Goal: Information Seeking & Learning: Understand process/instructions

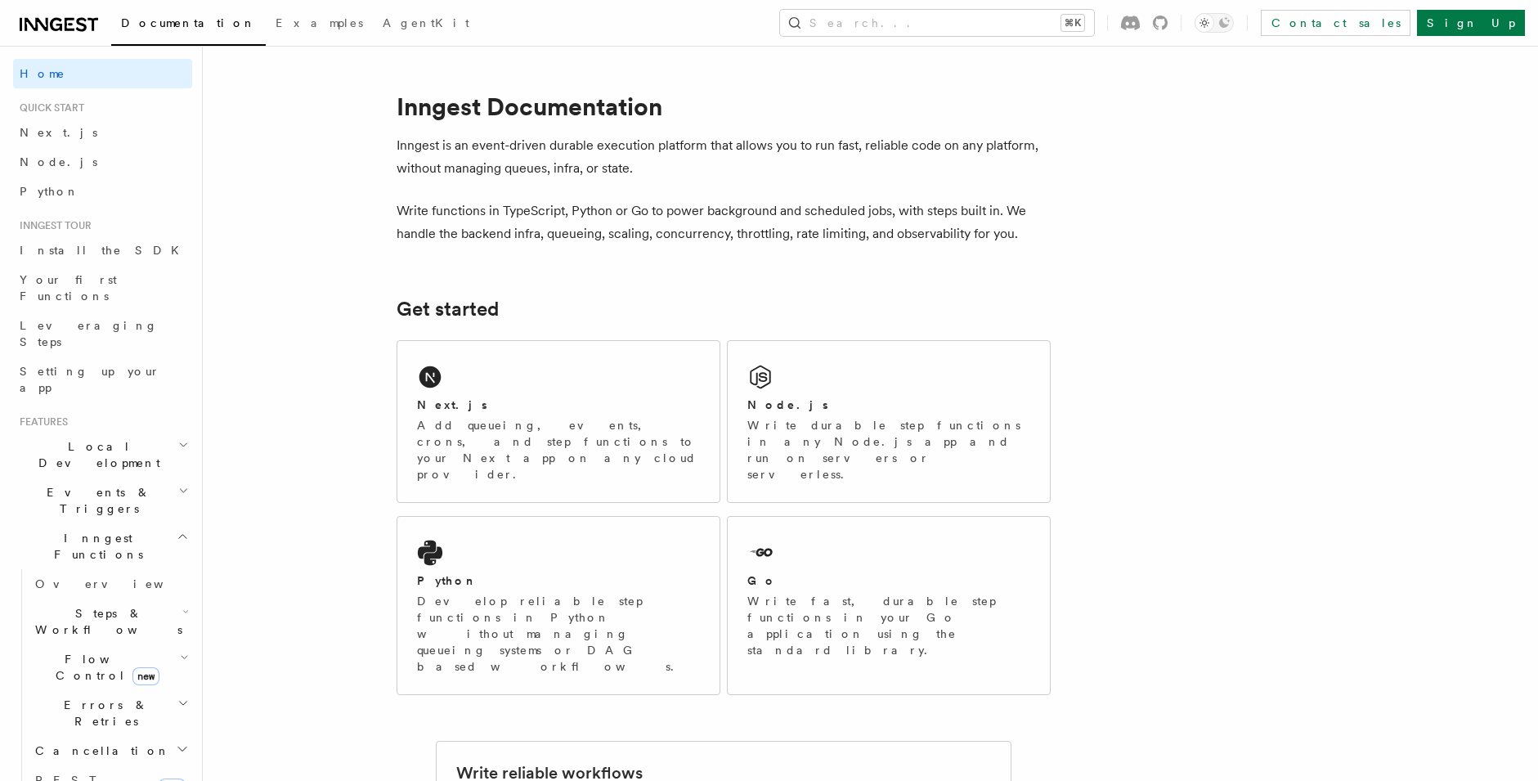
click at [177, 530] on icon "button" at bounding box center [183, 536] width 12 height 13
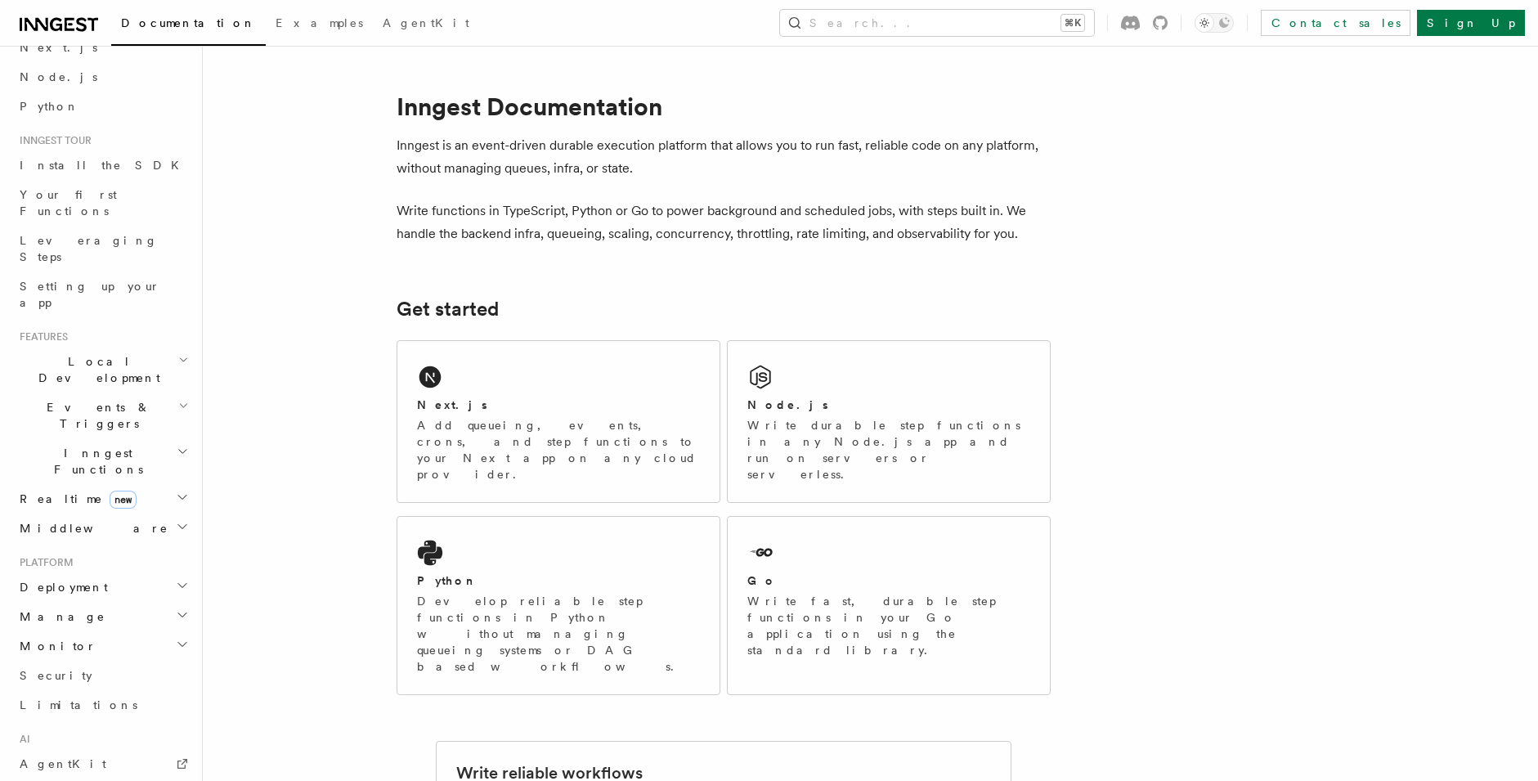
scroll to position [87, 0]
click at [42, 488] on span "Realtime new" at bounding box center [74, 496] width 123 height 16
click at [66, 549] on span "React hooks / Next.js" at bounding box center [107, 563] width 145 height 29
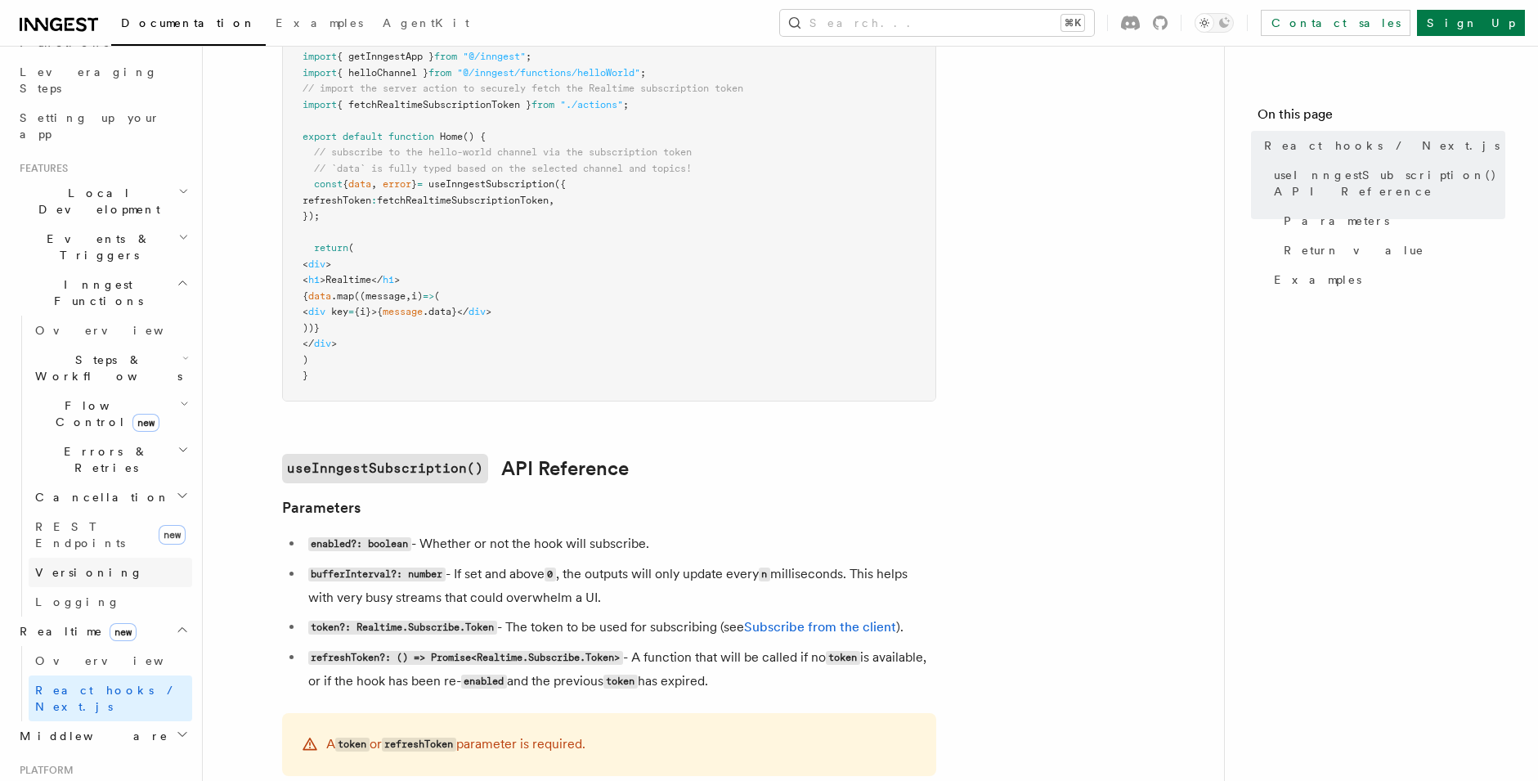
scroll to position [254, 0]
click at [82, 720] on h2 "Middleware" at bounding box center [102, 734] width 179 height 29
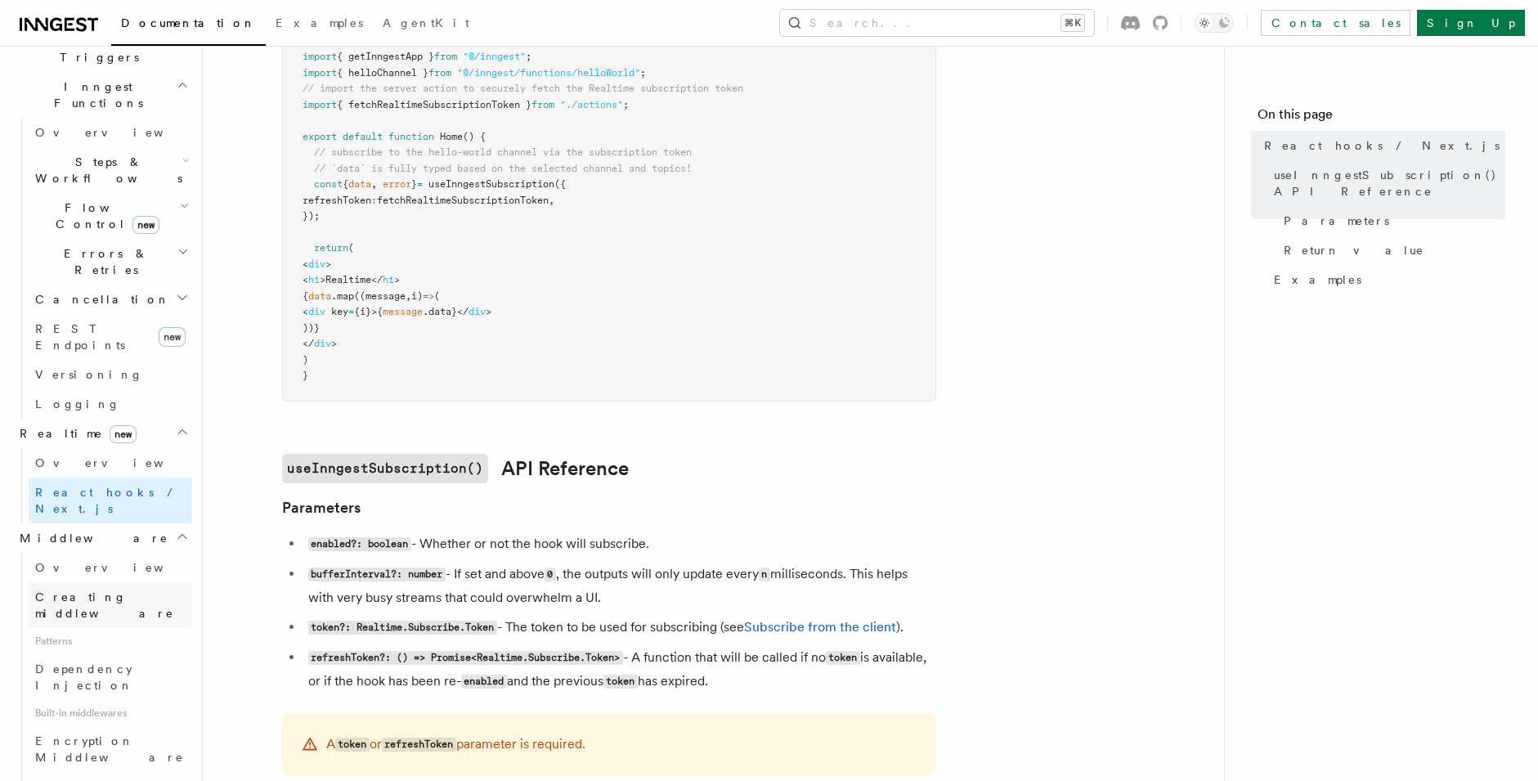
scroll to position [452, 0]
click at [103, 653] on link "Dependency Injection" at bounding box center [111, 676] width 164 height 46
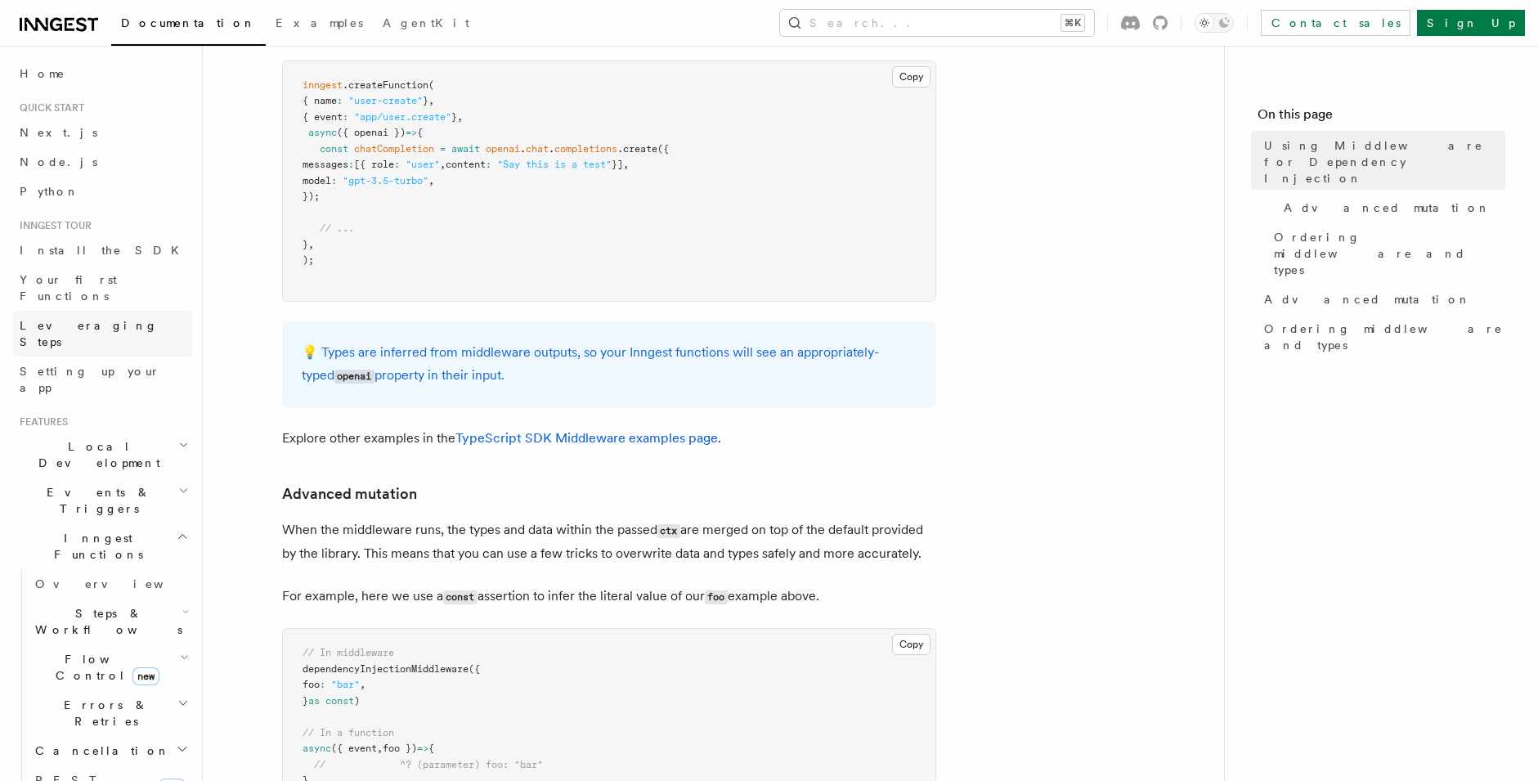
click at [92, 319] on span "Leveraging Steps" at bounding box center [89, 333] width 138 height 29
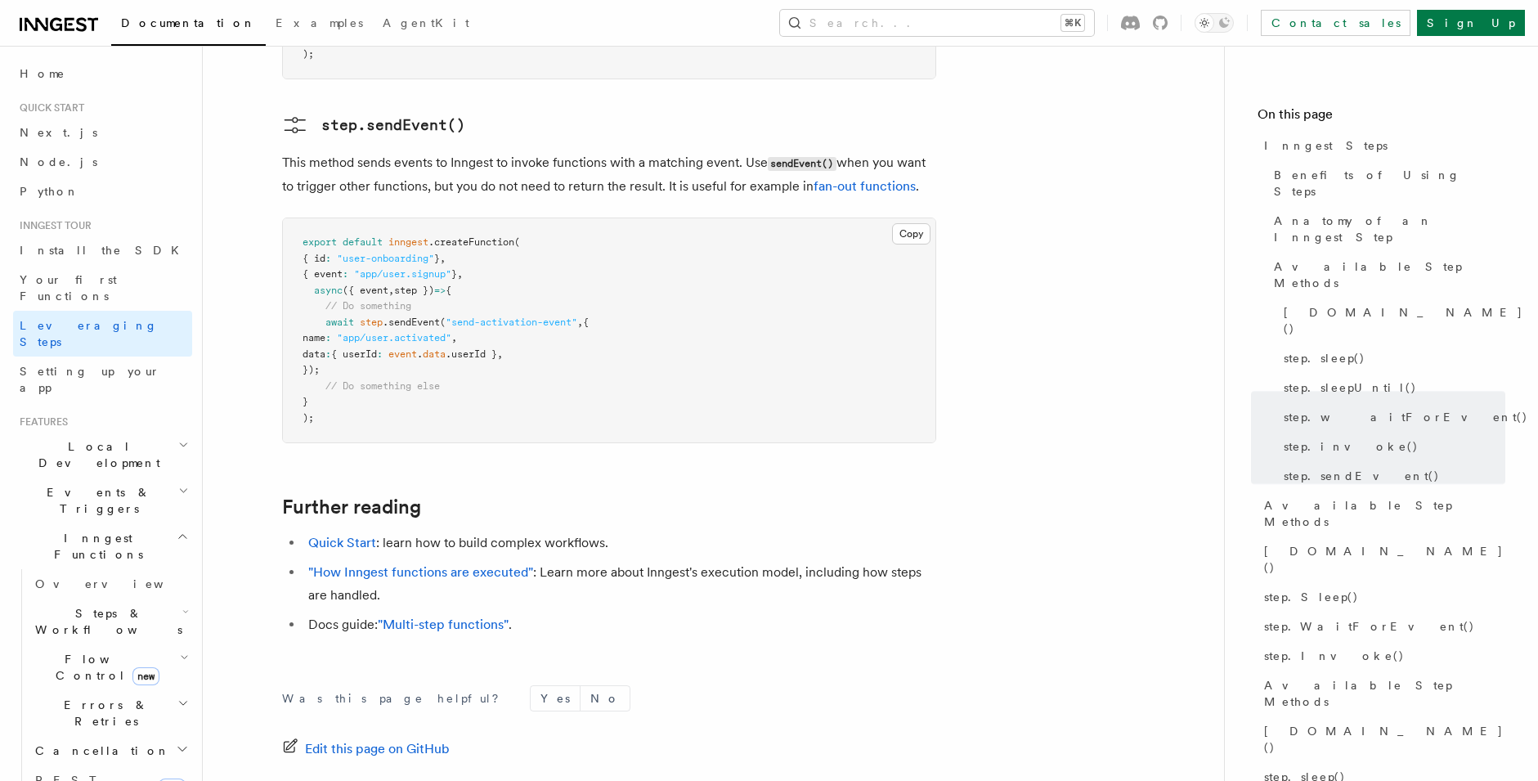
scroll to position [3482, 0]
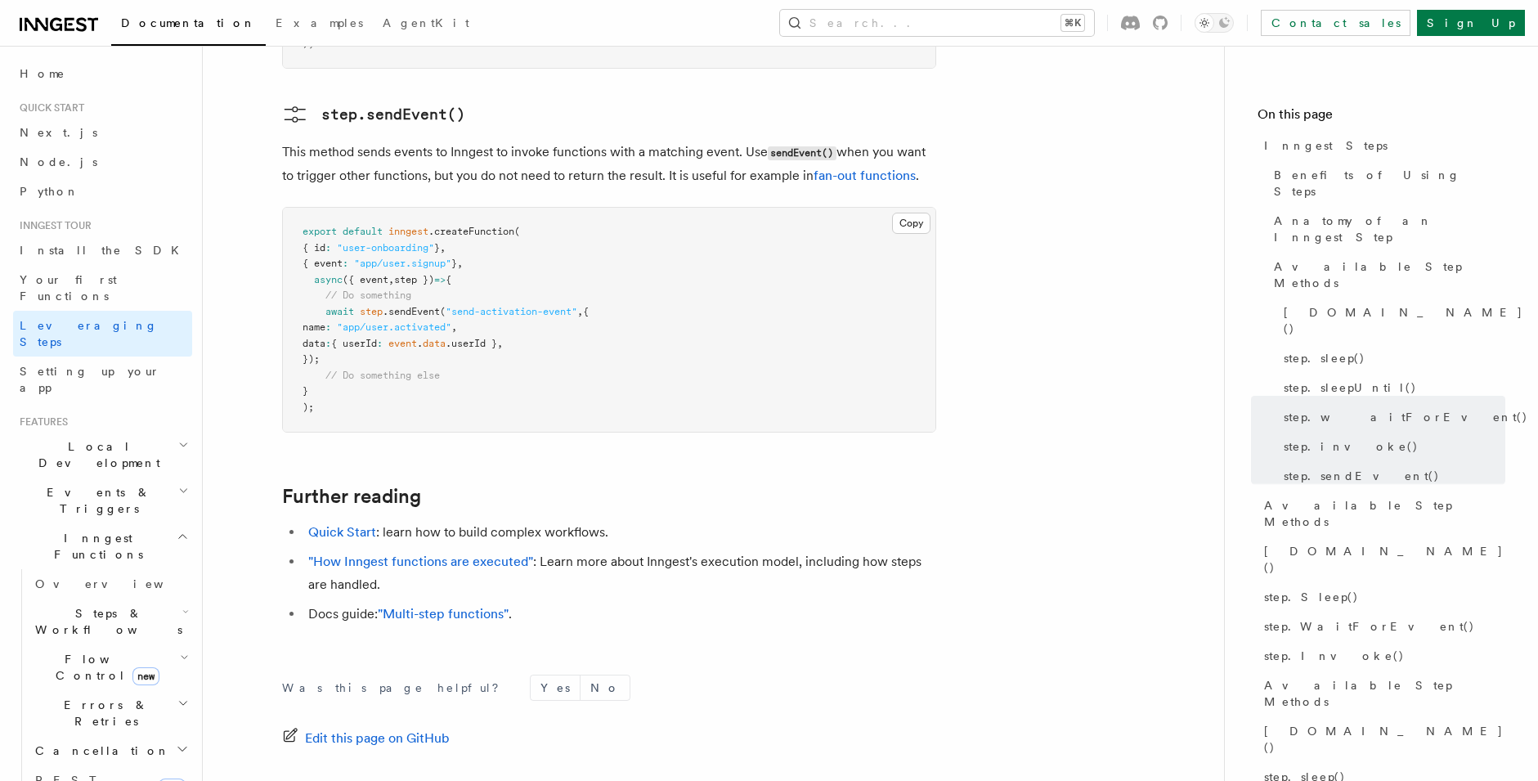
click at [178, 484] on icon "button" at bounding box center [183, 490] width 11 height 13
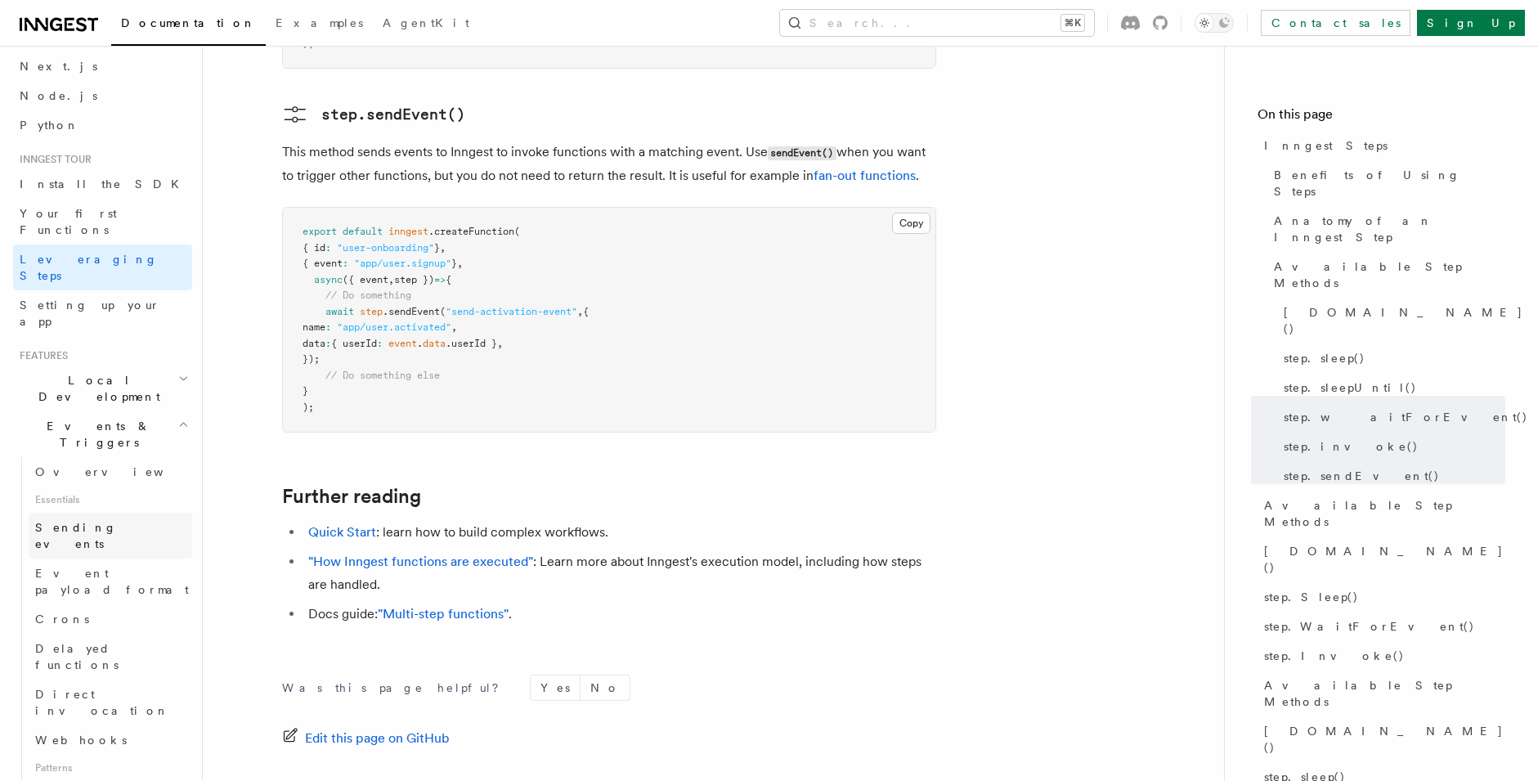
scroll to position [82, 0]
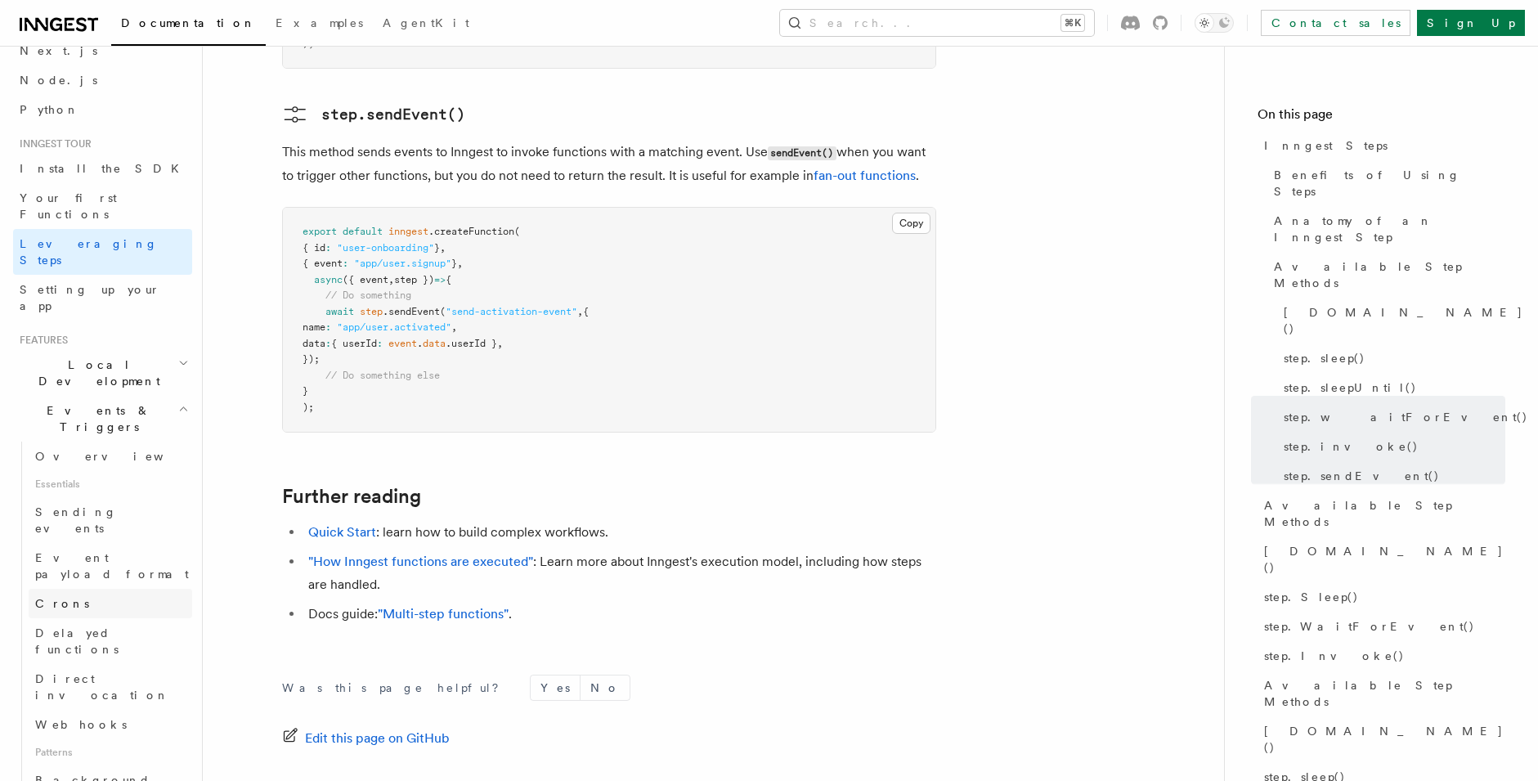
click at [93, 589] on link "Crons" at bounding box center [111, 603] width 164 height 29
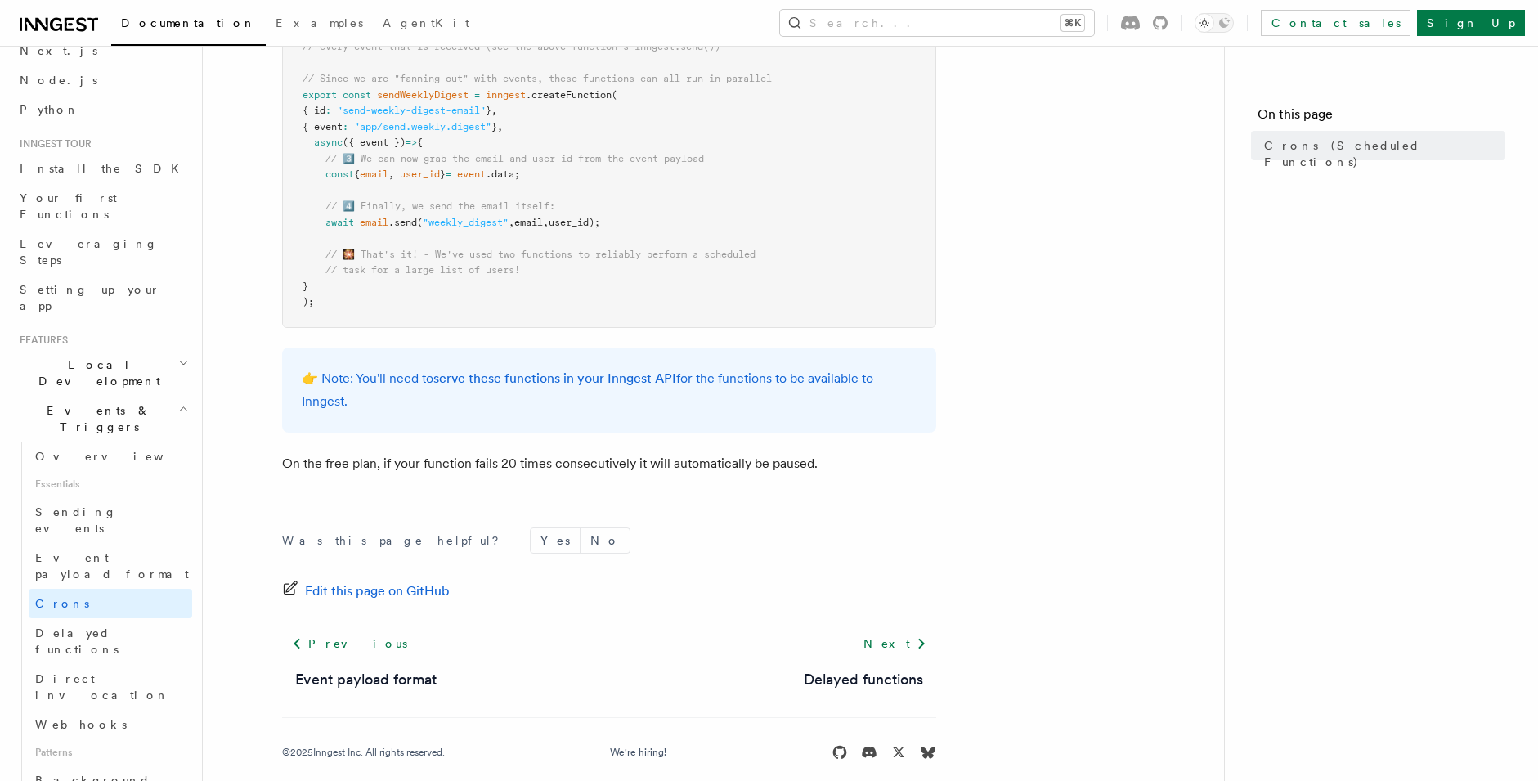
scroll to position [1013, 0]
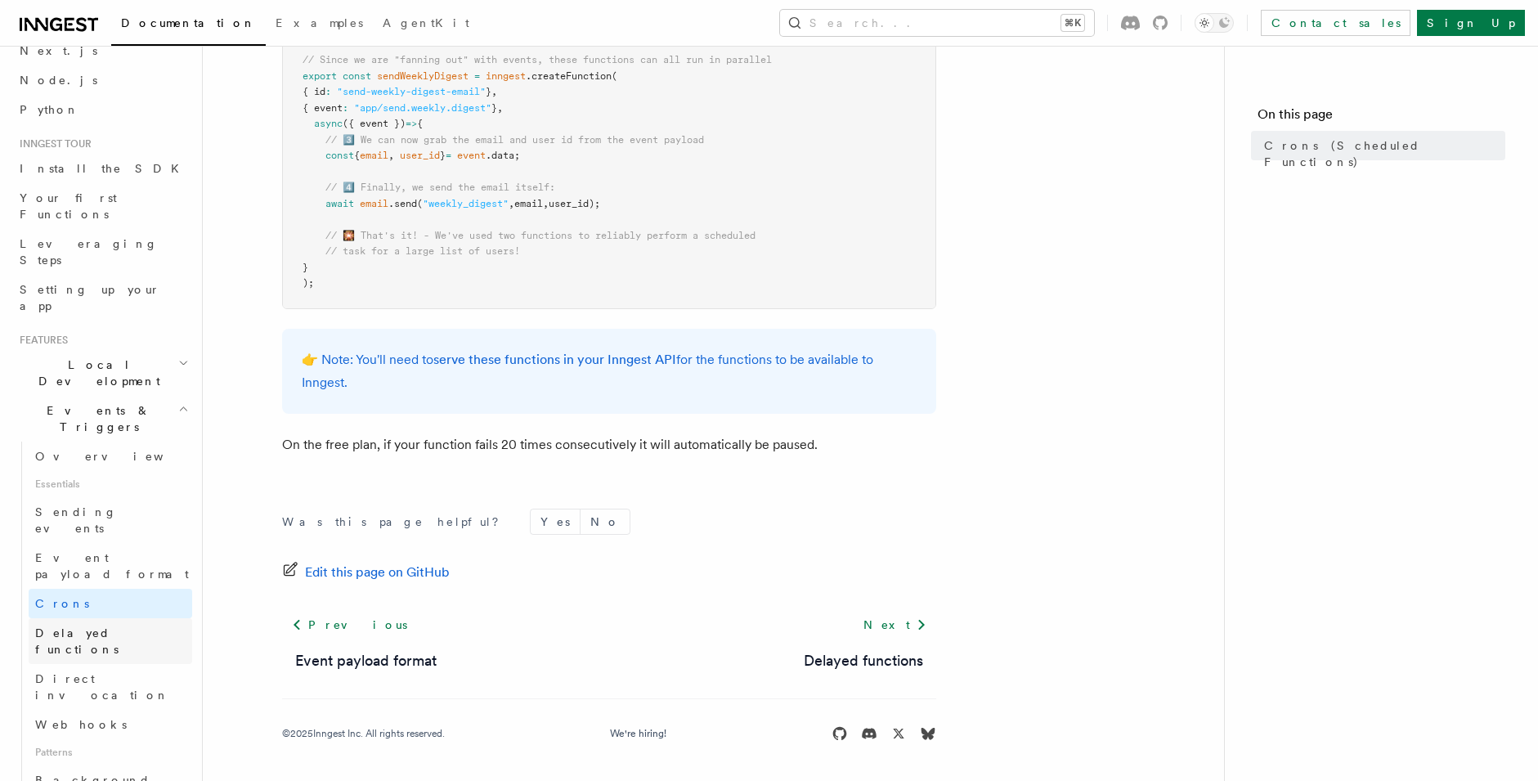
click at [61, 626] on span "Delayed functions" at bounding box center [76, 640] width 83 height 29
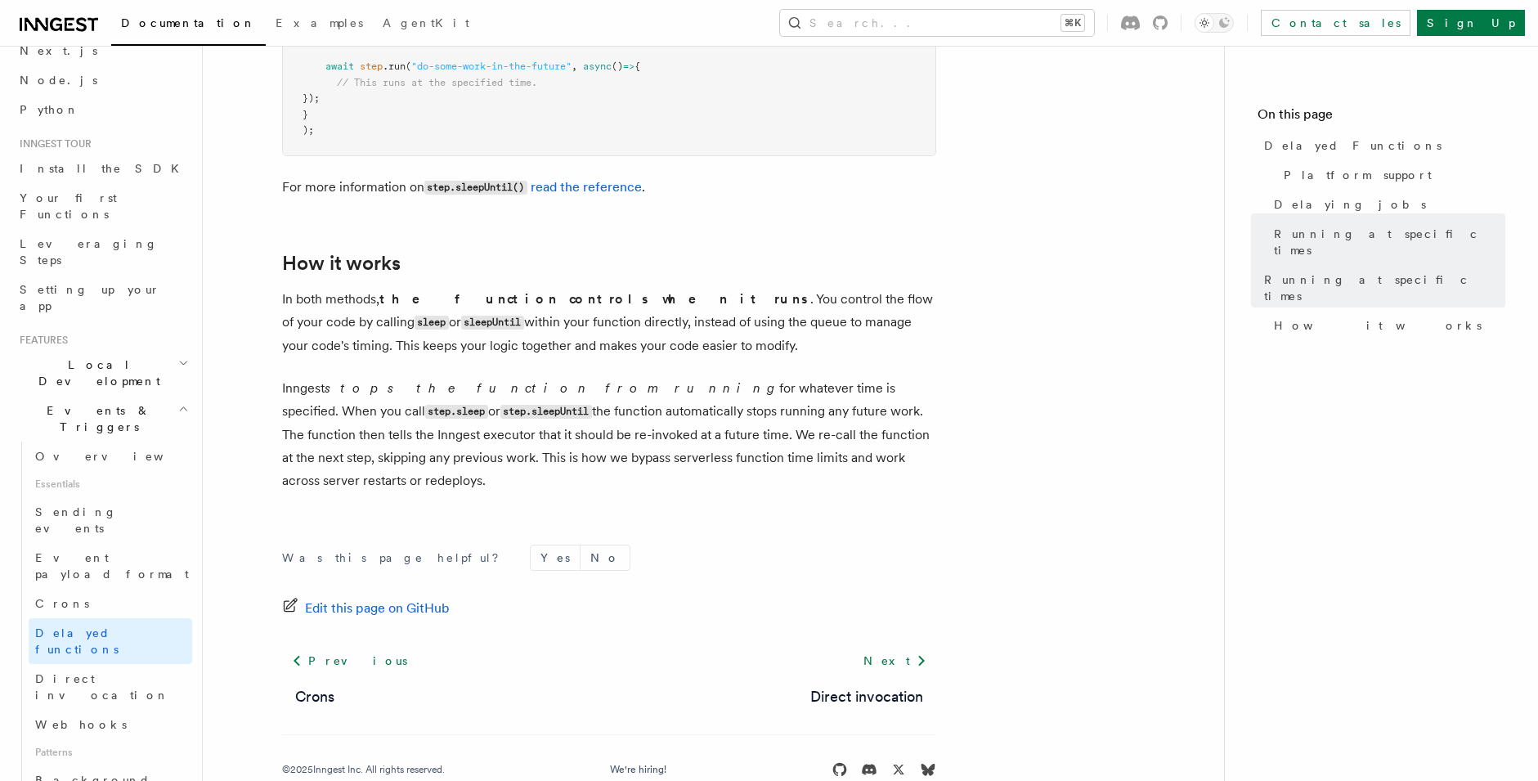
scroll to position [1377, 0]
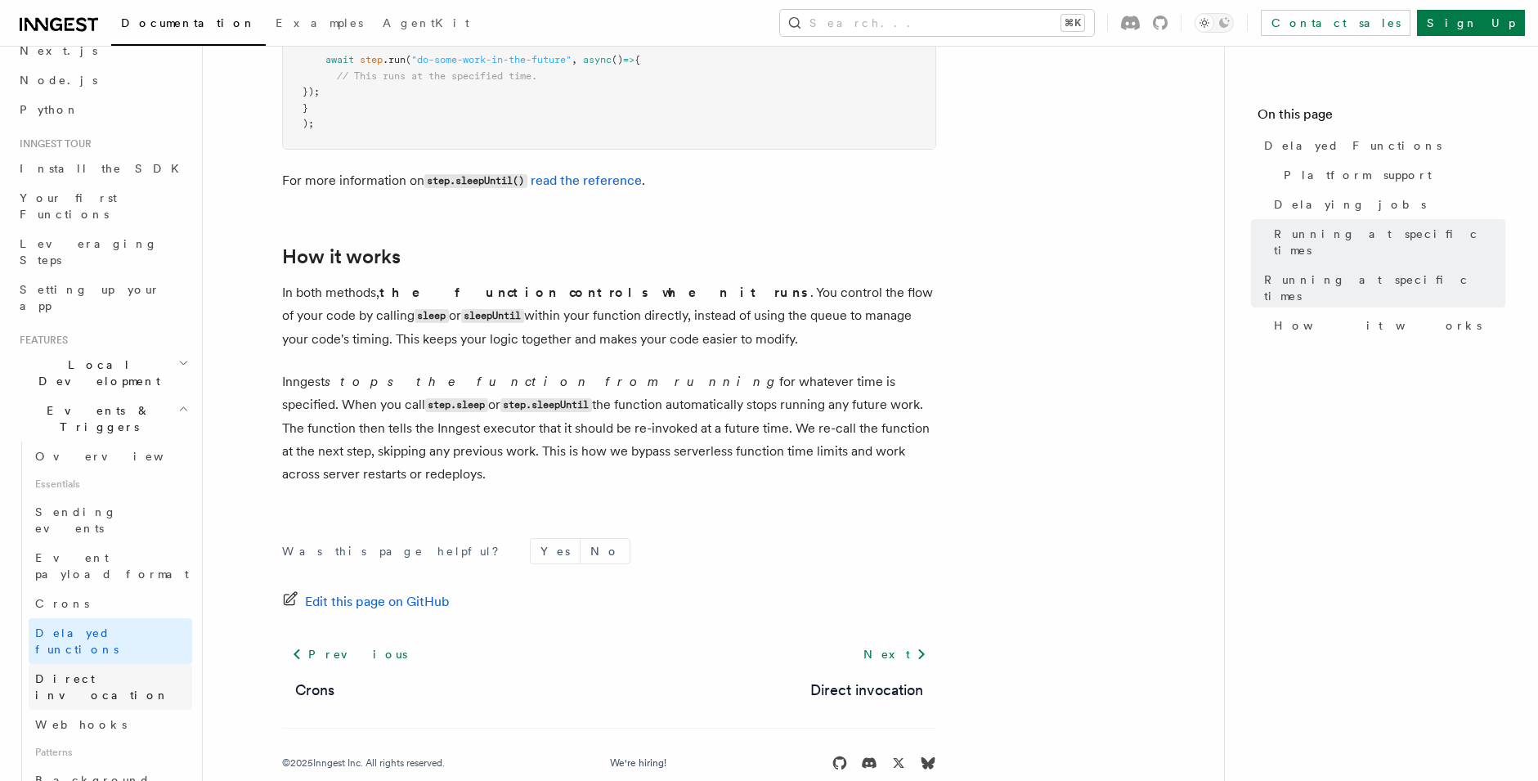
click at [75, 672] on span "Direct invocation" at bounding box center [102, 686] width 134 height 29
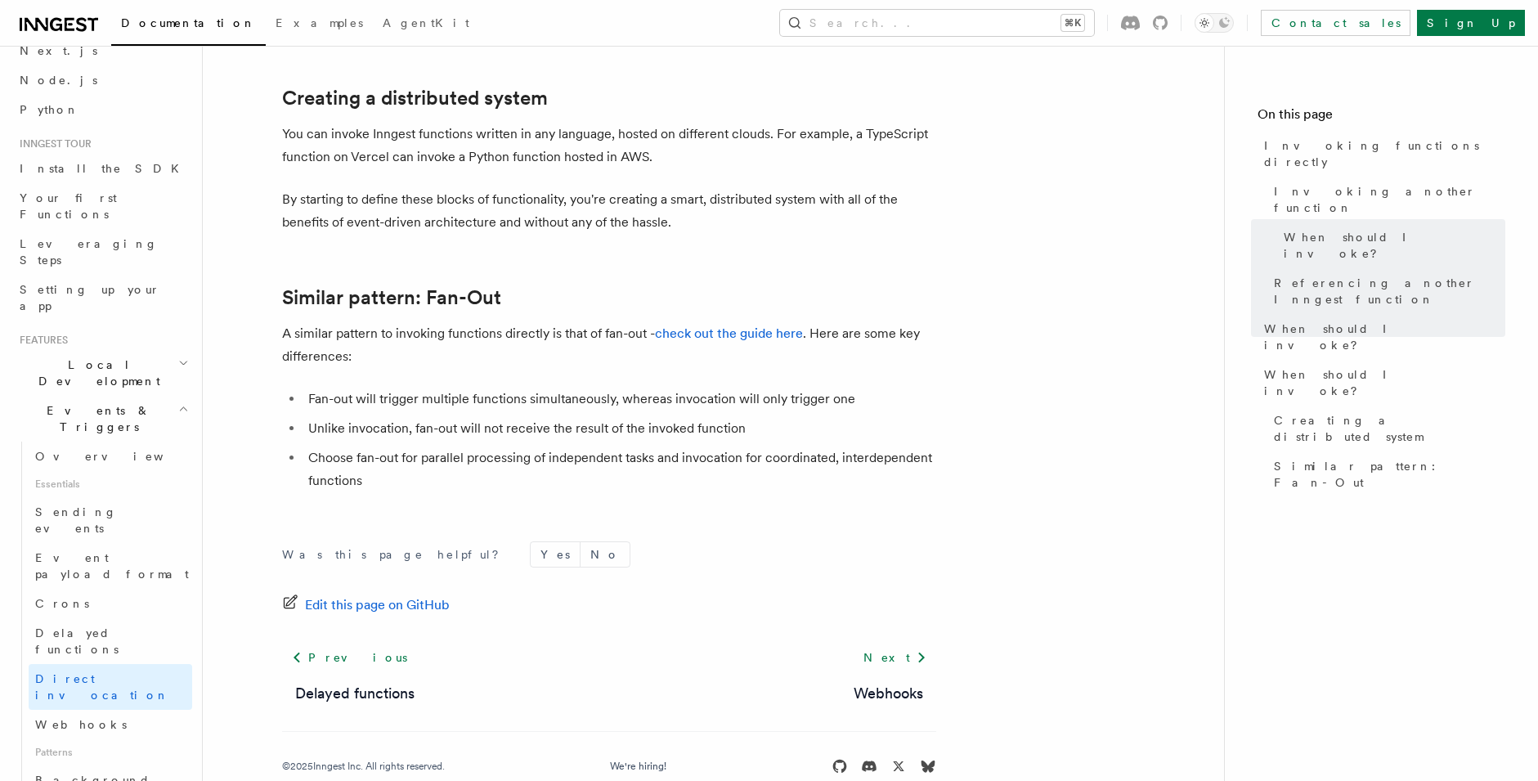
scroll to position [2245, 0]
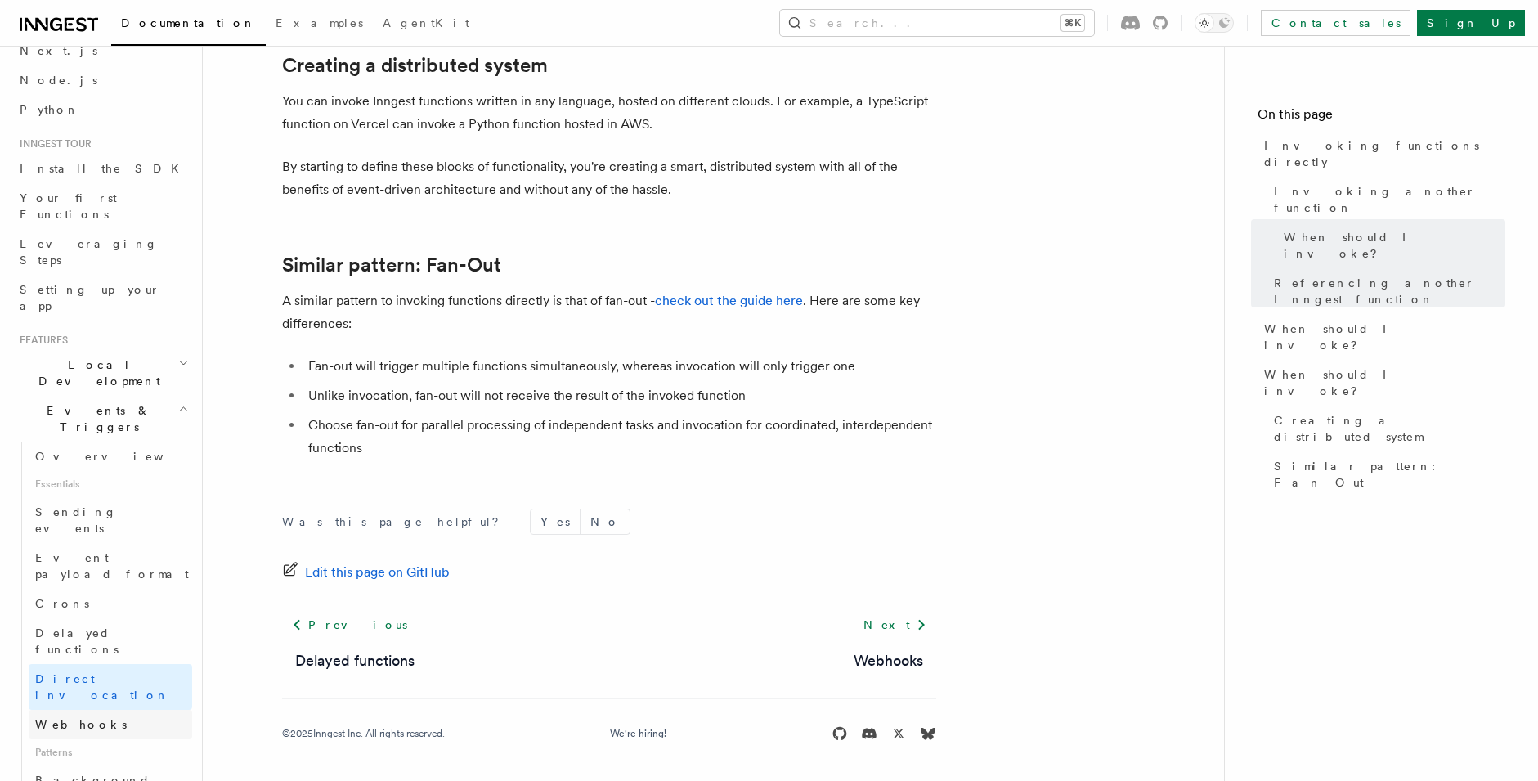
click at [68, 718] on span "Webhooks" at bounding box center [81, 724] width 92 height 13
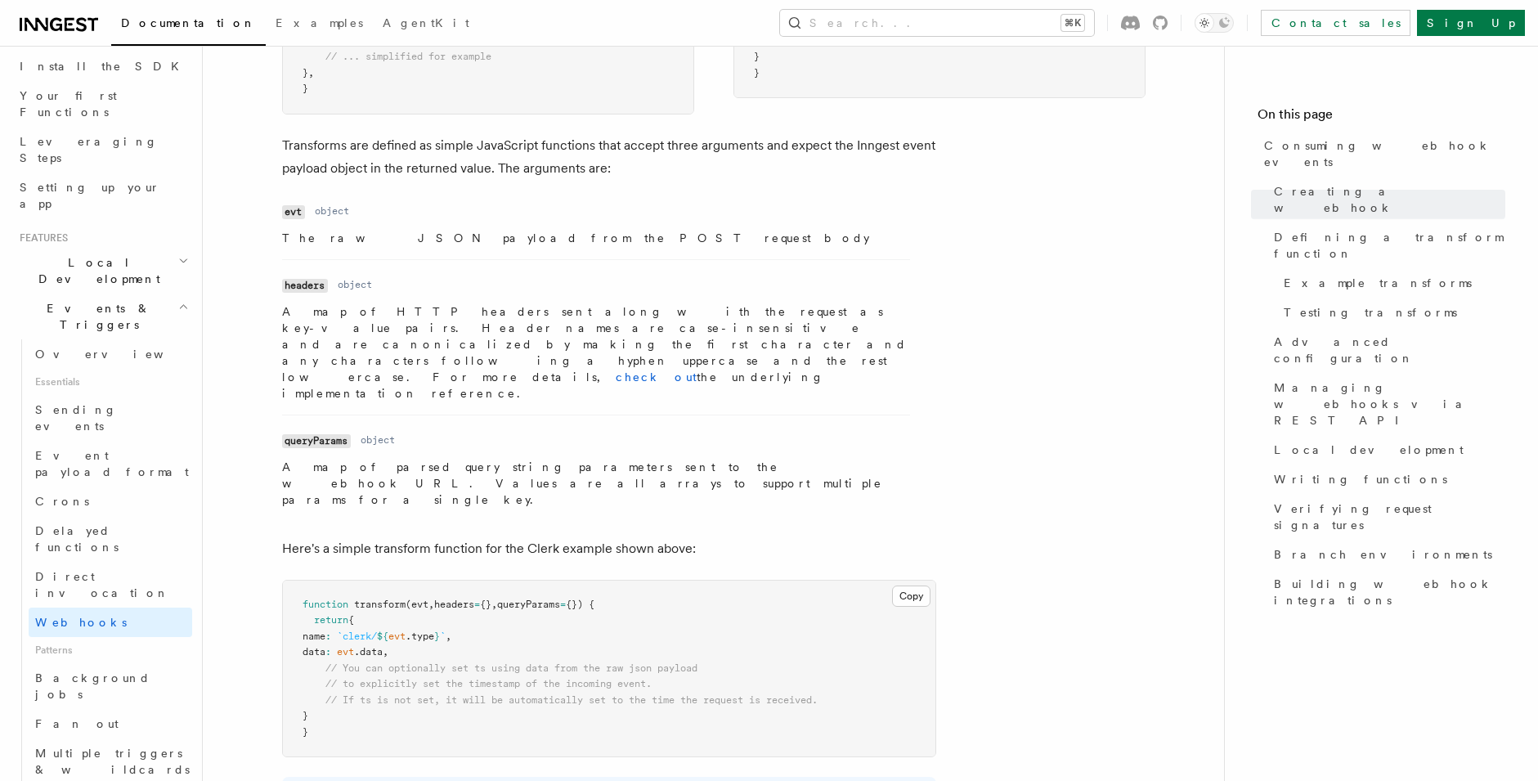
scroll to position [185, 0]
click at [58, 716] on span "Fan out" at bounding box center [76, 722] width 83 height 13
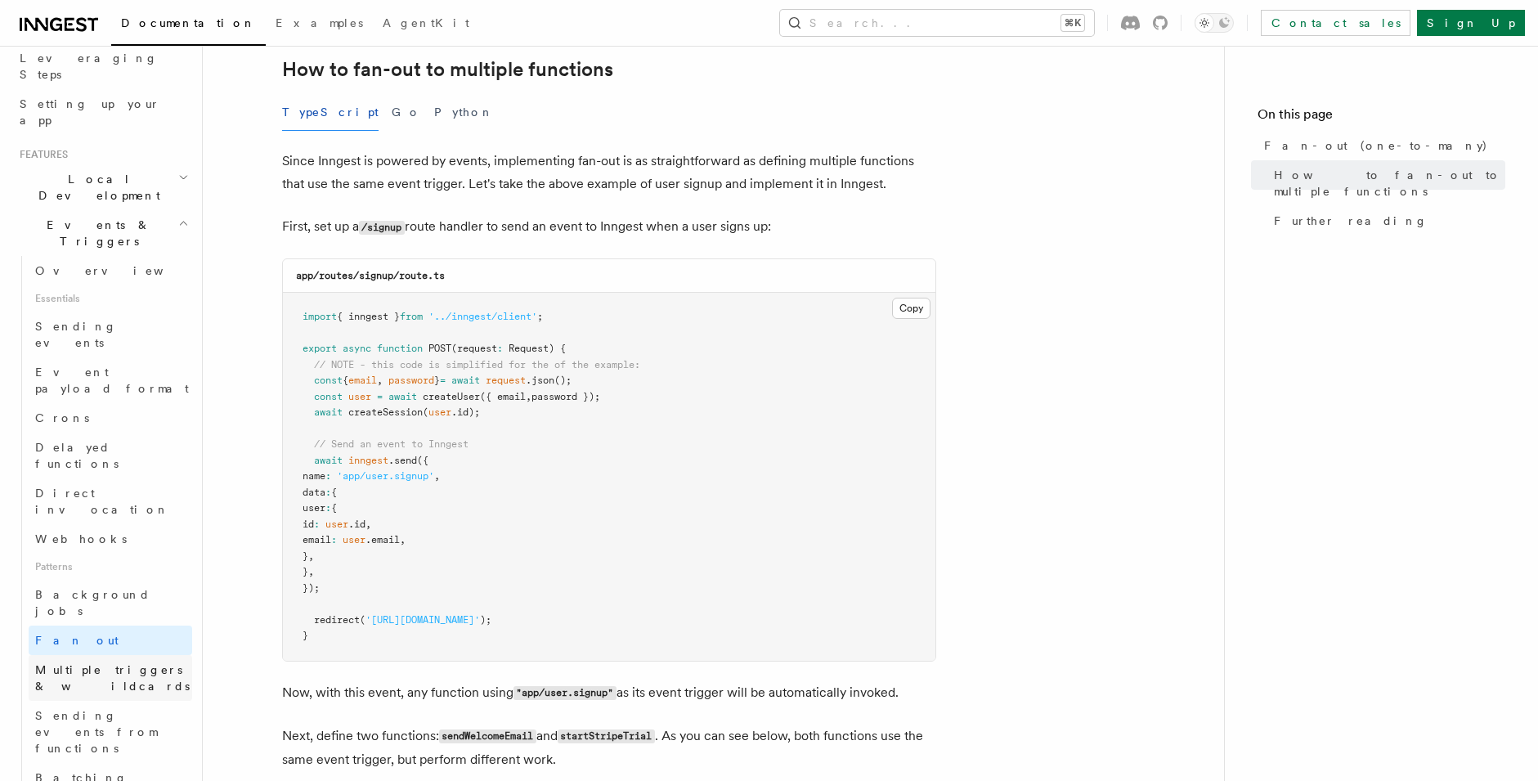
scroll to position [268, 0]
click at [78, 770] on span "Batching events" at bounding box center [81, 784] width 92 height 29
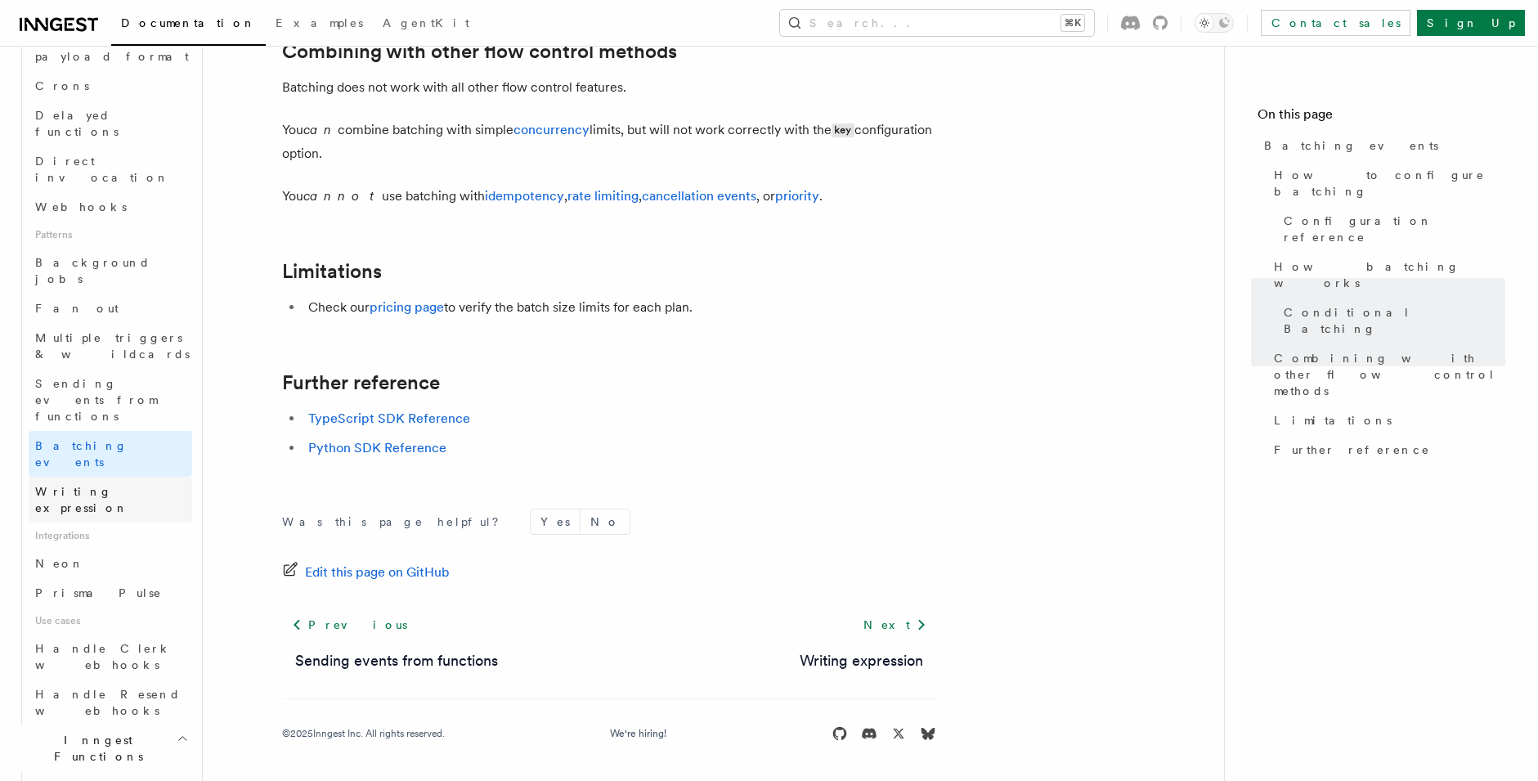
scroll to position [601, 0]
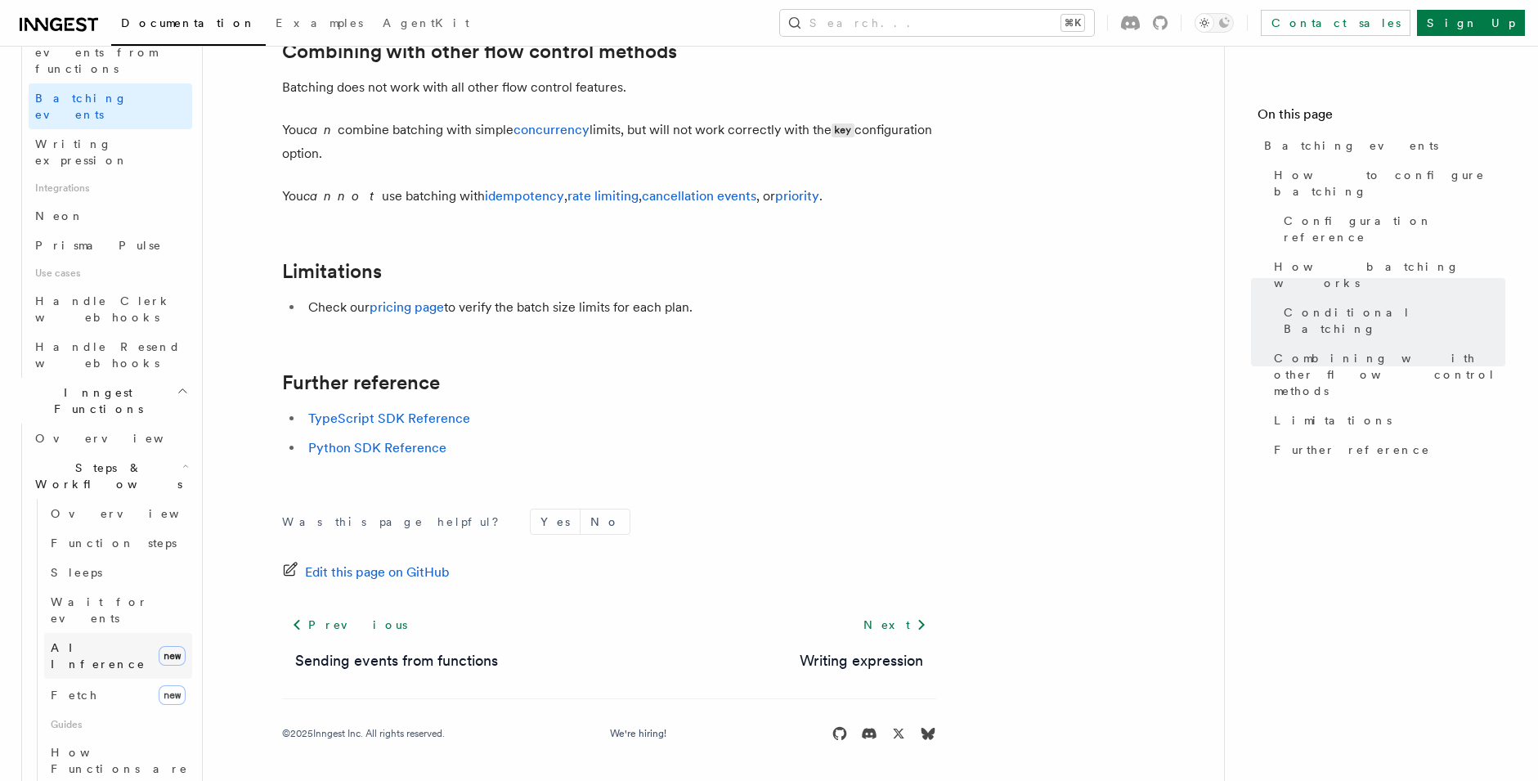
scroll to position [950, 0]
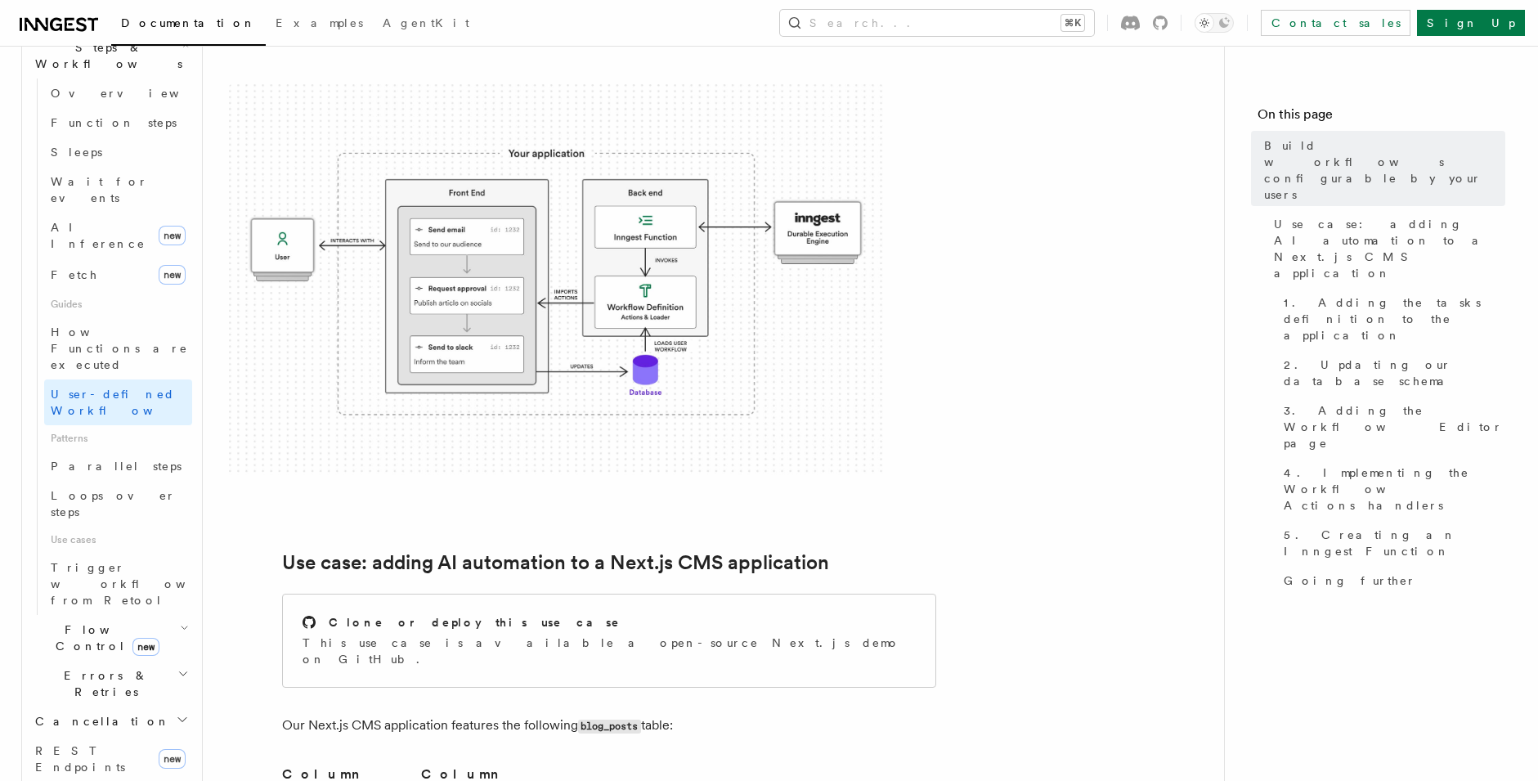
scroll to position [438, 0]
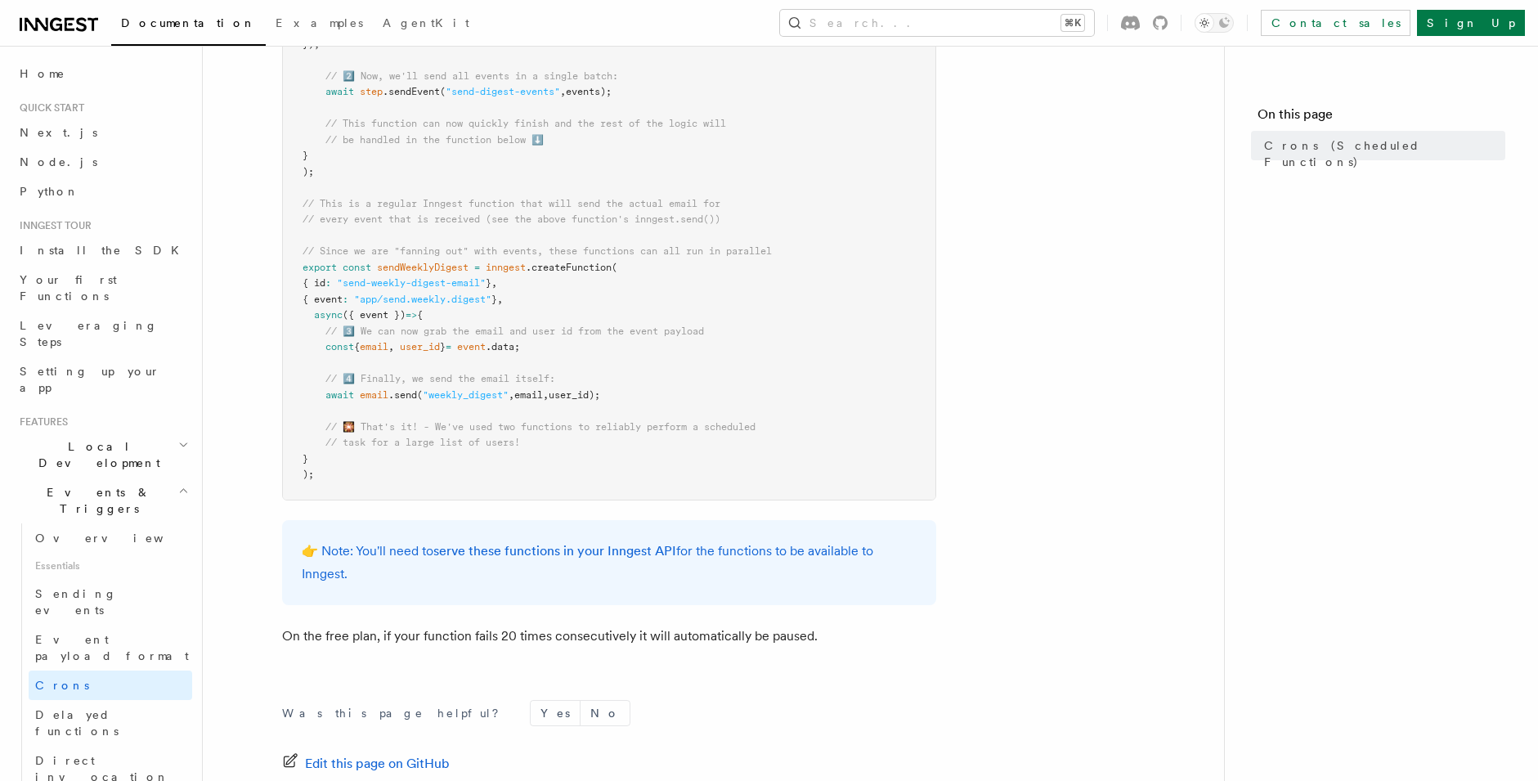
scroll to position [1013, 0]
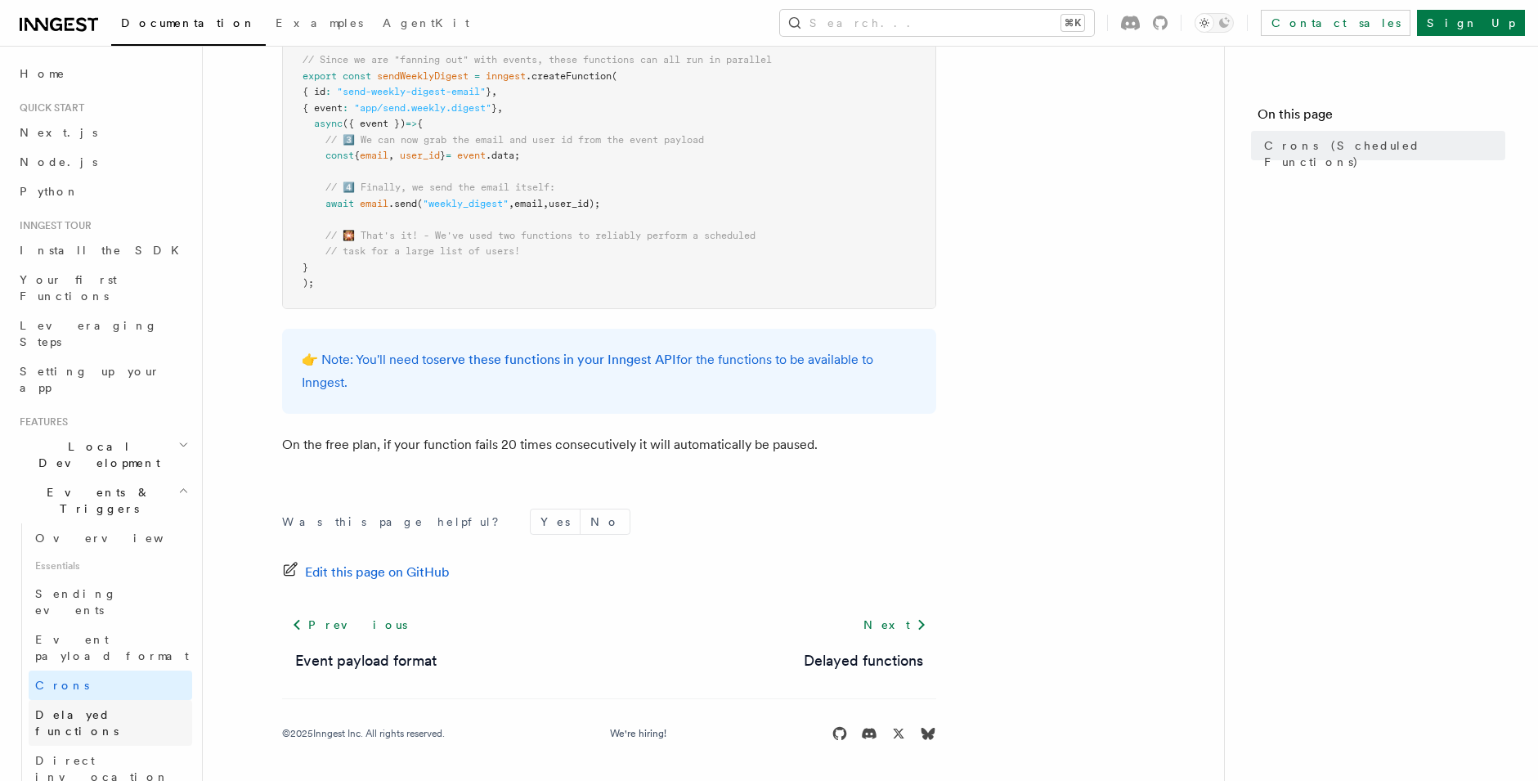
click at [81, 708] on span "Delayed functions" at bounding box center [76, 722] width 83 height 29
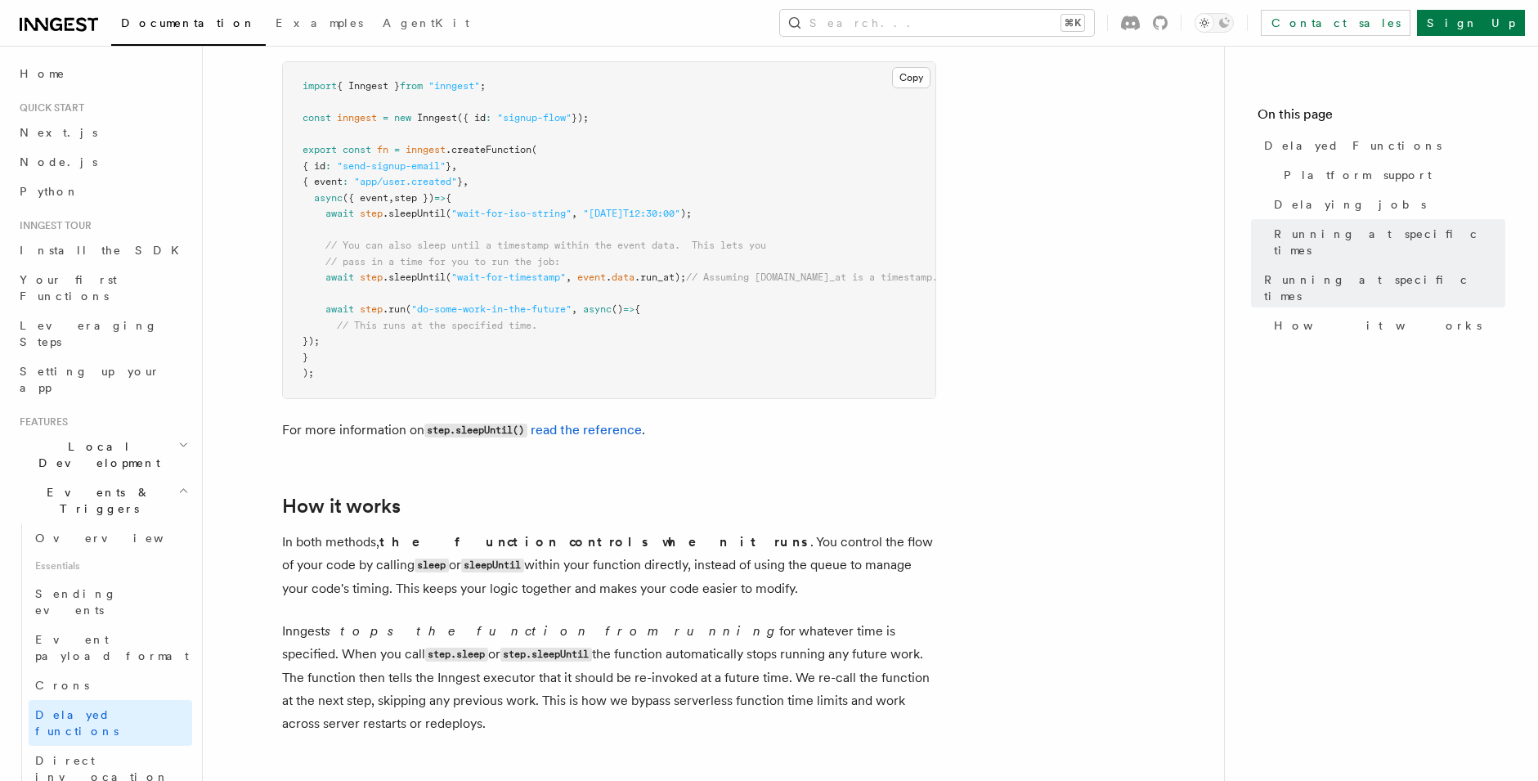
scroll to position [1377, 0]
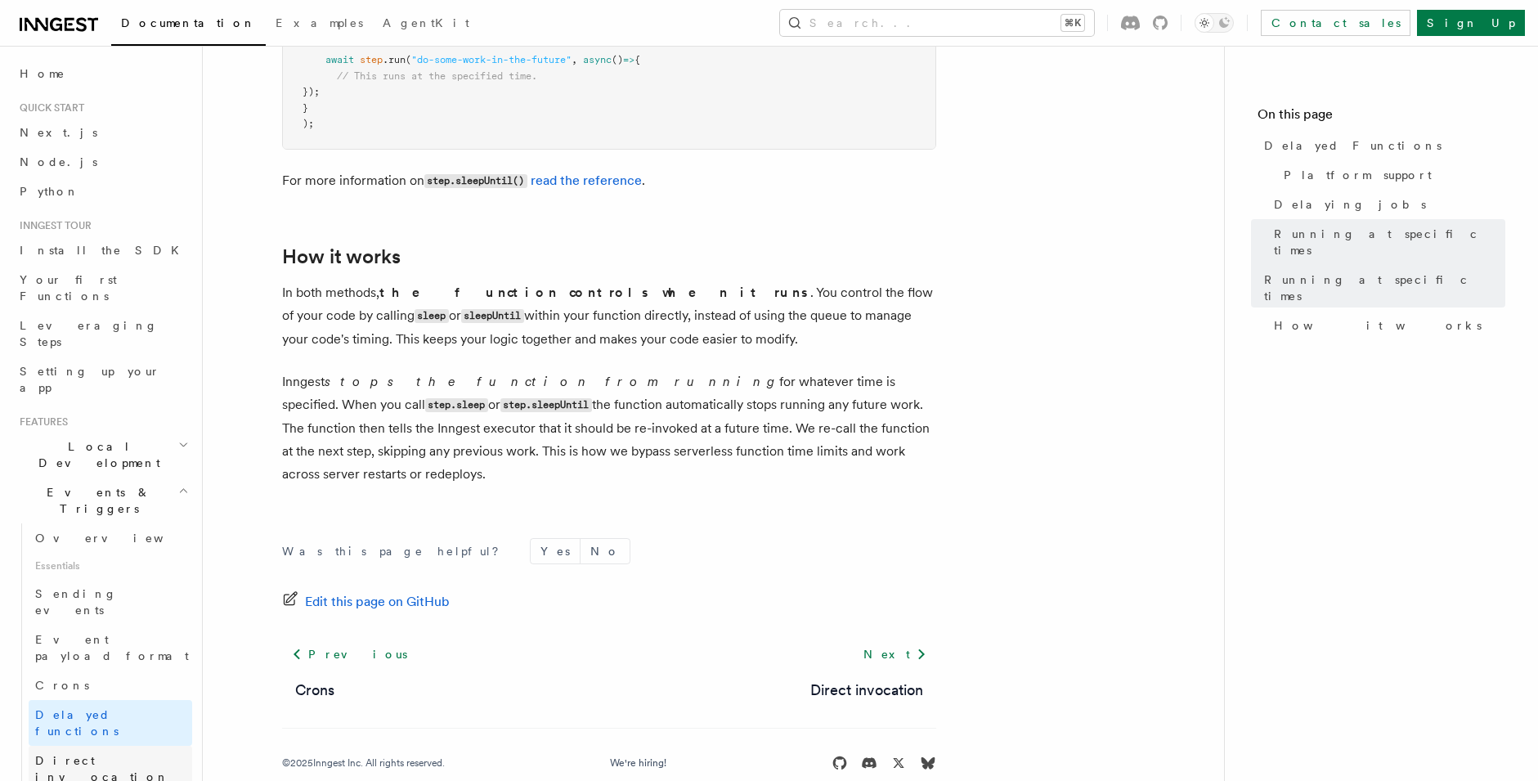
click at [78, 754] on span "Direct invocation" at bounding box center [102, 768] width 134 height 29
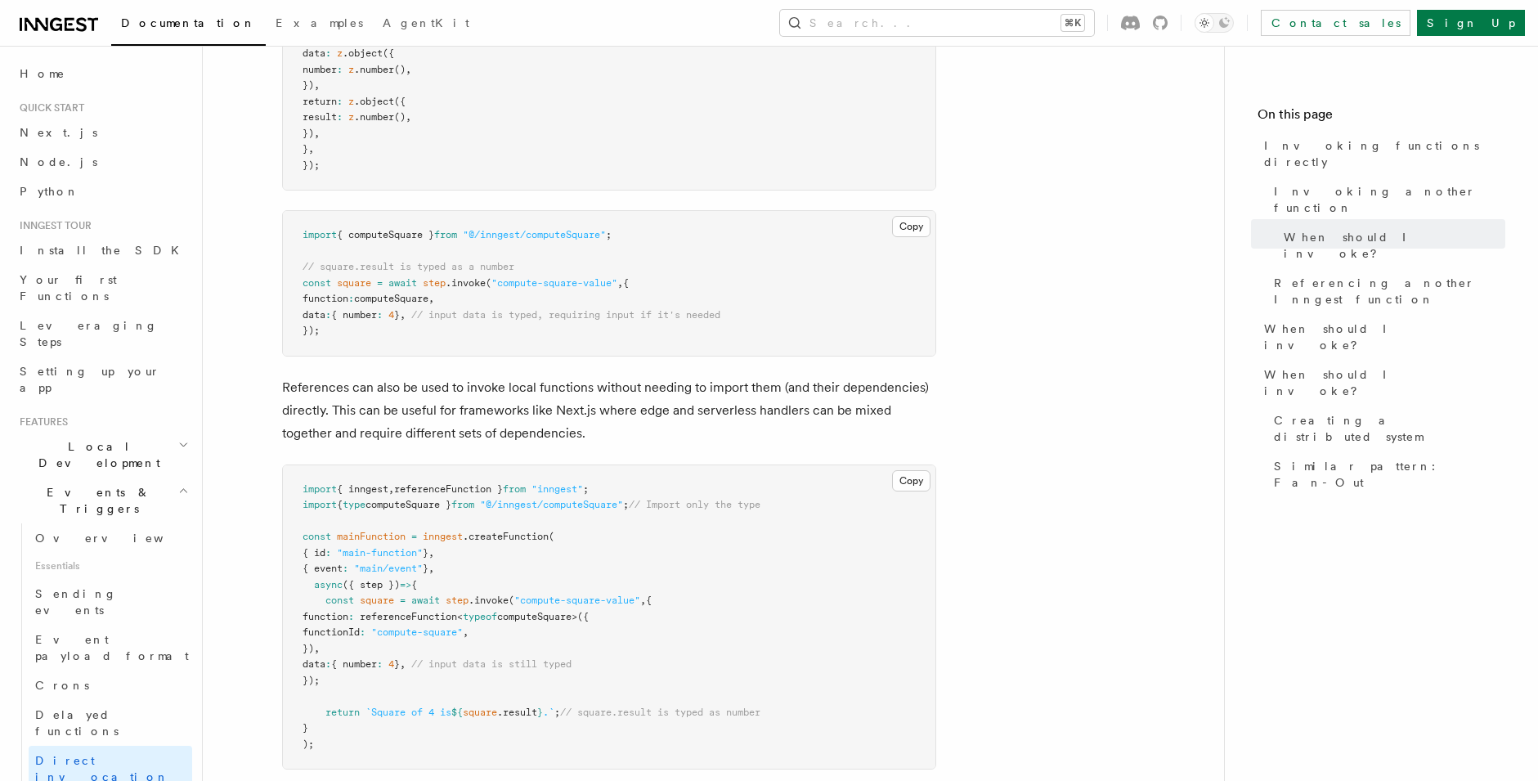
scroll to position [1436, 0]
click at [68, 532] on span "Overview" at bounding box center [119, 538] width 168 height 13
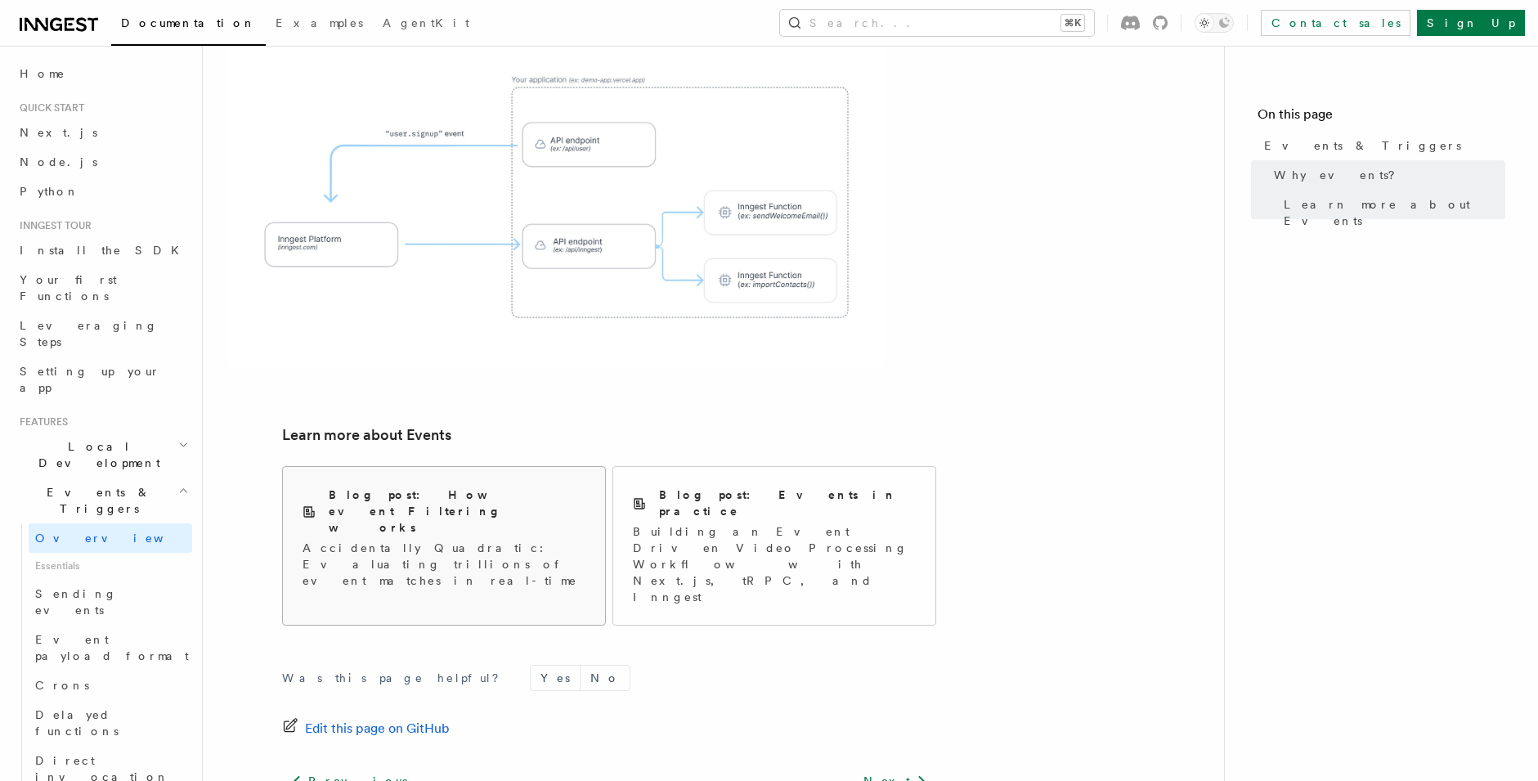
scroll to position [997, 0]
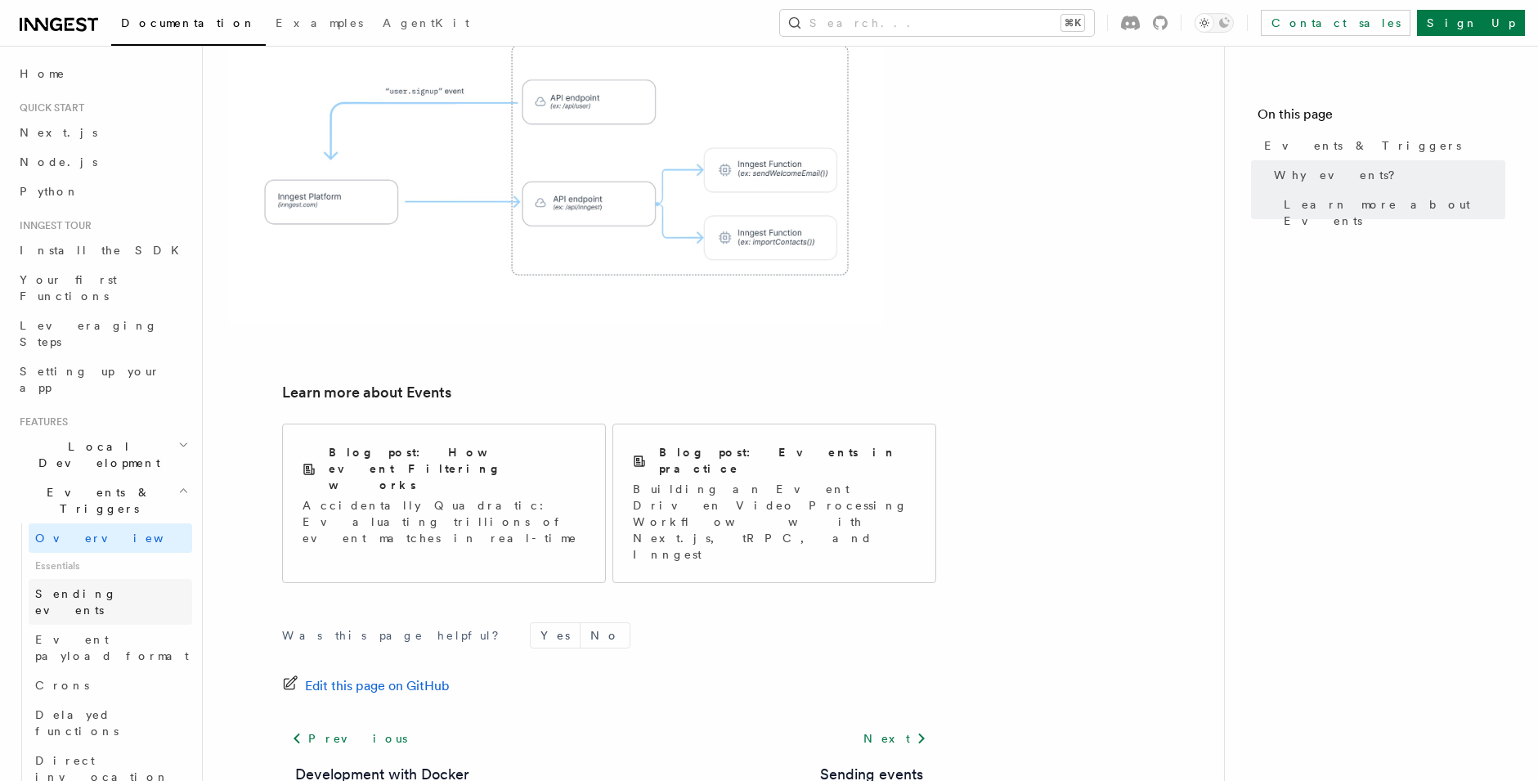
click at [60, 587] on span "Sending events" at bounding box center [76, 601] width 82 height 29
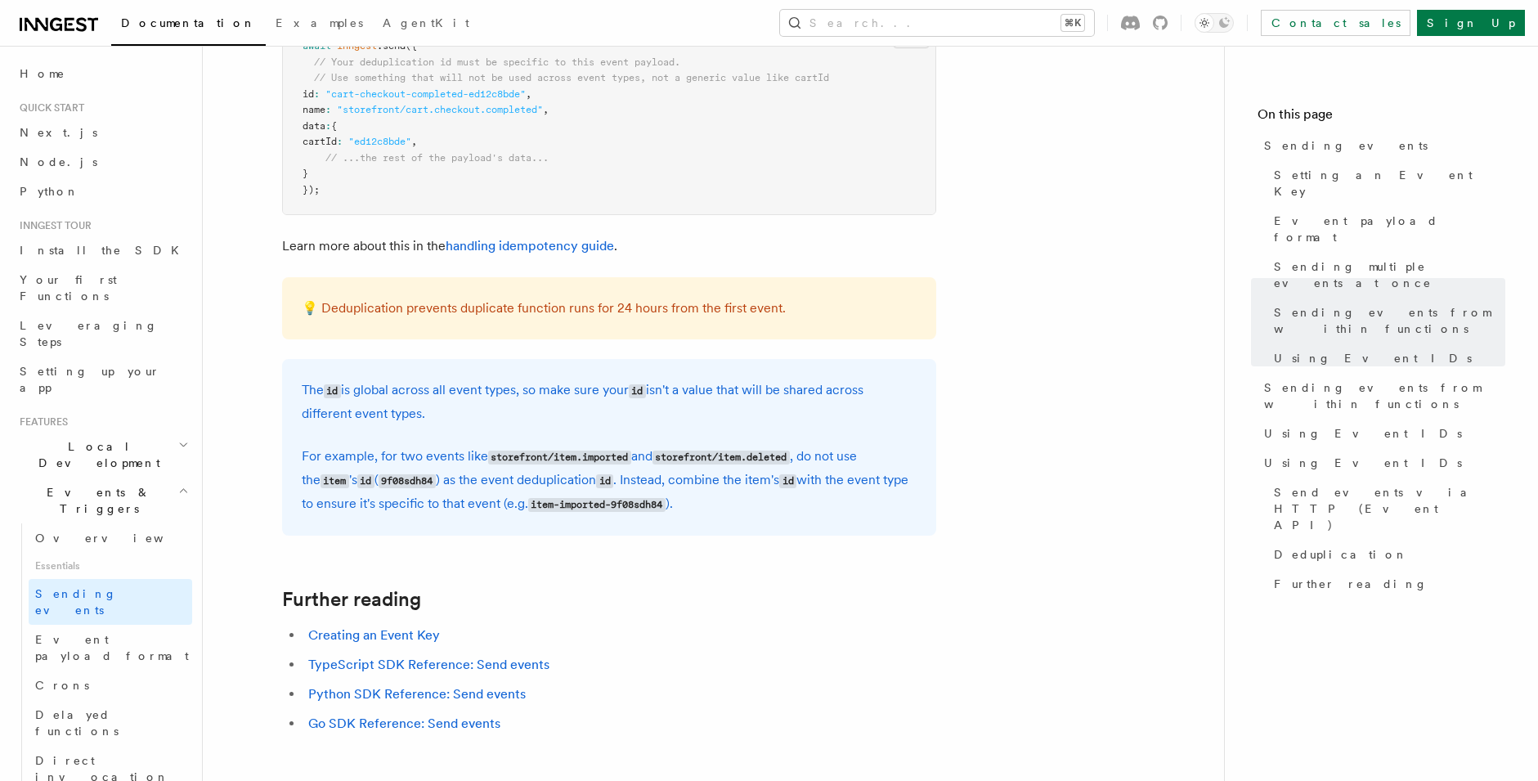
scroll to position [4445, 0]
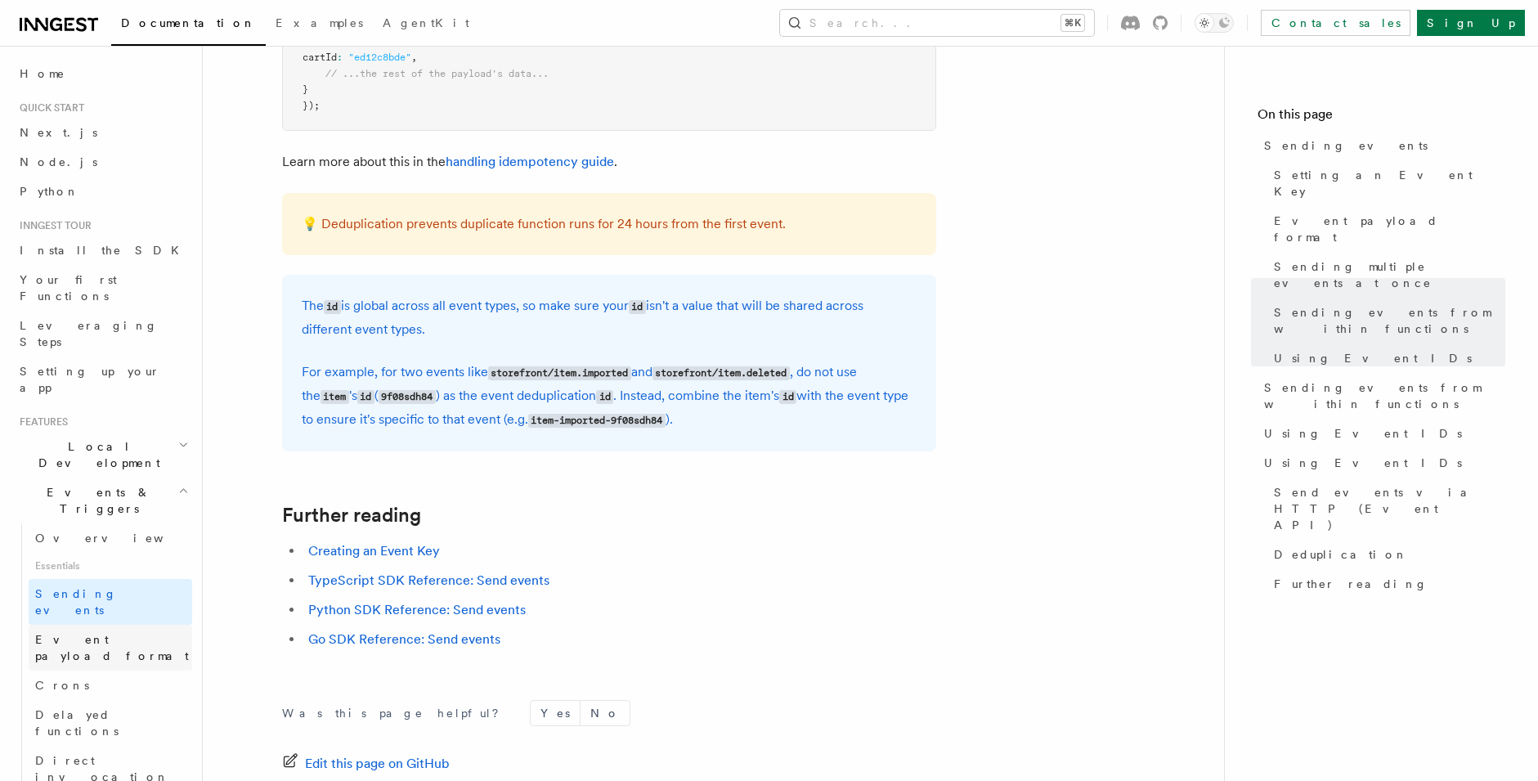
click at [72, 633] on span "Event payload format" at bounding box center [112, 647] width 154 height 29
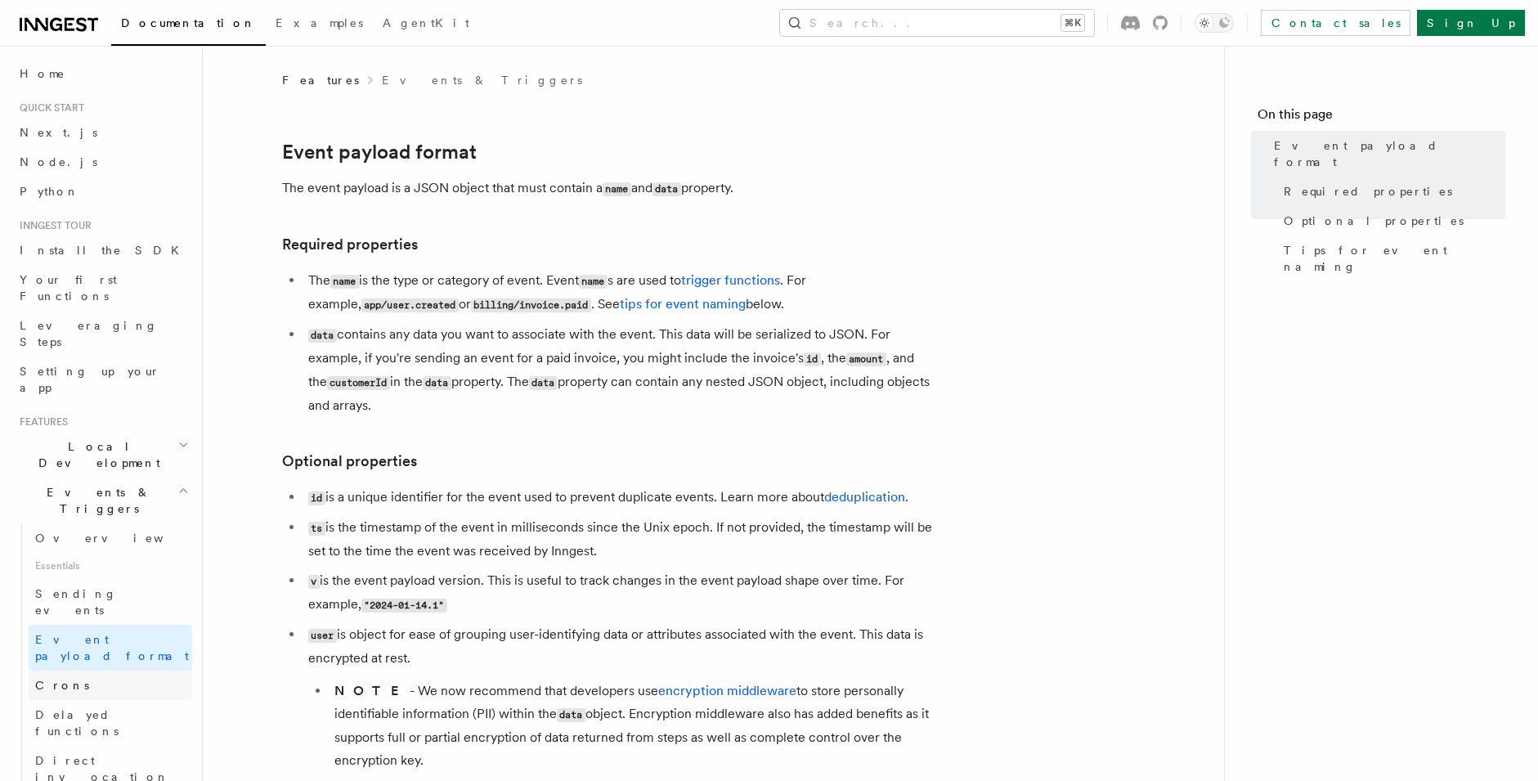
click at [64, 679] on span "Crons" at bounding box center [62, 685] width 54 height 13
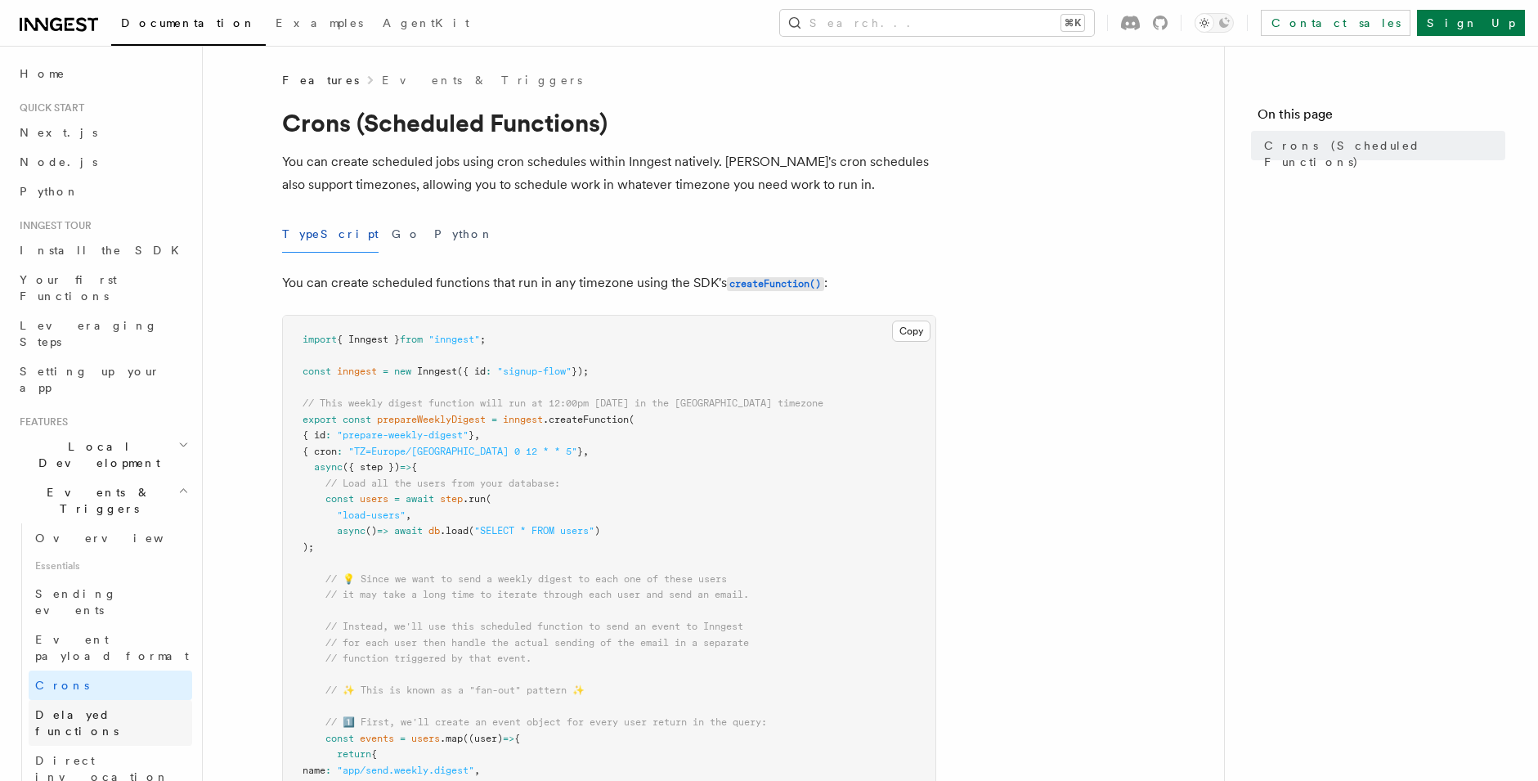
click at [73, 708] on span "Delayed functions" at bounding box center [76, 722] width 83 height 29
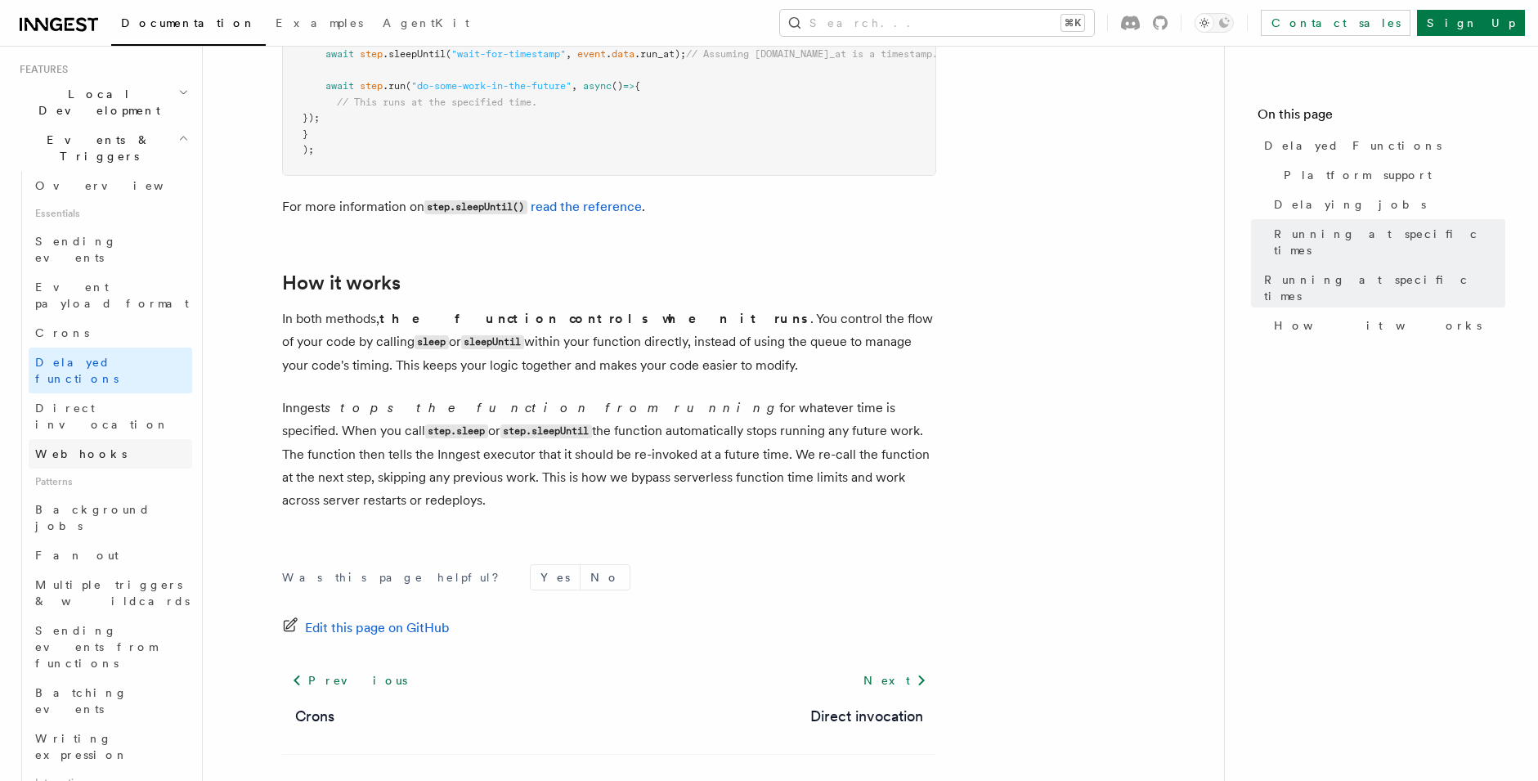
scroll to position [353, 0]
click at [80, 723] on link "Writing expression" at bounding box center [111, 746] width 164 height 46
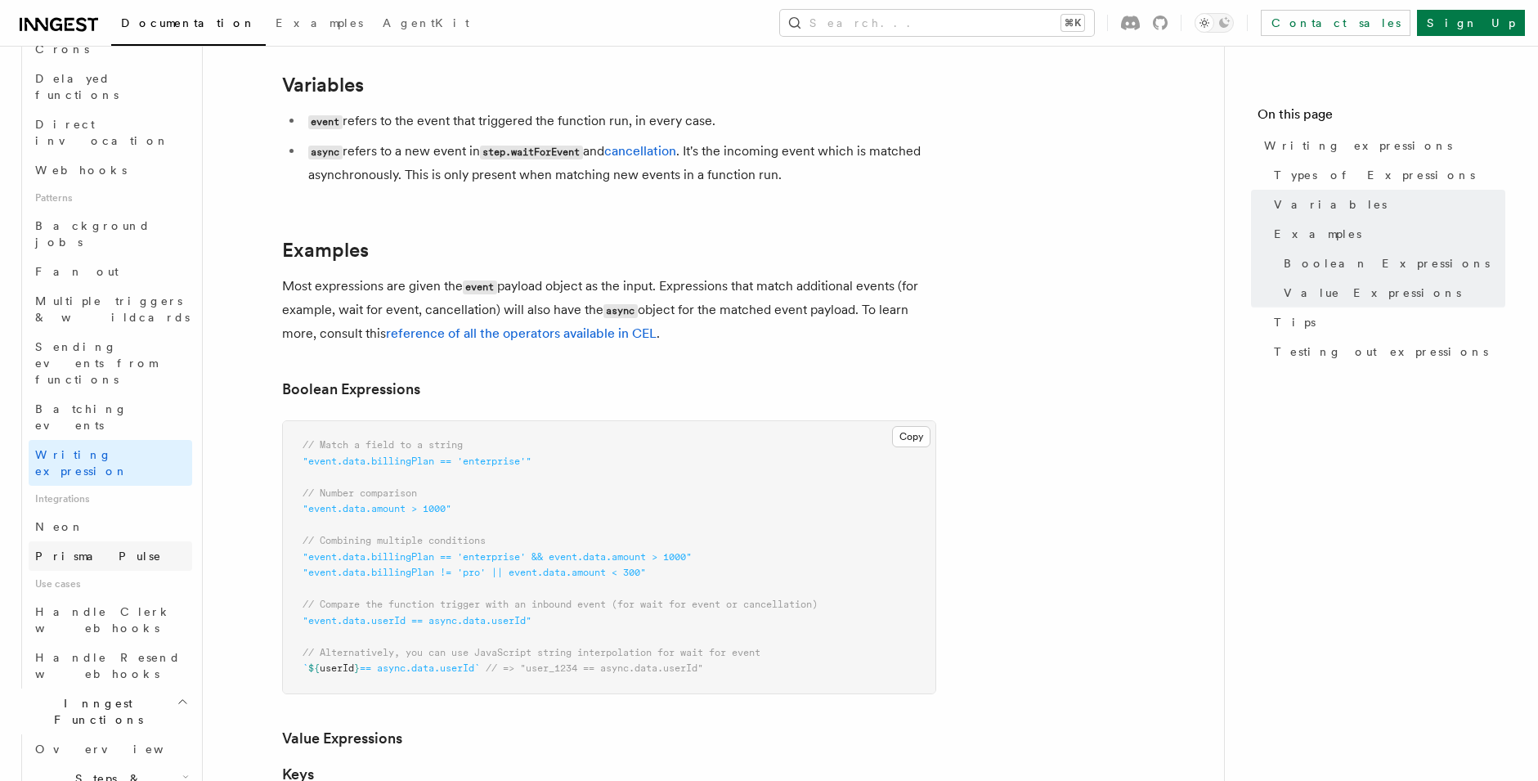
scroll to position [637, 0]
click at [95, 769] on span "Steps & Workflows" at bounding box center [106, 785] width 154 height 33
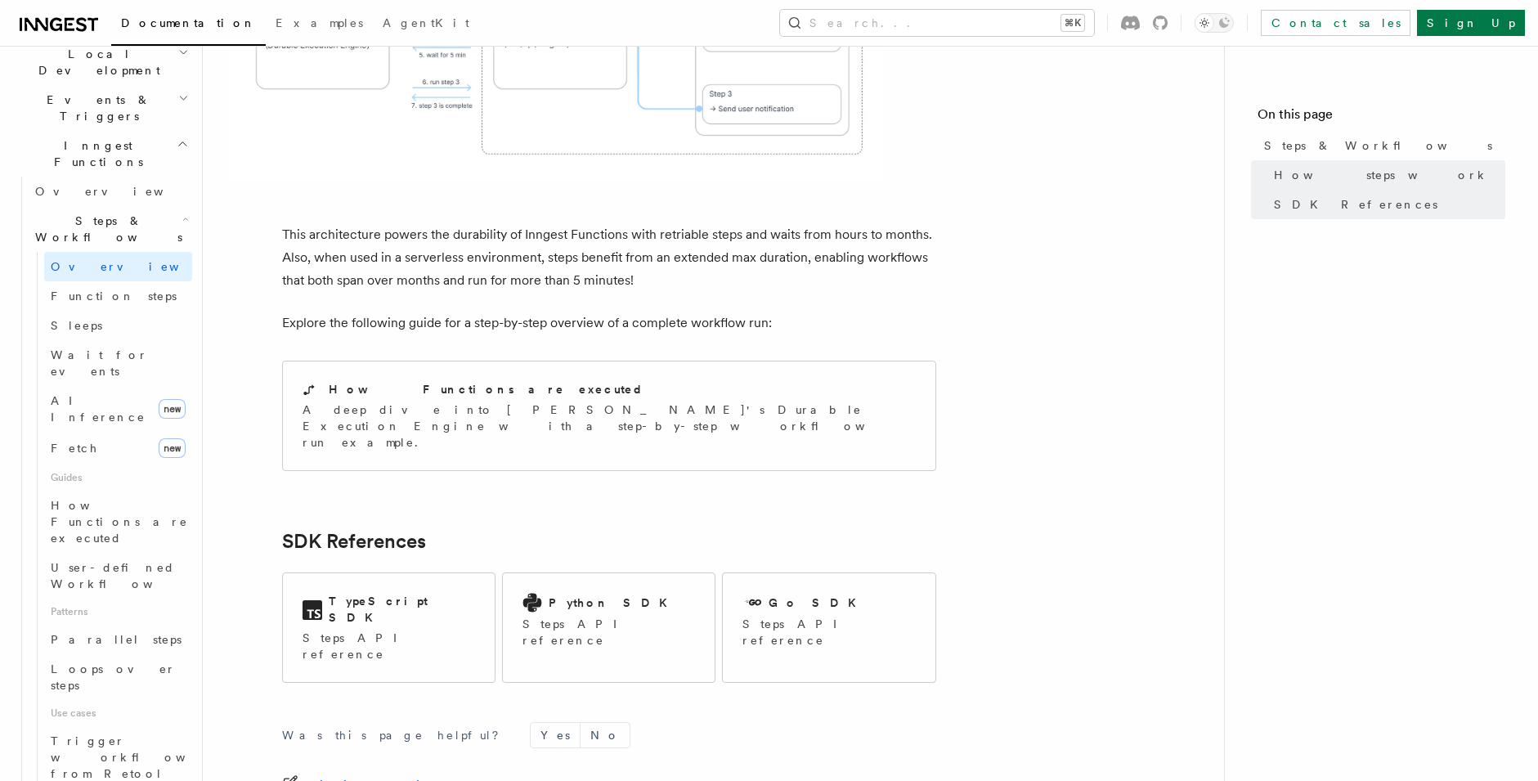
scroll to position [385, 0]
click at [117, 297] on span "Function steps" at bounding box center [114, 303] width 126 height 13
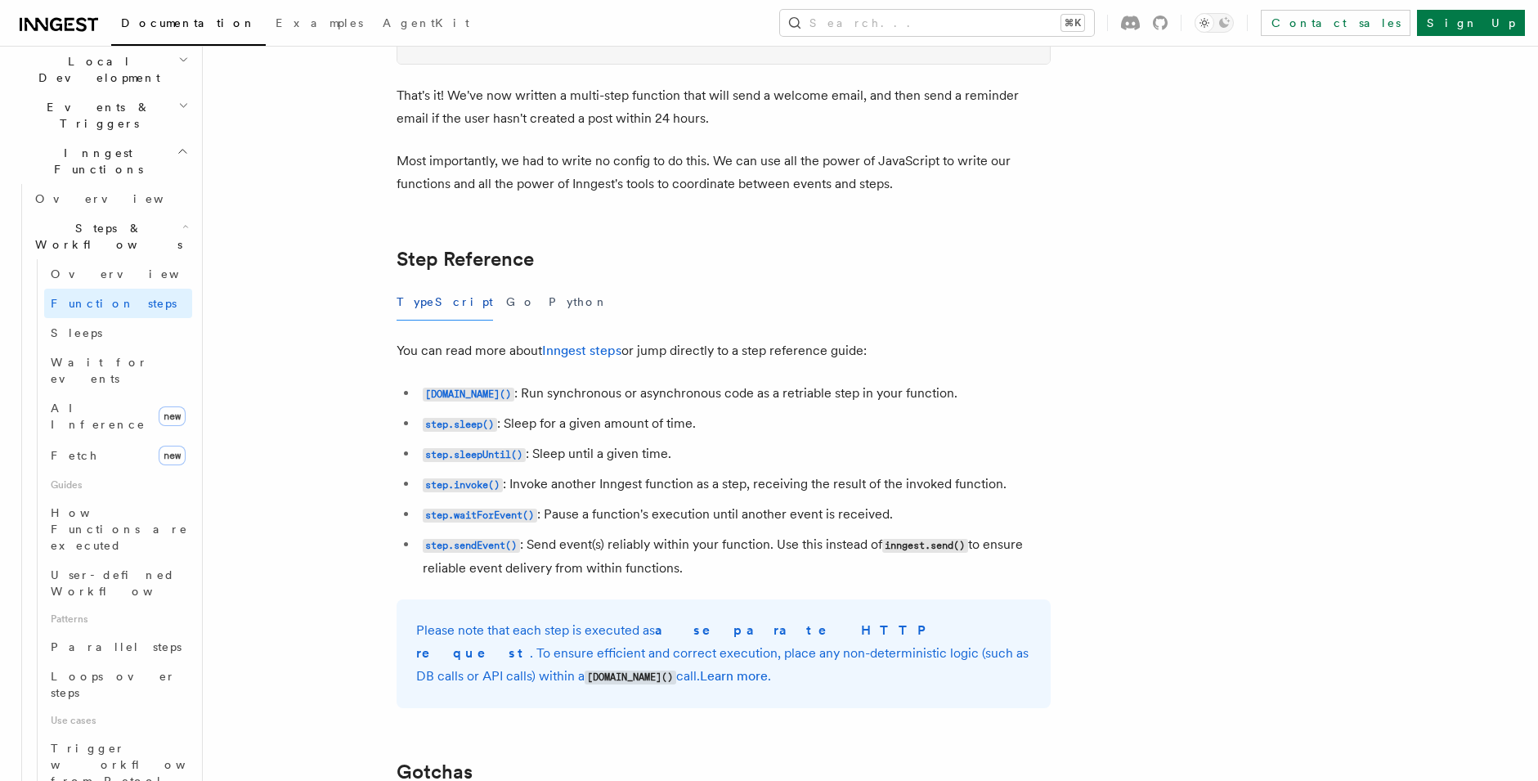
scroll to position [2711, 0]
click at [73, 326] on span "Sleeps" at bounding box center [77, 332] width 52 height 13
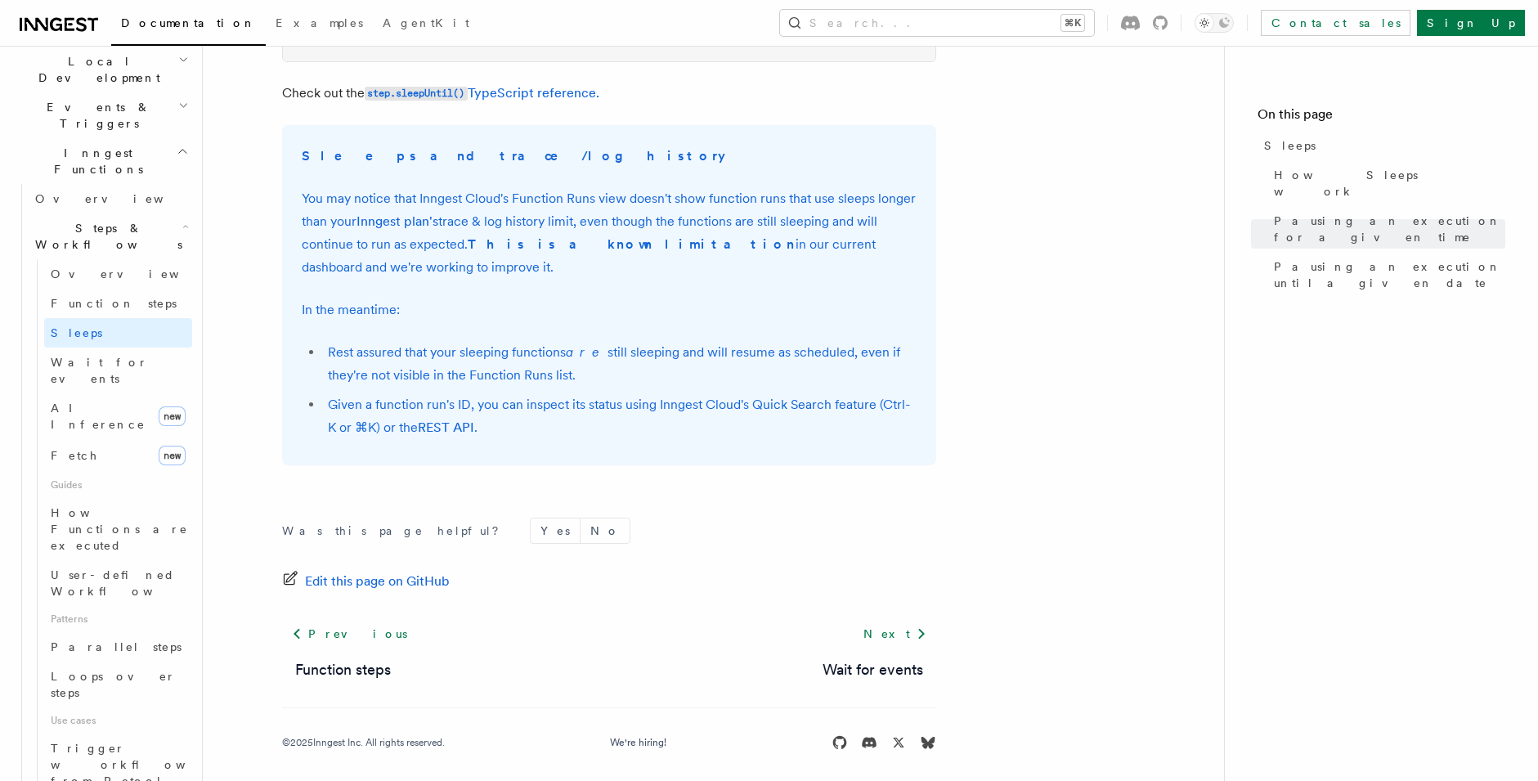
scroll to position [1195, 0]
click at [89, 356] on span "Wait for events" at bounding box center [99, 370] width 97 height 29
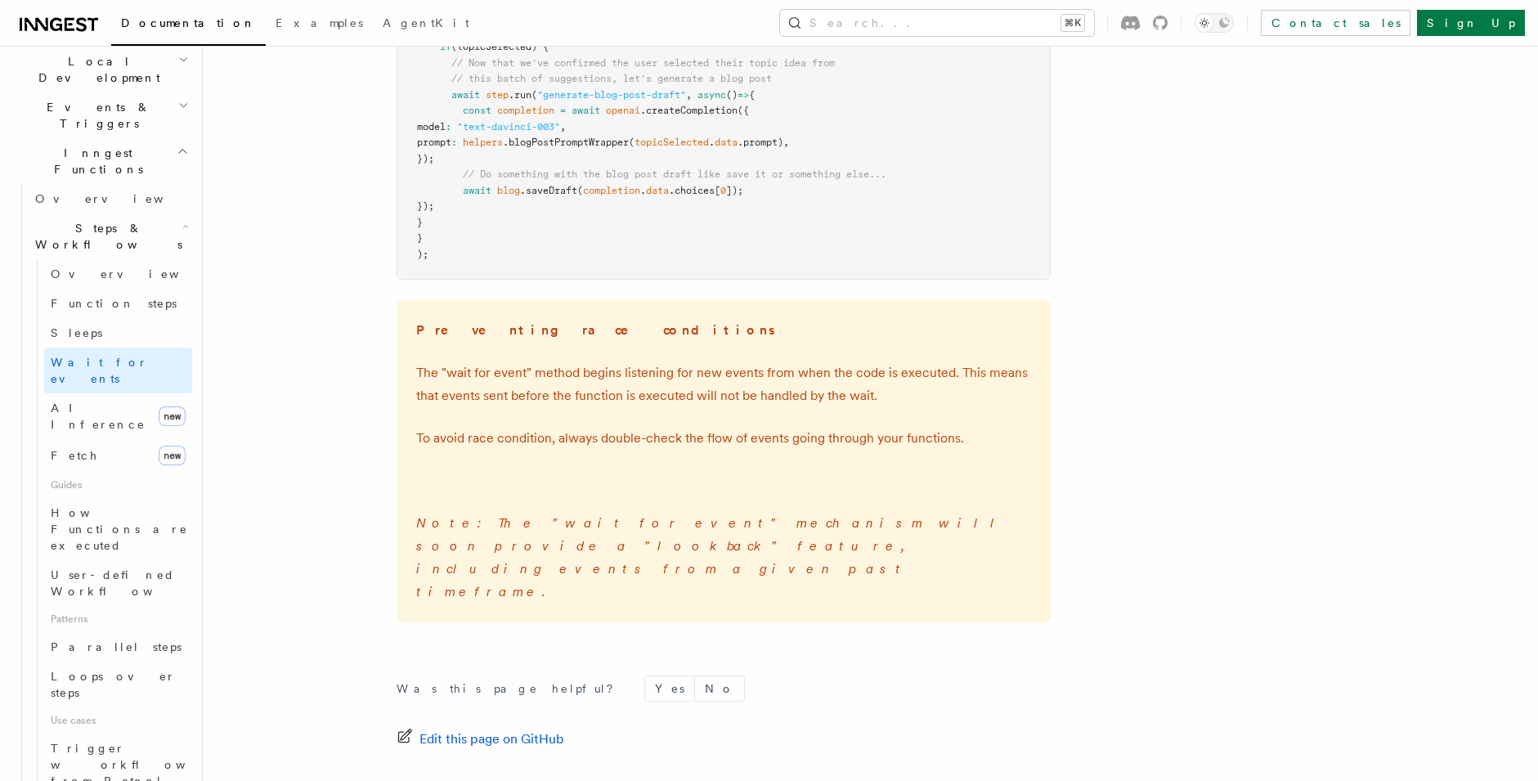
scroll to position [2420, 0]
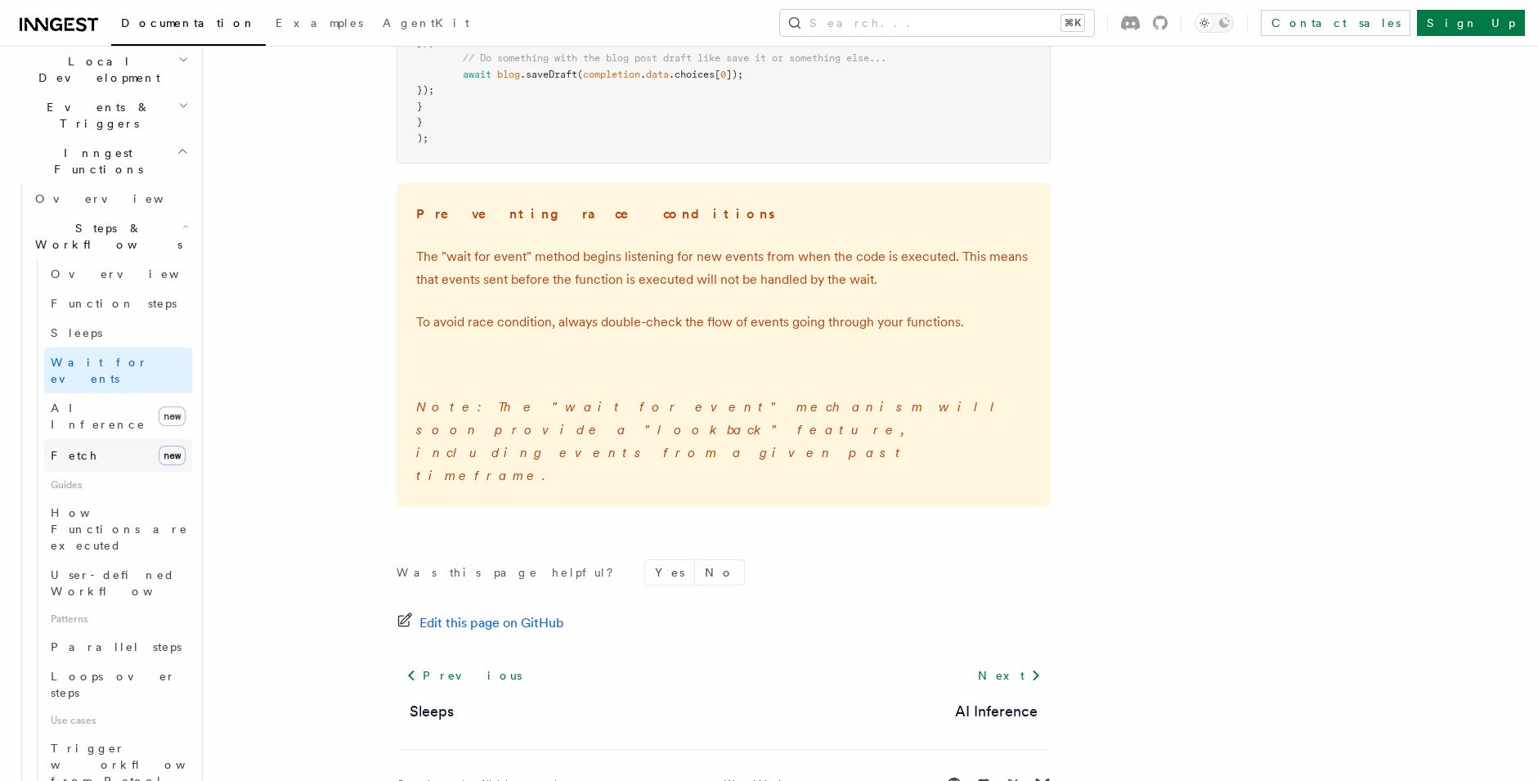
click at [65, 449] on span "Fetch" at bounding box center [74, 455] width 47 height 13
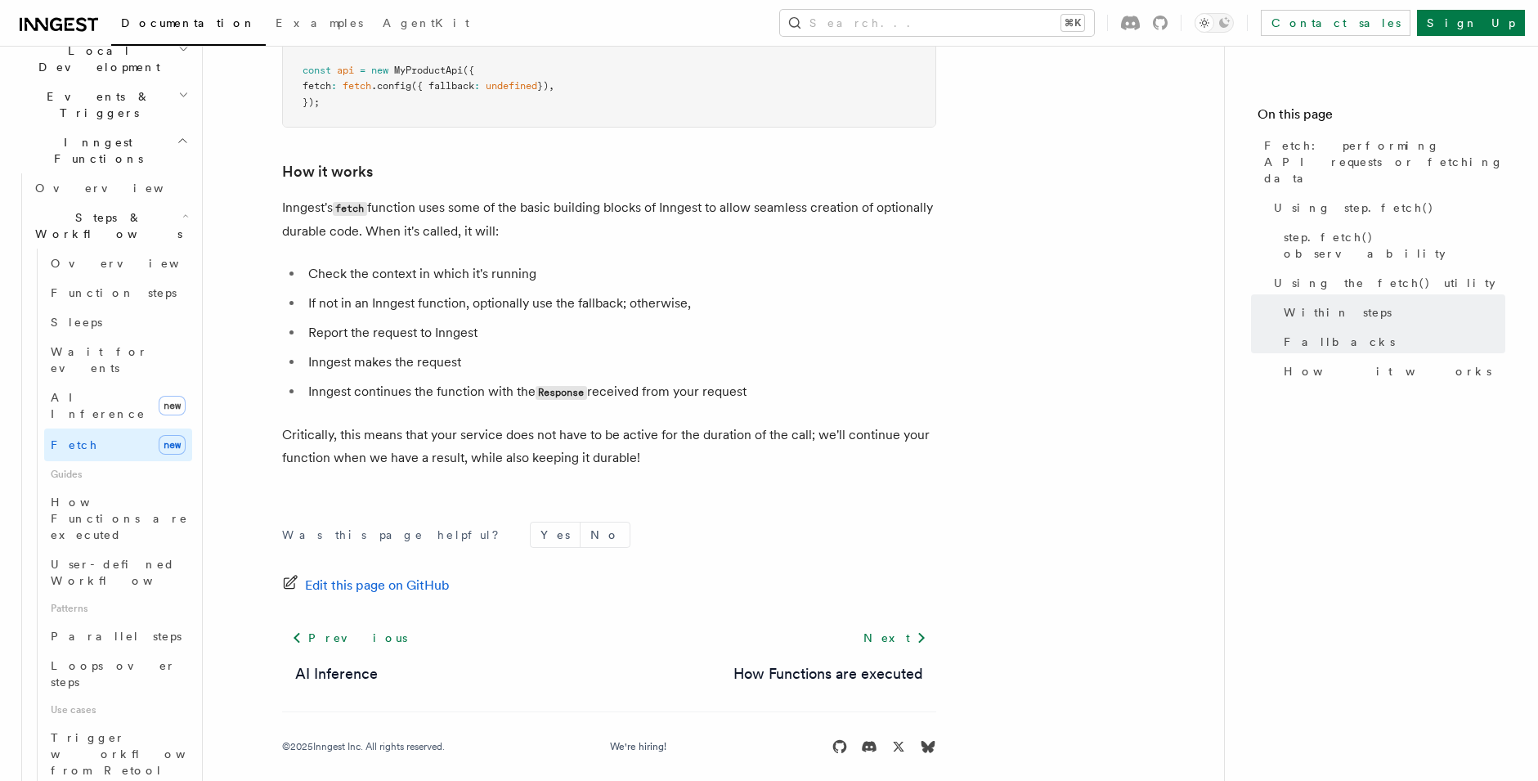
scroll to position [3806, 0]
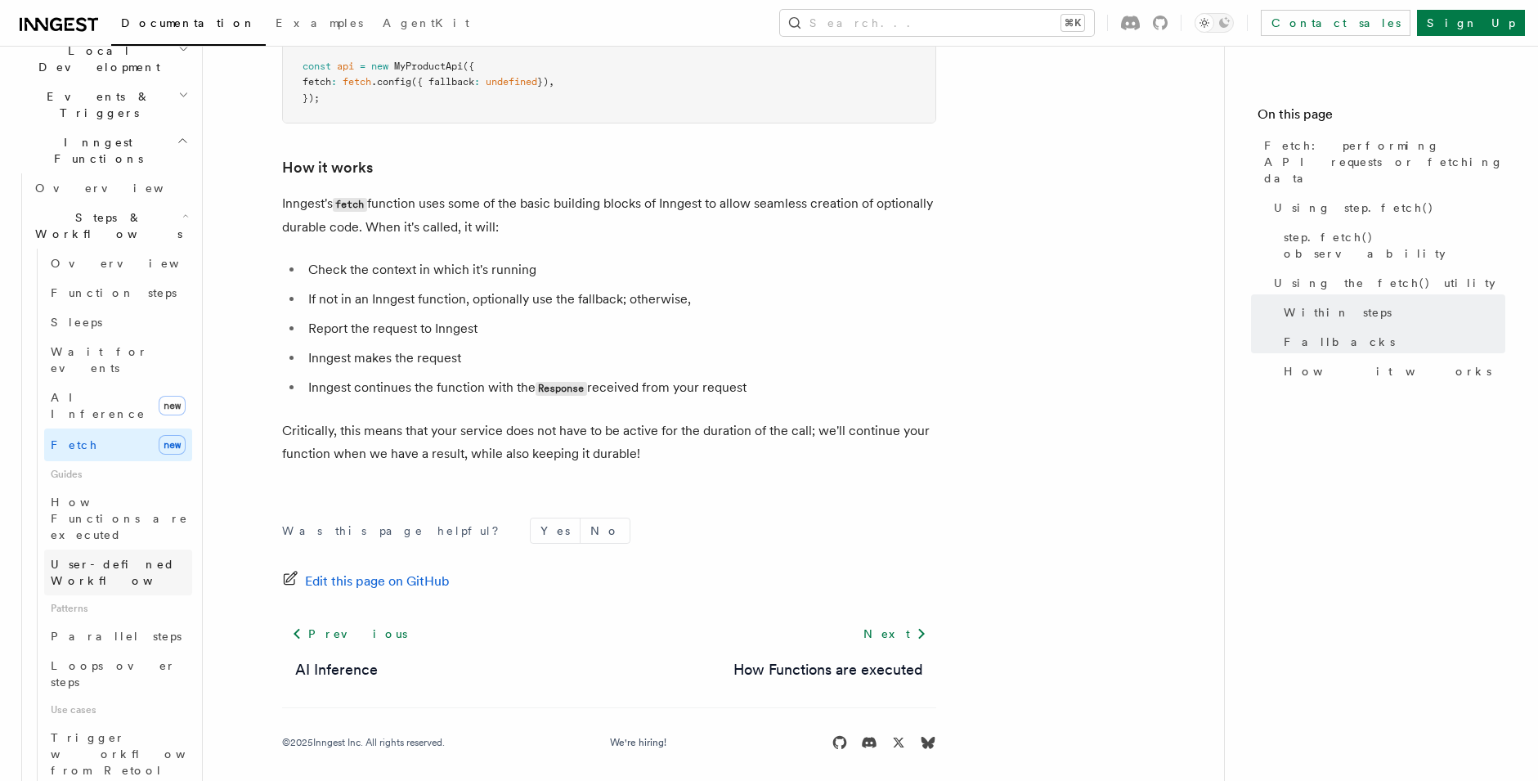
click at [114, 558] on span "User-defined Workflows" at bounding box center [124, 572] width 147 height 29
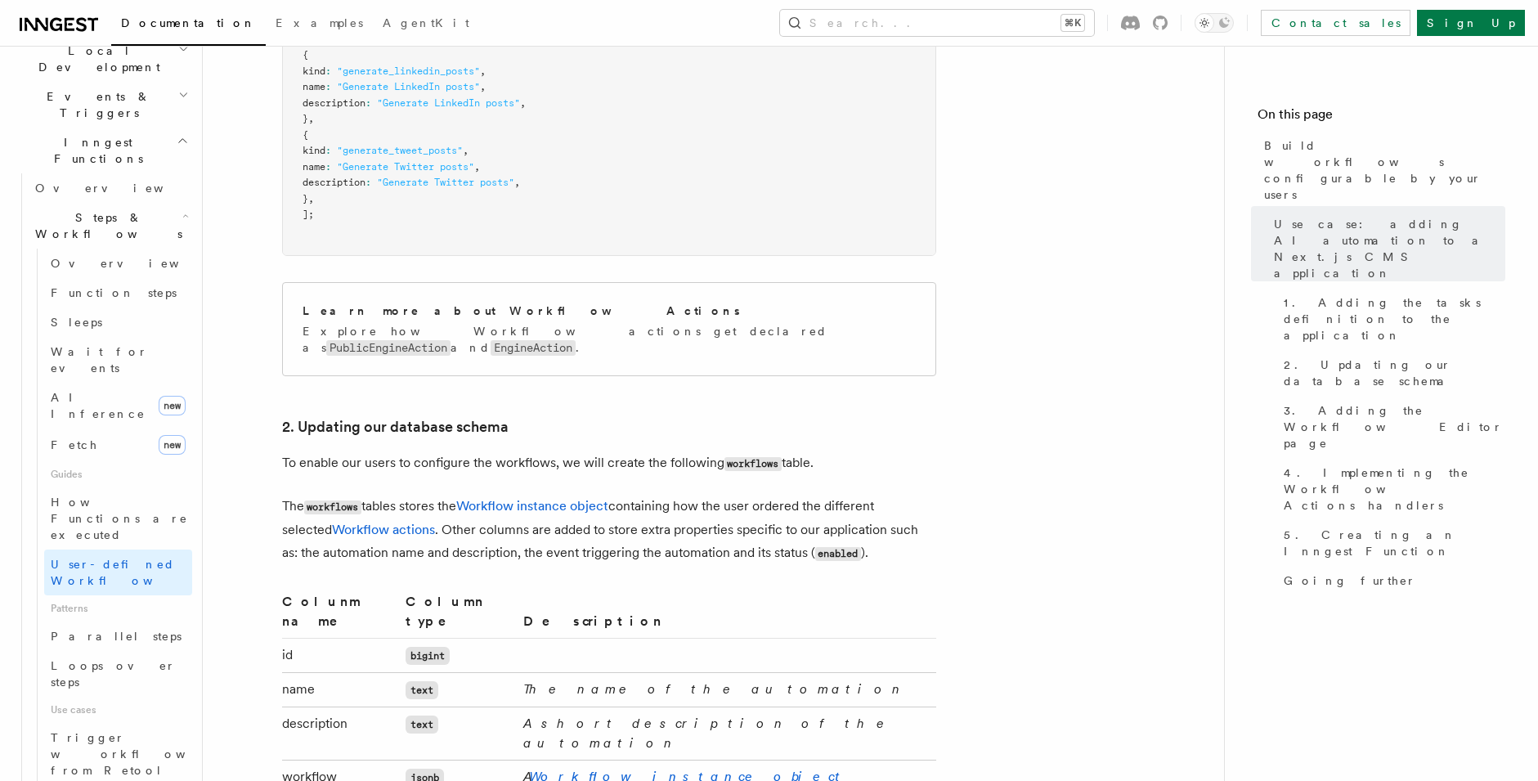
scroll to position [2298, 0]
click at [92, 630] on span "Parallel steps" at bounding box center [116, 636] width 131 height 13
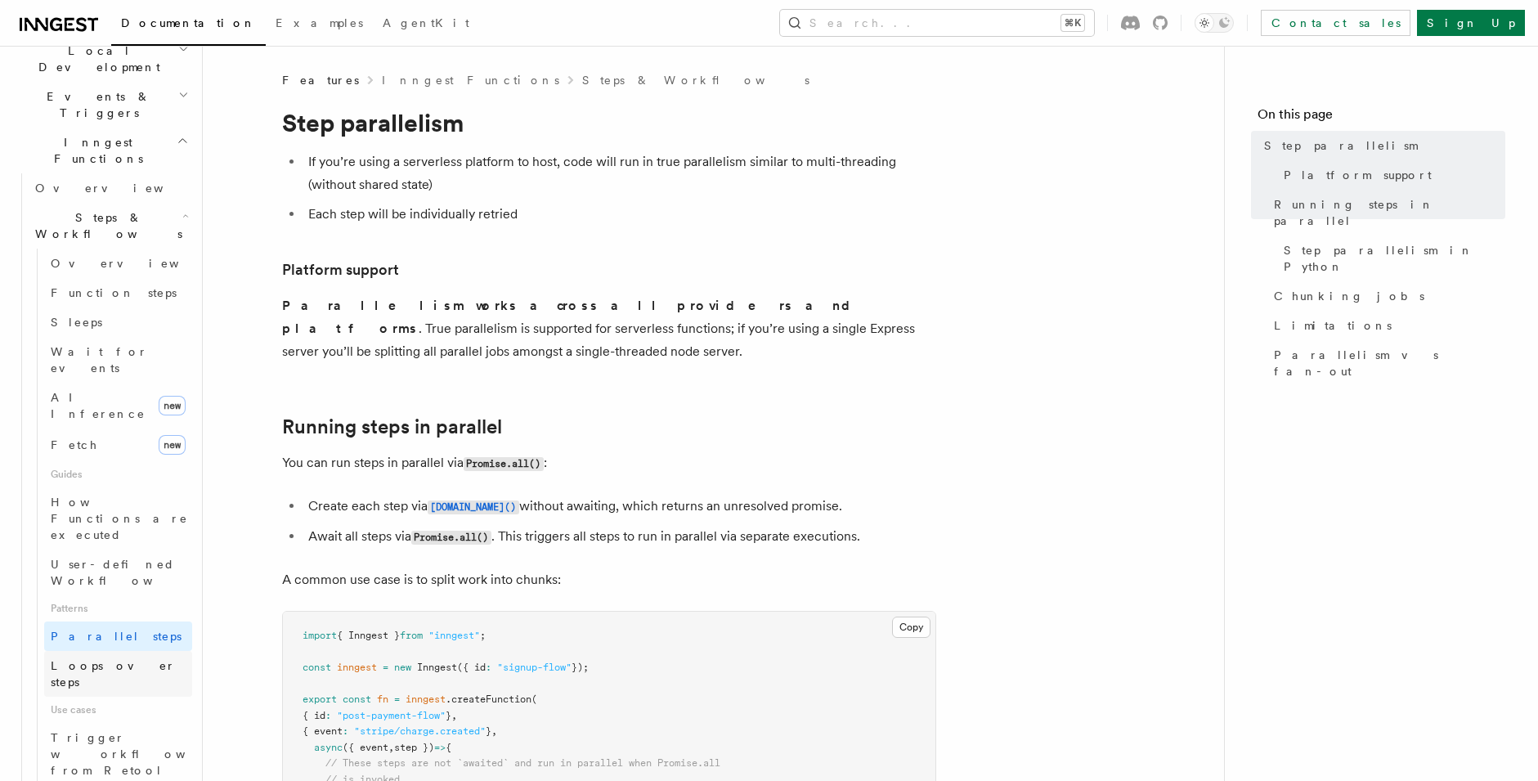
click at [96, 659] on span "Loops over steps" at bounding box center [113, 673] width 125 height 29
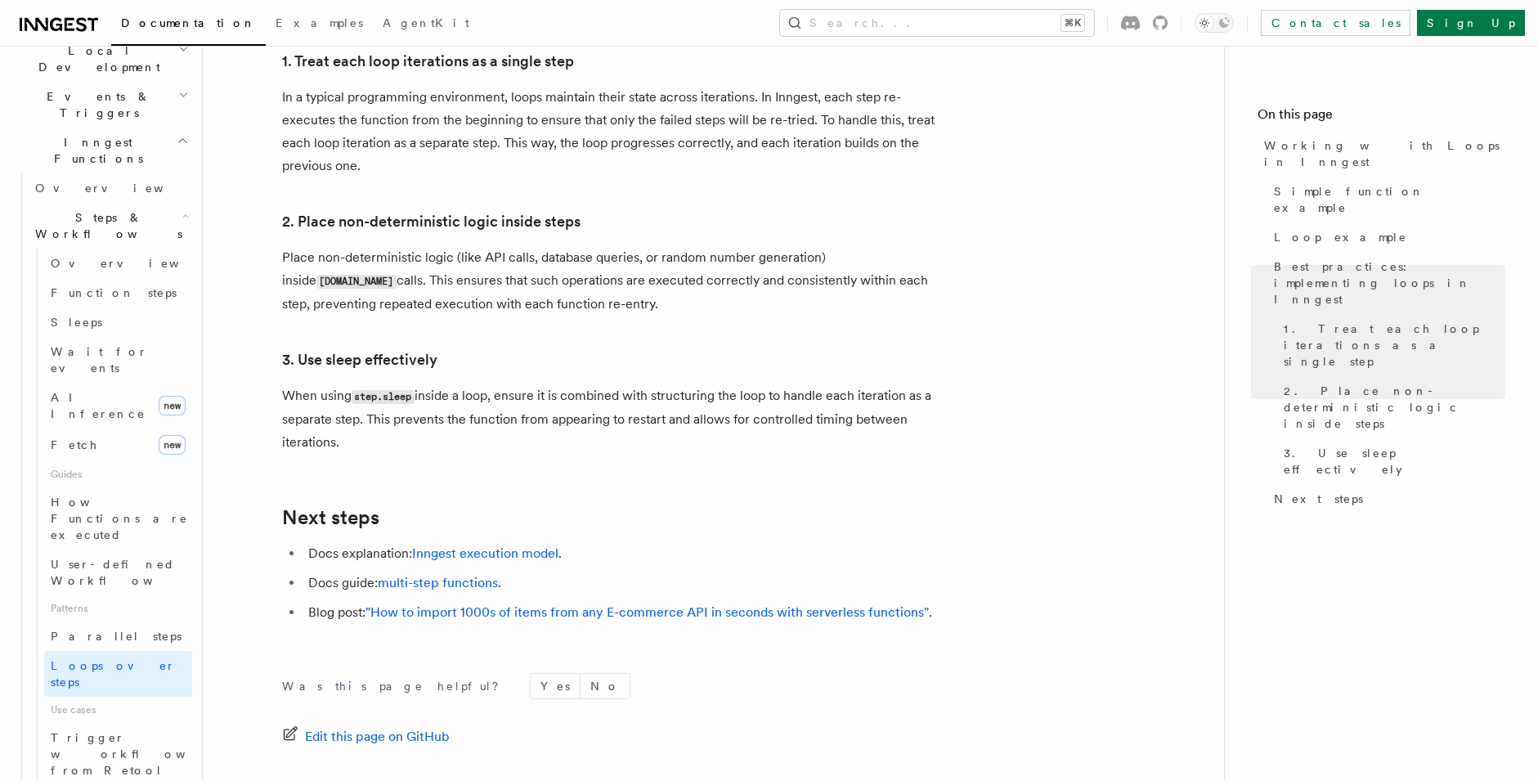
scroll to position [2630, 0]
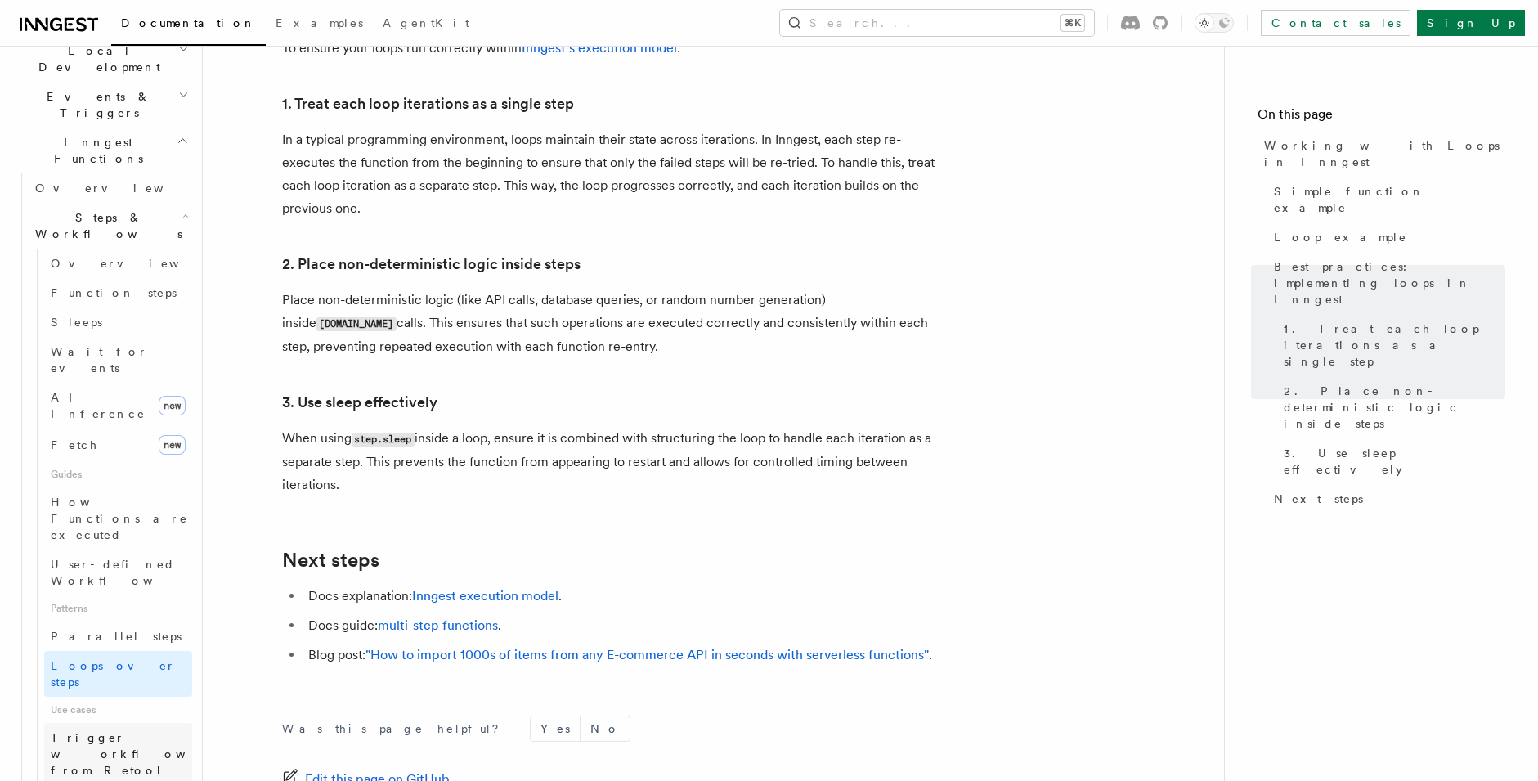
click at [119, 731] on span "Trigger workflows from Retool" at bounding box center [141, 754] width 180 height 46
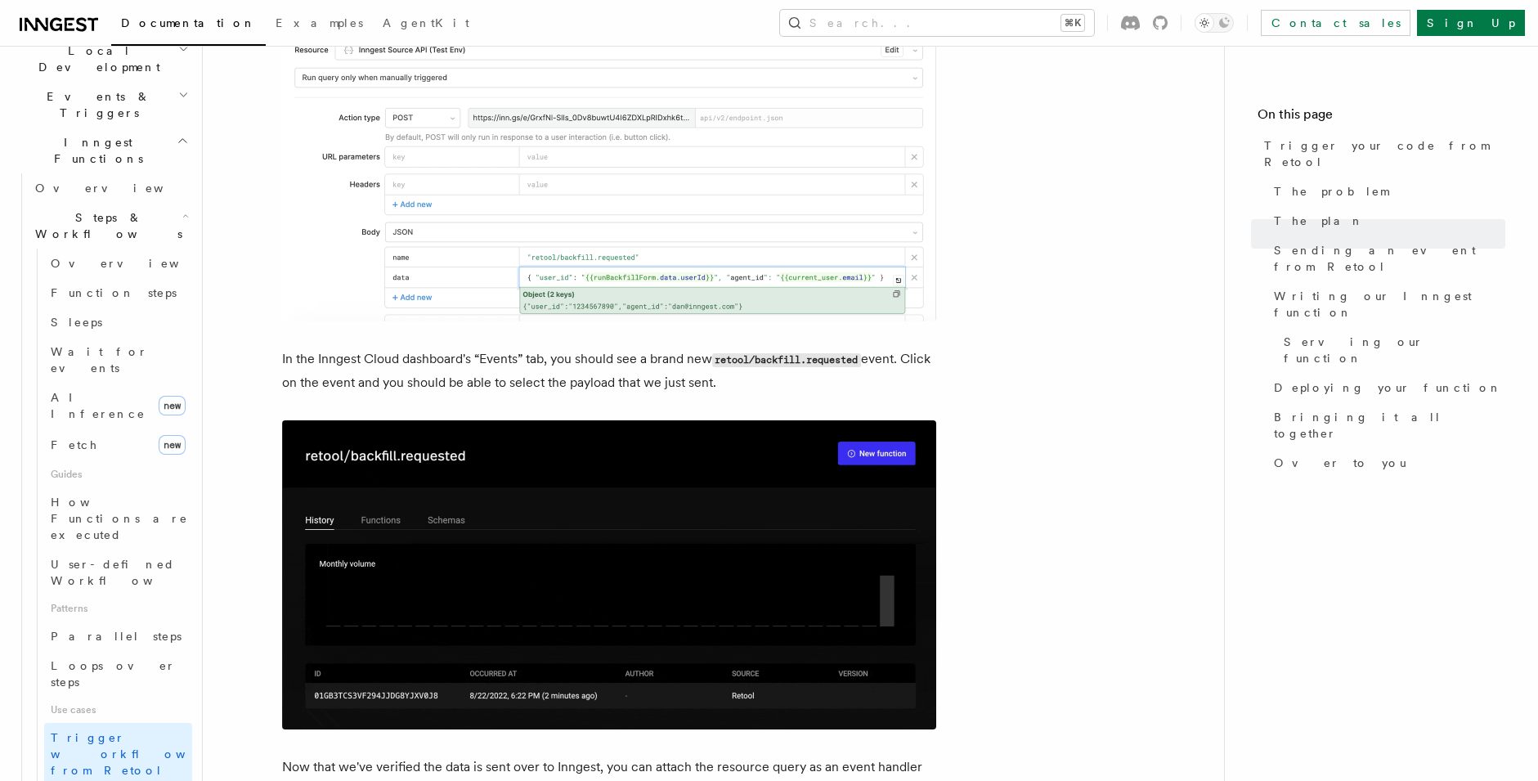
scroll to position [2048, 0]
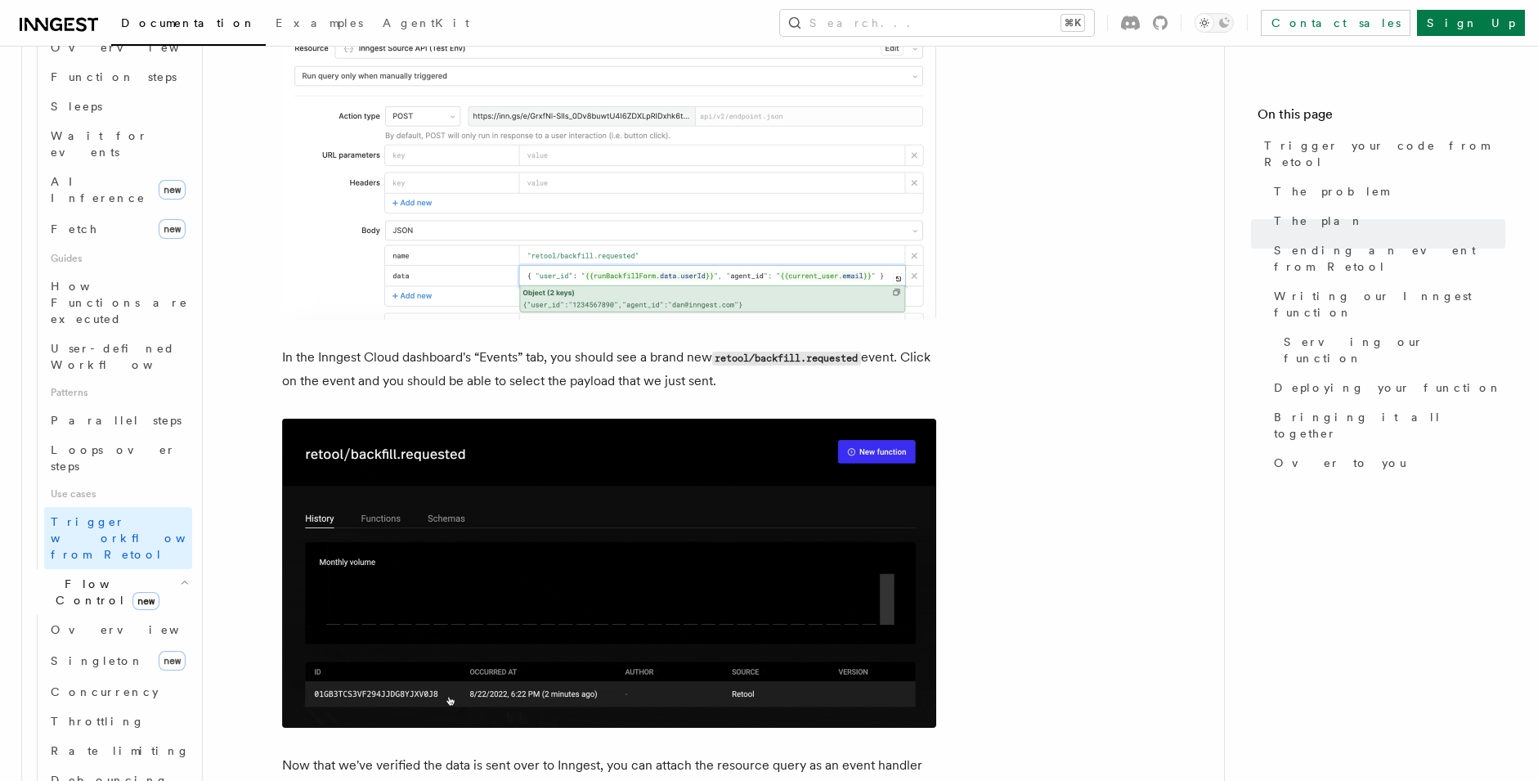
scroll to position [613, 0]
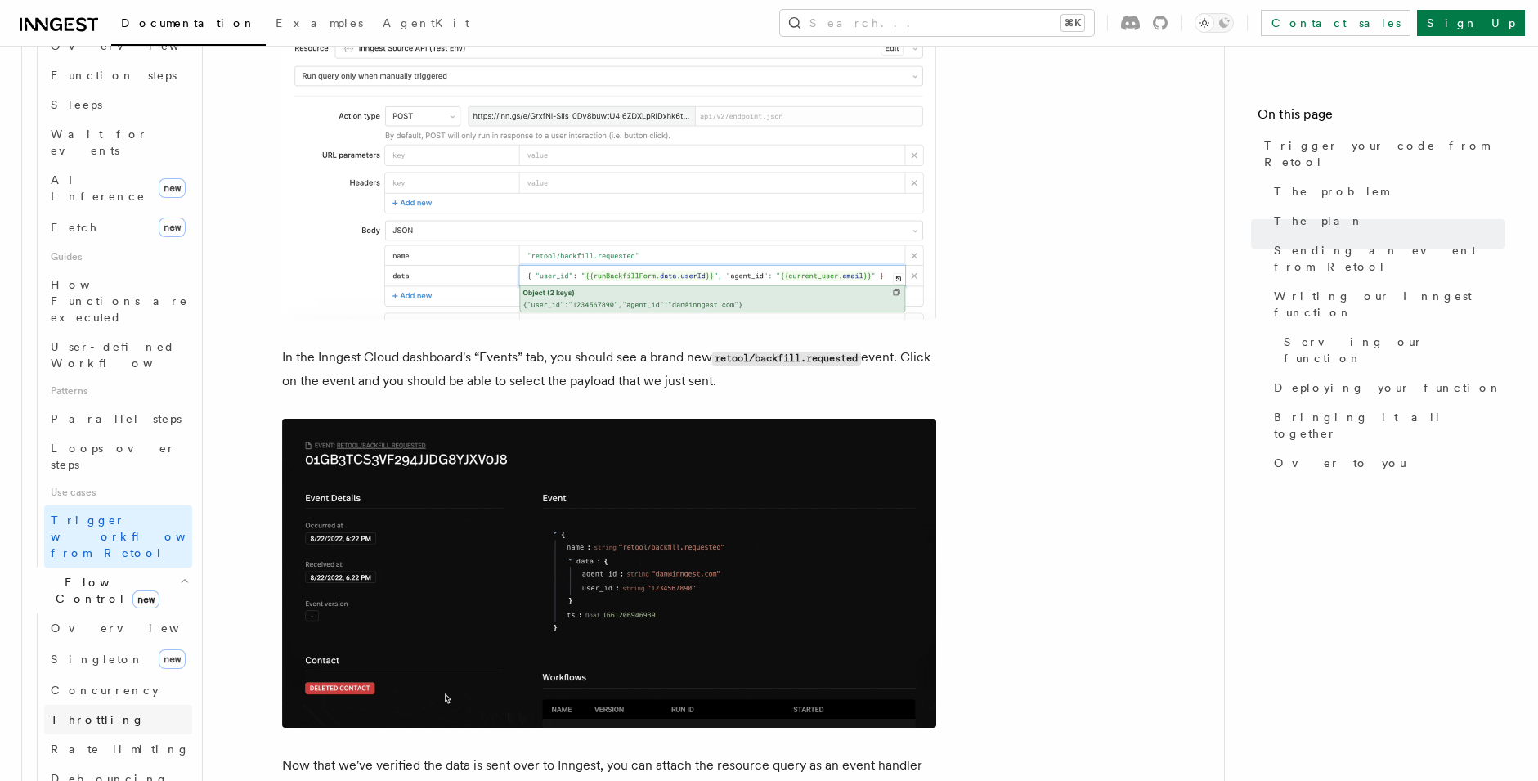
click at [87, 713] on span "Throttling" at bounding box center [98, 719] width 94 height 13
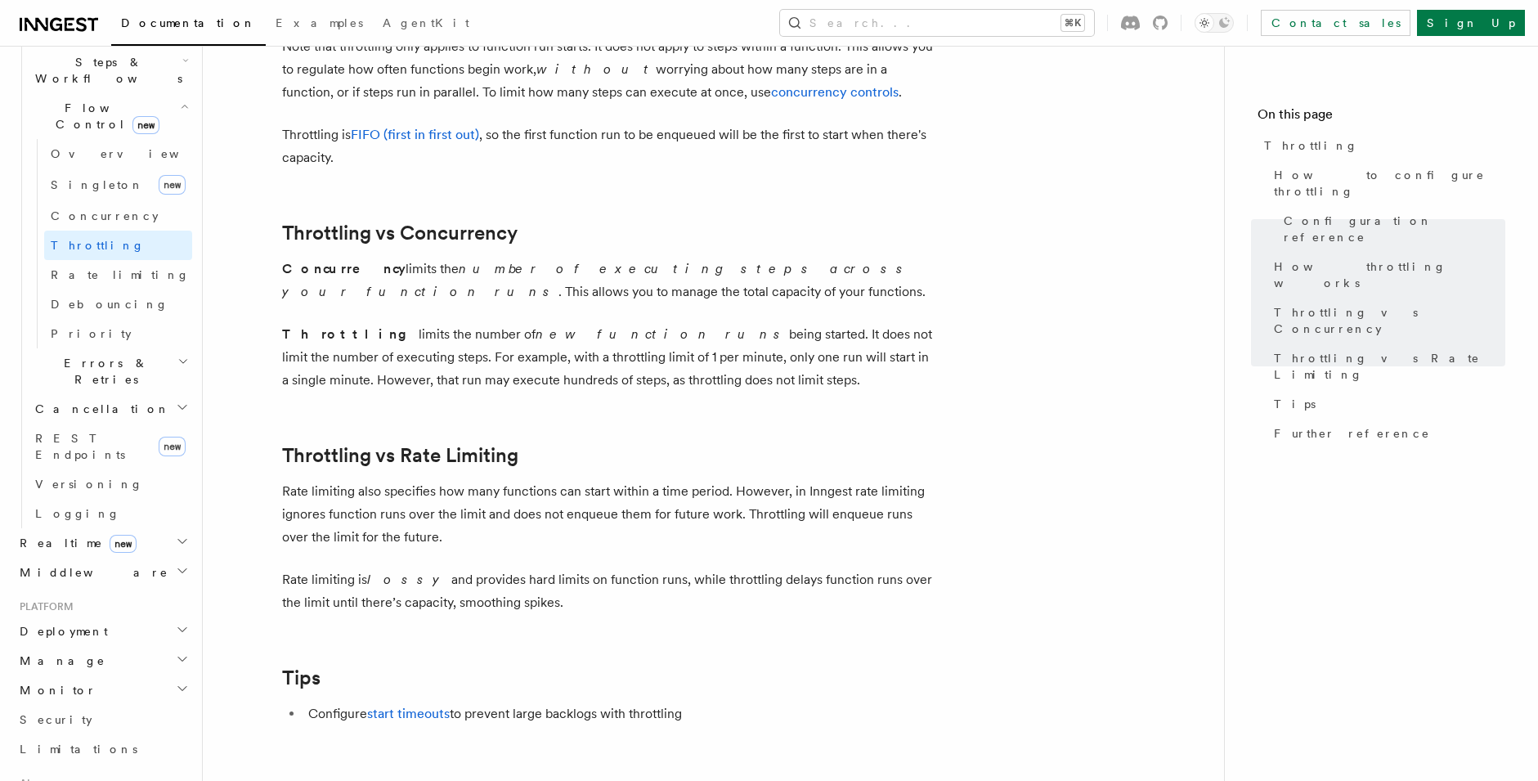
scroll to position [545, 0]
click at [96, 304] on span "Debouncing" at bounding box center [110, 310] width 118 height 13
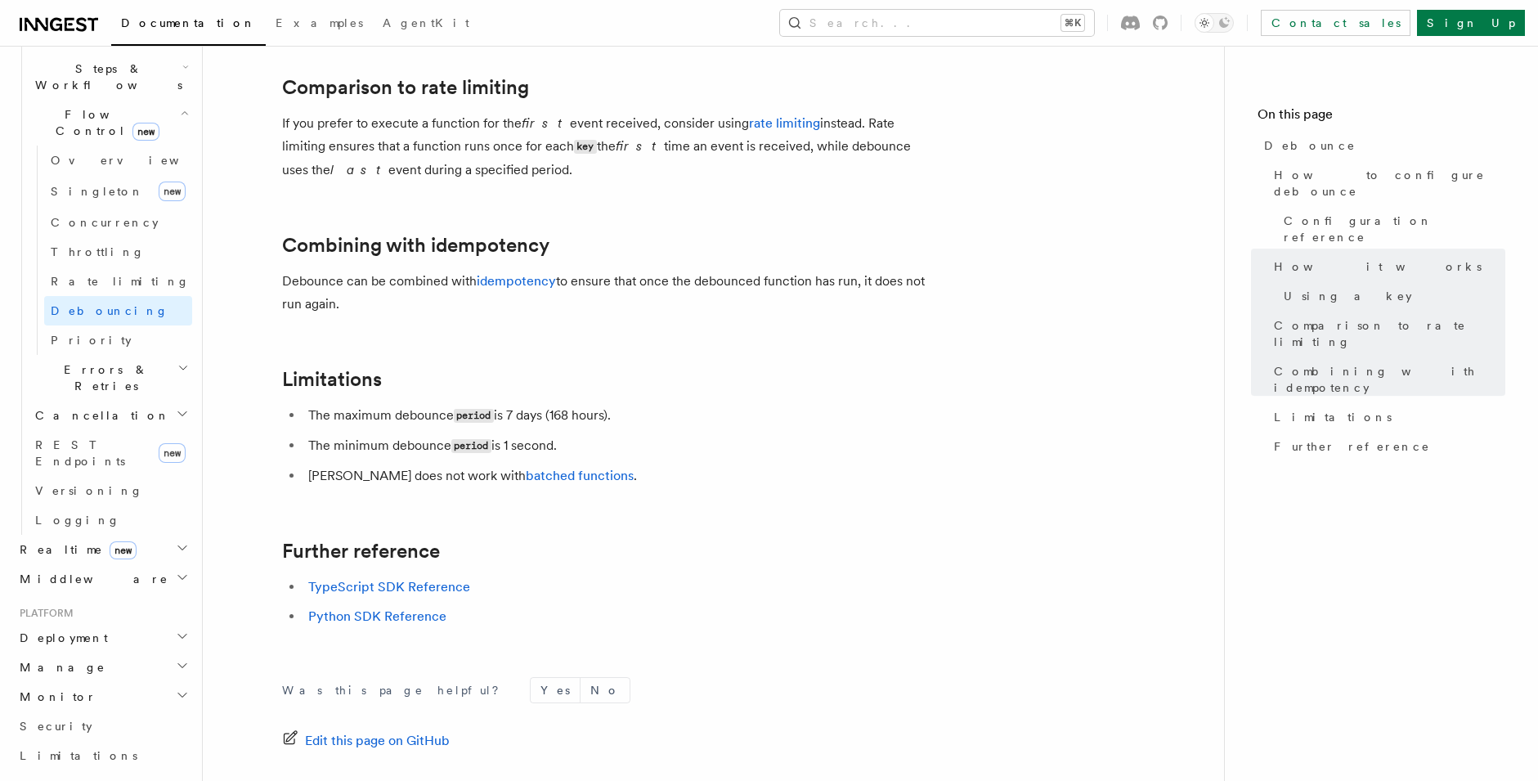
scroll to position [1668, 0]
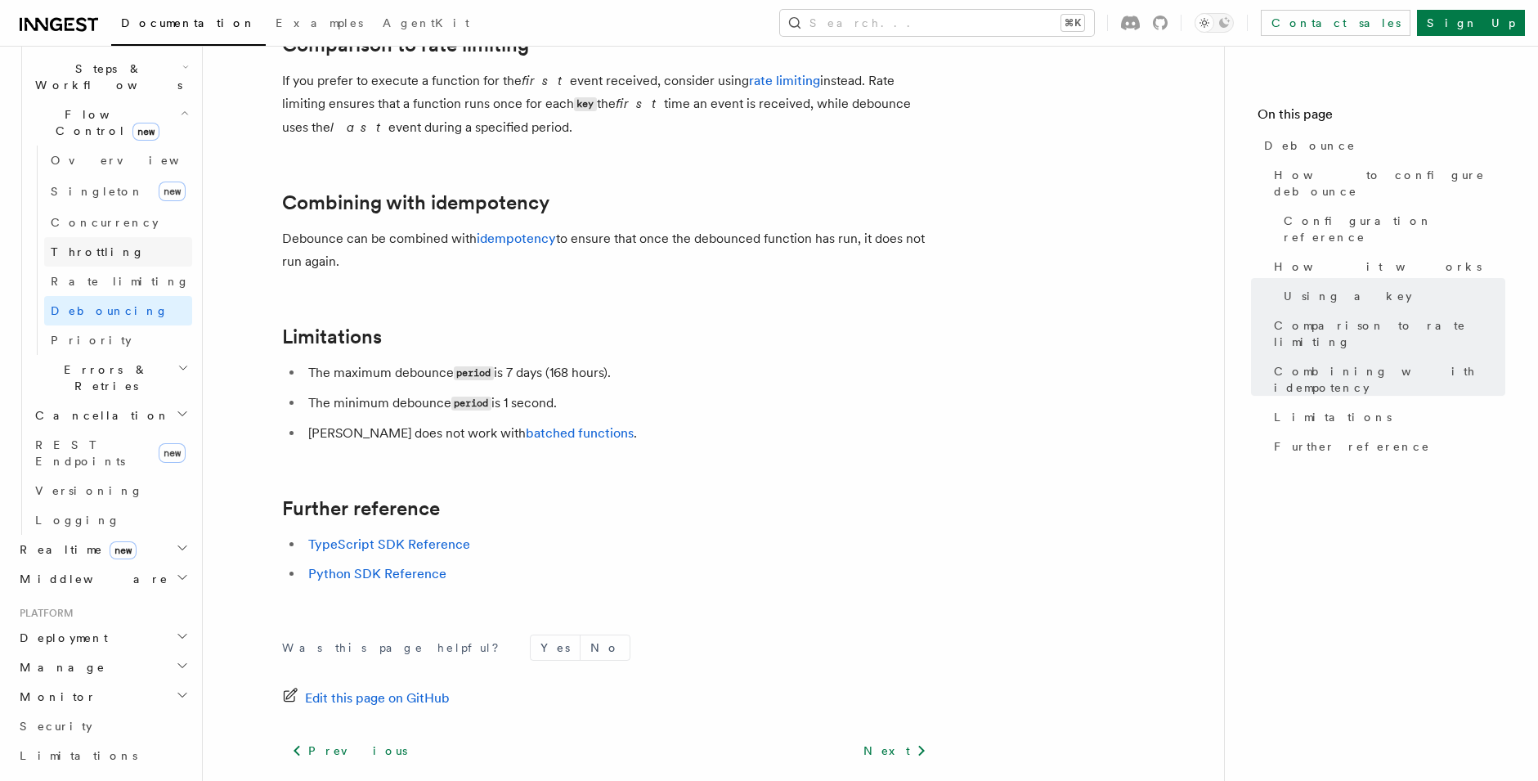
click at [91, 245] on span "Throttling" at bounding box center [98, 251] width 94 height 13
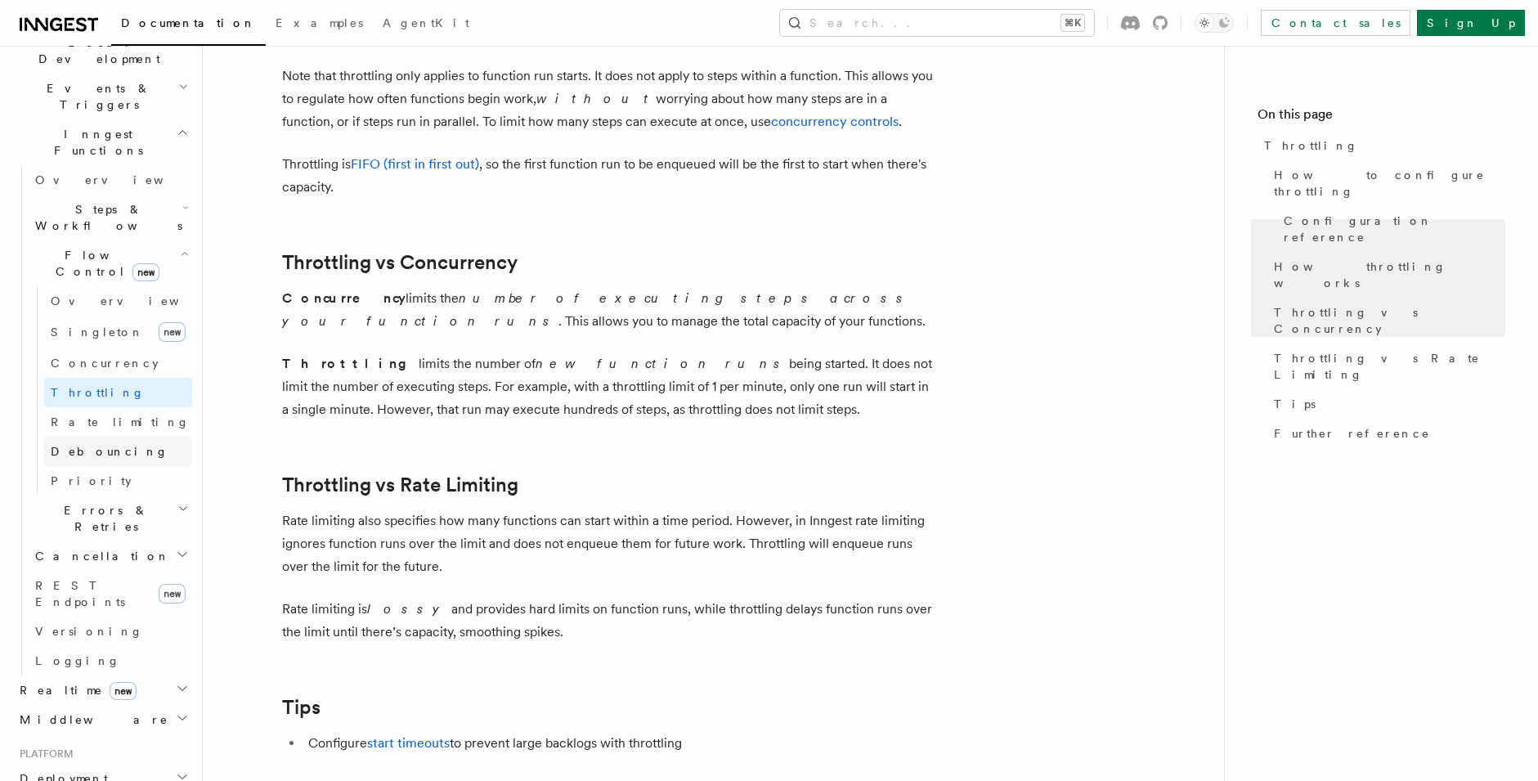
scroll to position [292, 0]
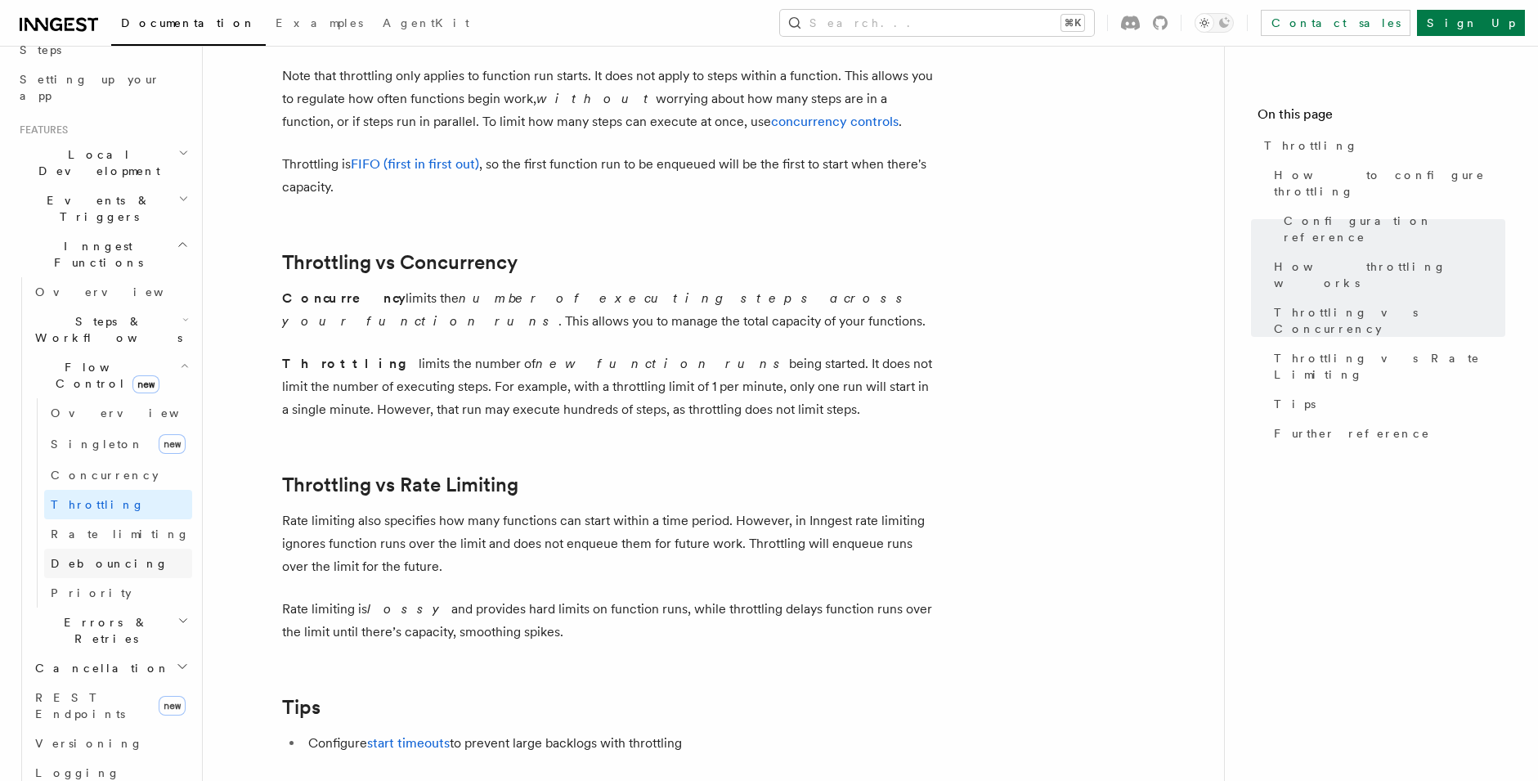
click at [96, 557] on span "Debouncing" at bounding box center [110, 563] width 118 height 13
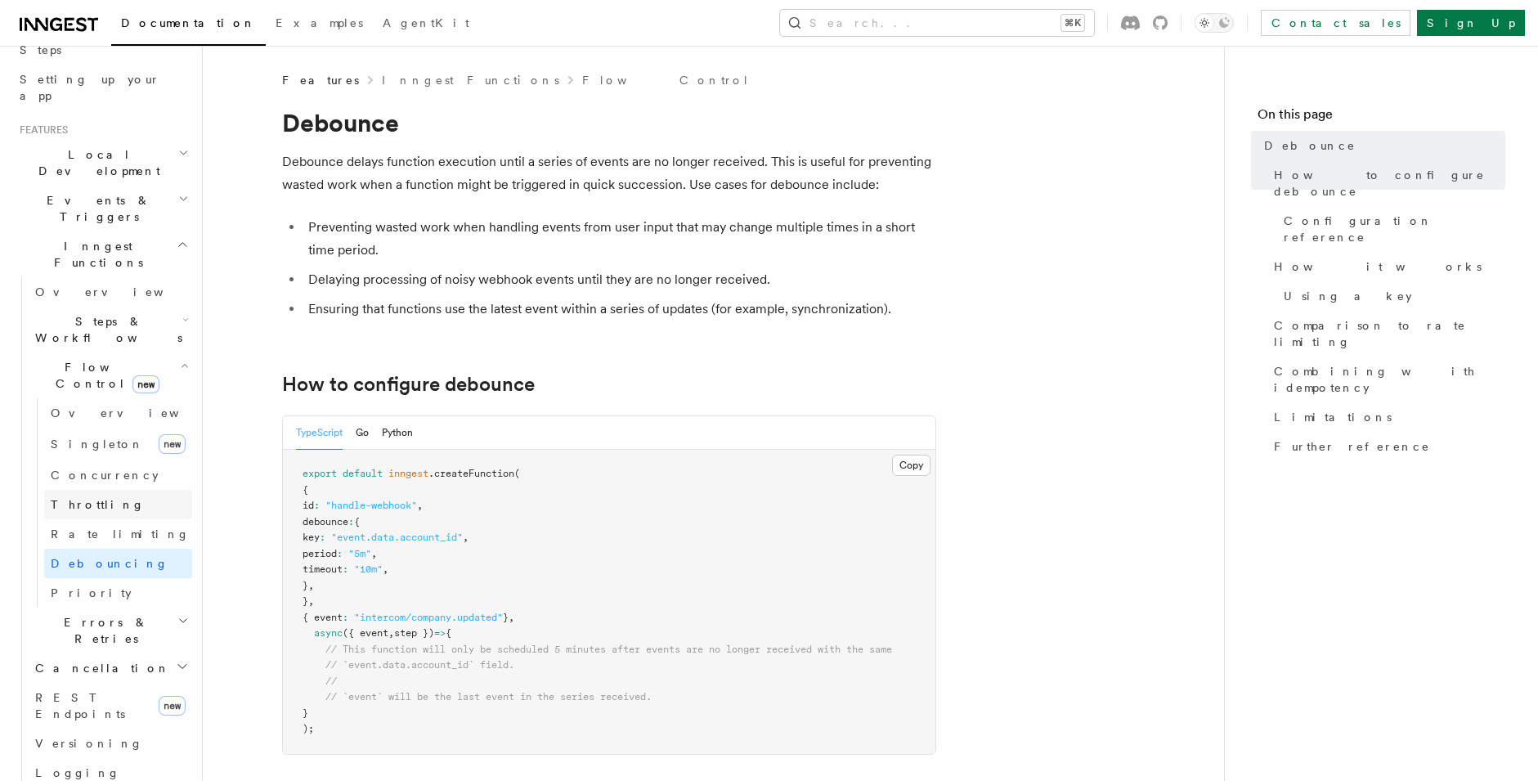
click at [77, 498] on span "Throttling" at bounding box center [98, 504] width 94 height 13
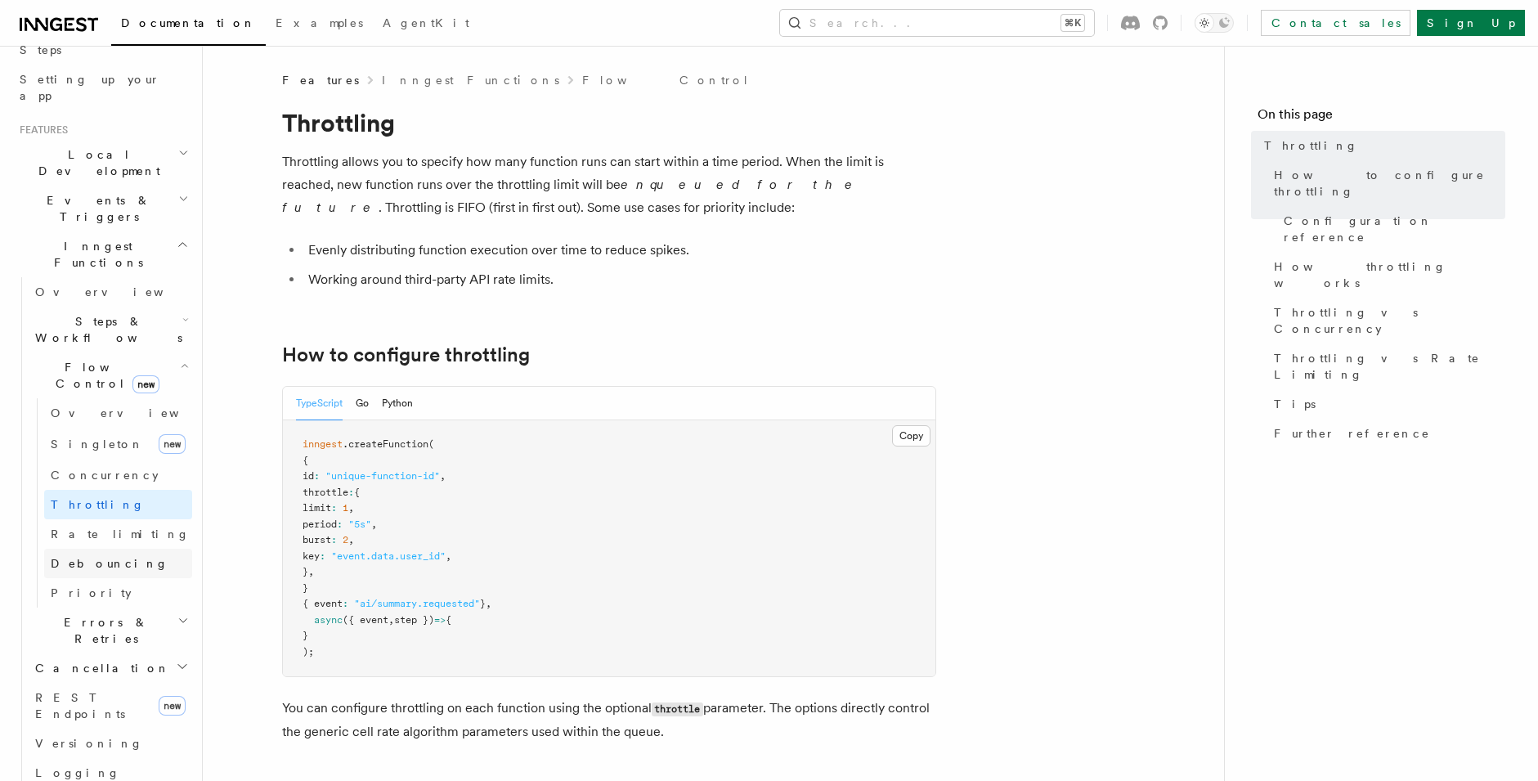
click at [78, 555] on span "Debouncing" at bounding box center [110, 563] width 118 height 16
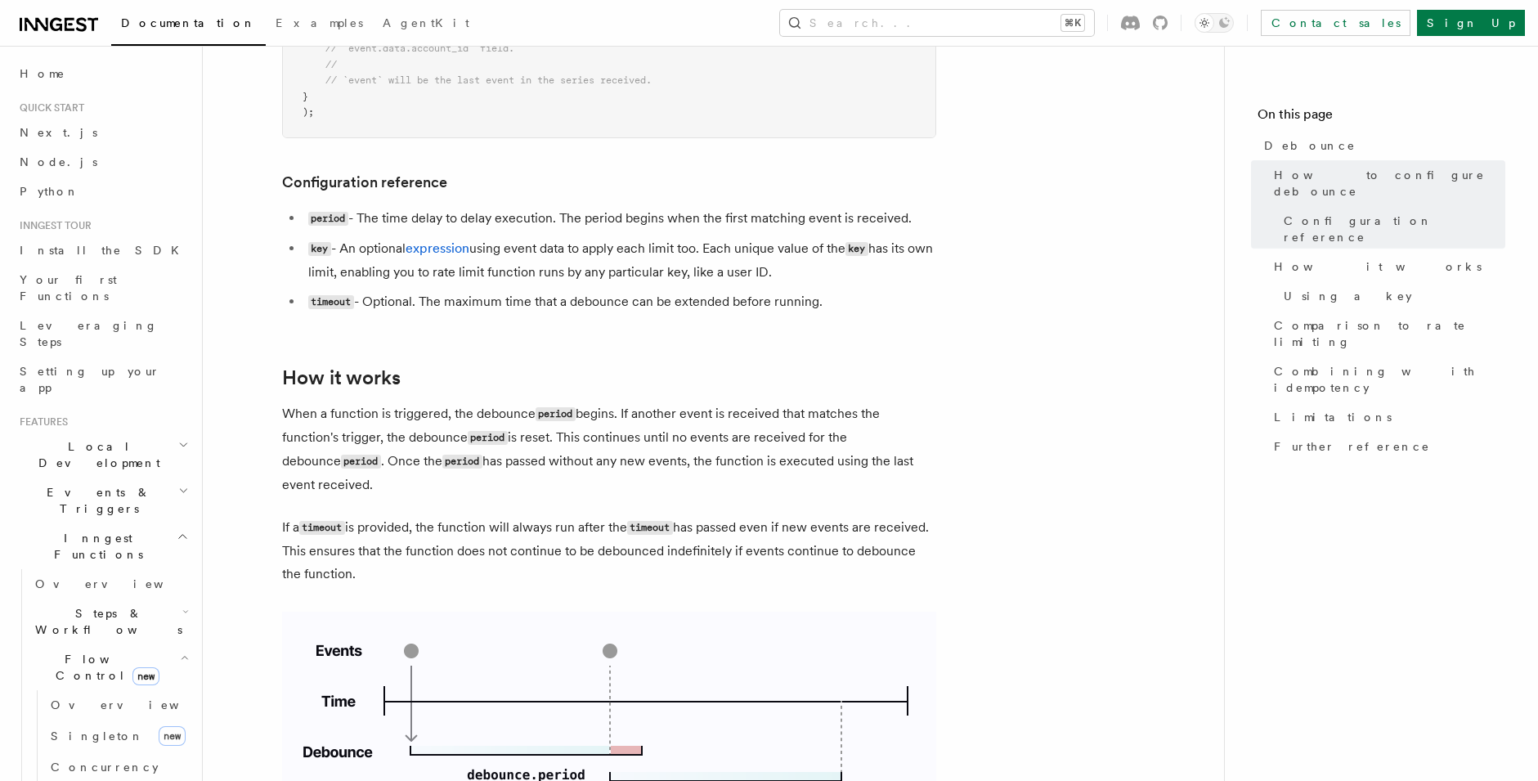
click at [79, 438] on span "Local Development" at bounding box center [95, 454] width 165 height 33
click at [77, 486] on span "Overview" at bounding box center [119, 492] width 168 height 13
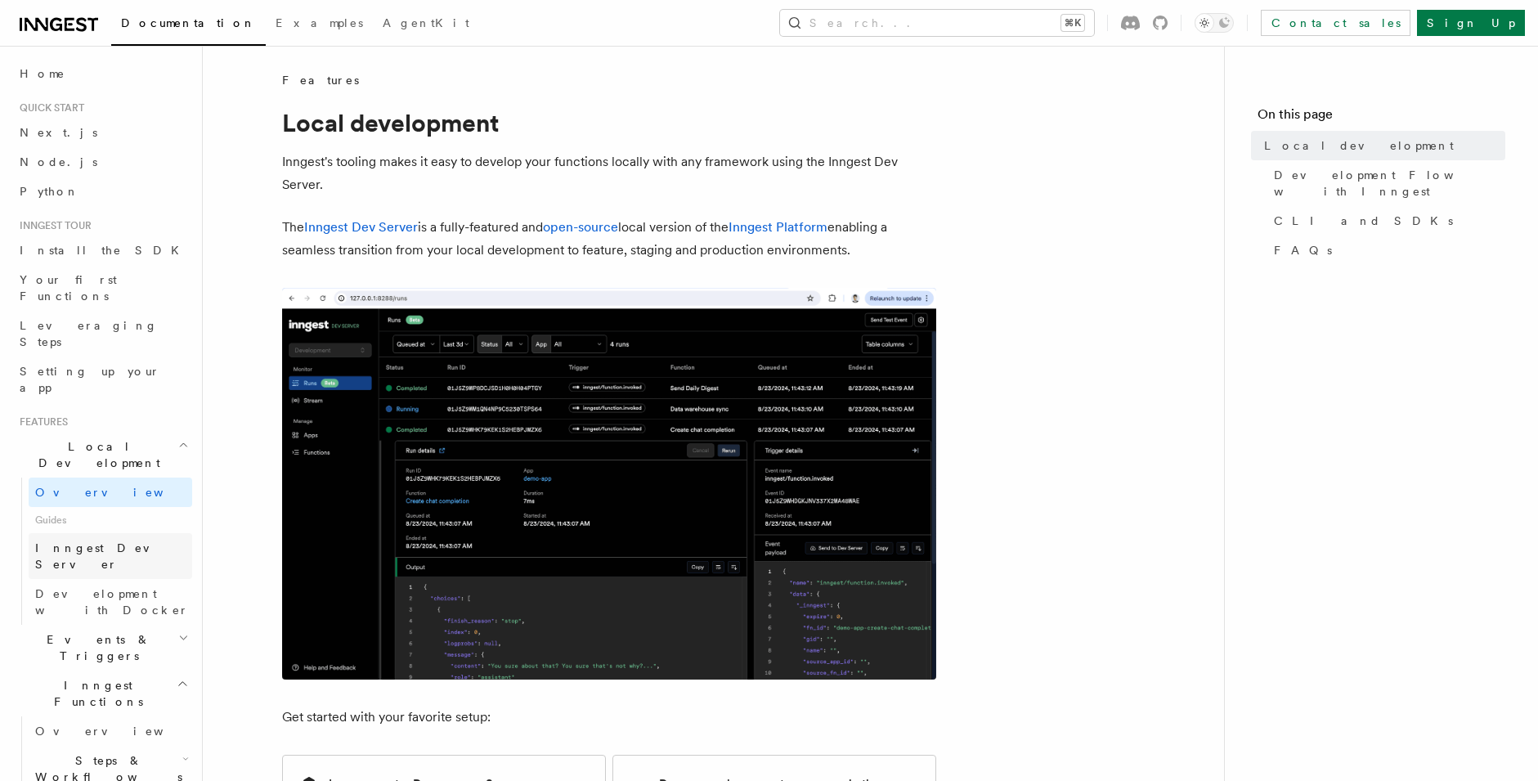
click at [74, 541] on span "Inngest Dev Server" at bounding box center [105, 555] width 140 height 29
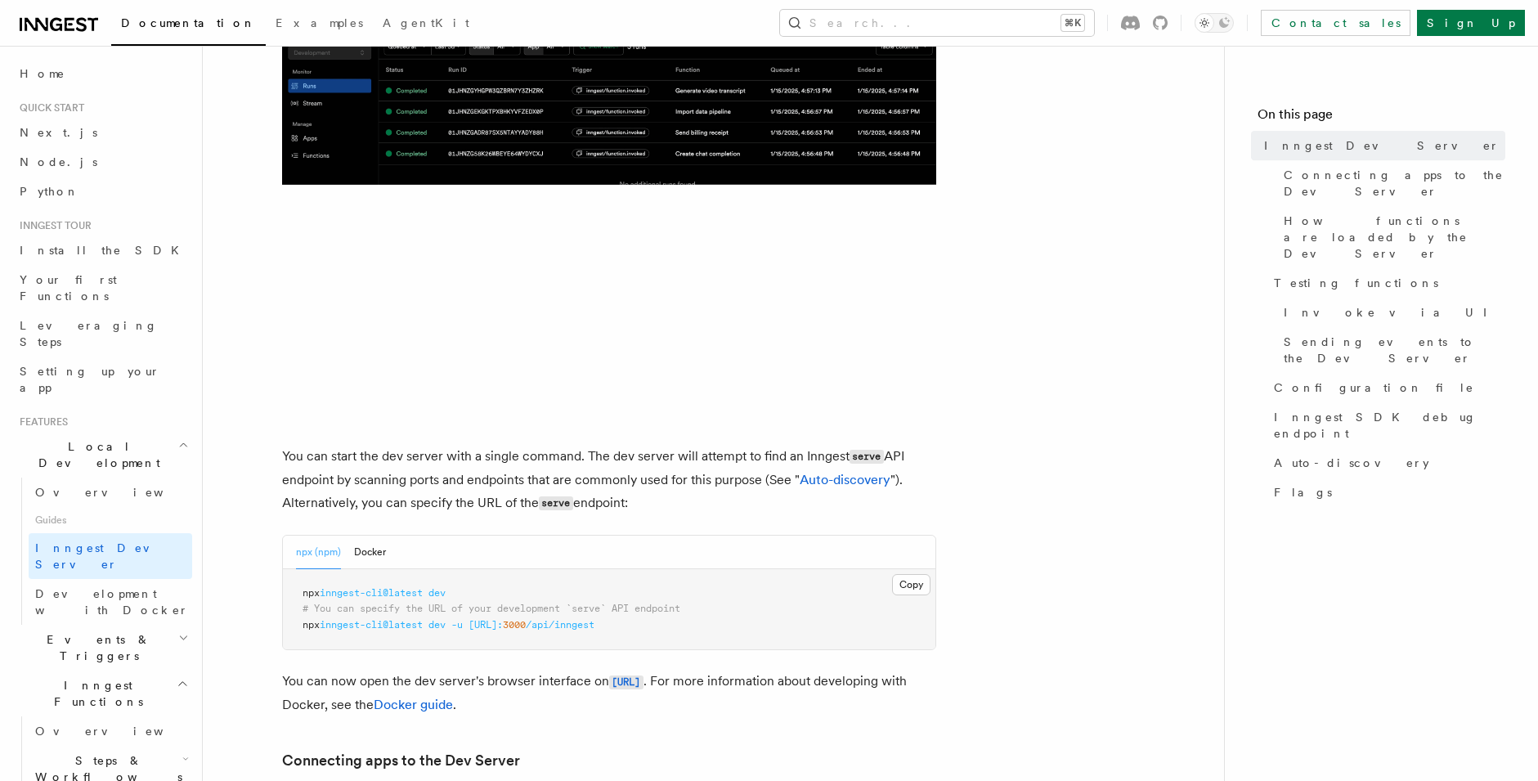
scroll to position [299, 0]
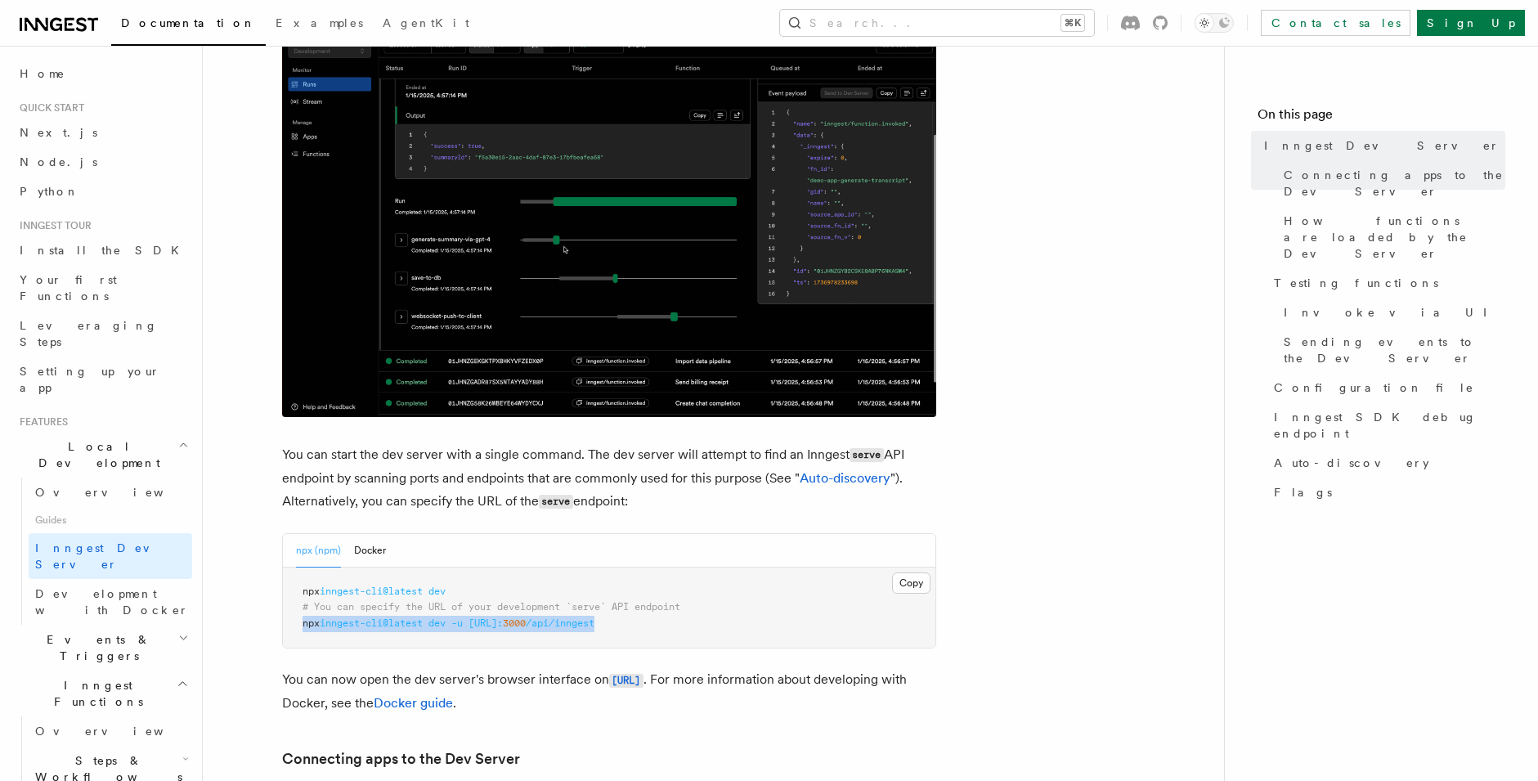
drag, startPoint x: 303, startPoint y: 621, endPoint x: 696, endPoint y: 629, distance: 392.6
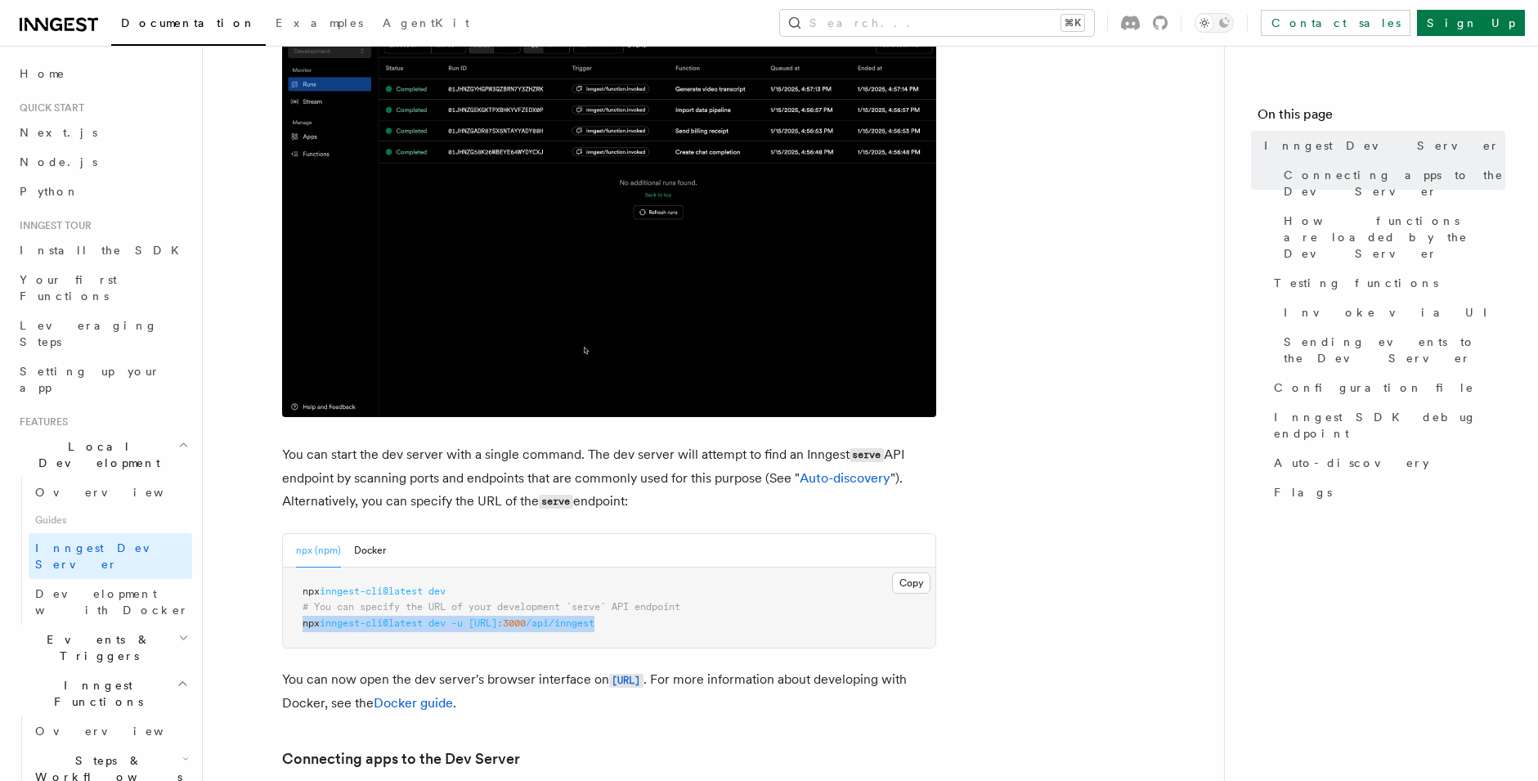
click at [696, 629] on pre "npx inngest-cli@latest dev # You can specify the URL of your development `serve…" at bounding box center [609, 607] width 653 height 81
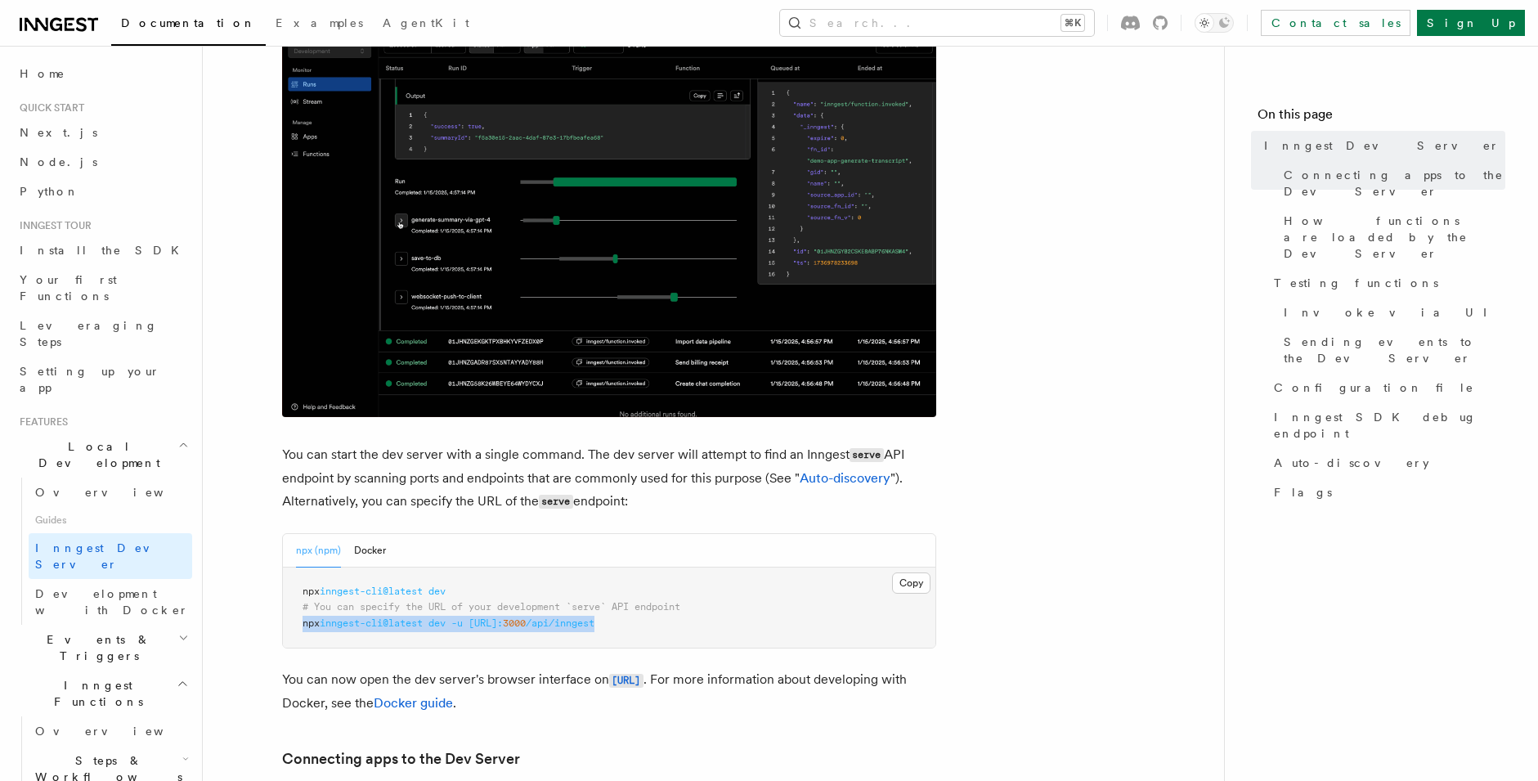
copy span "npx inngest-cli@latest dev -u [URL]: 3000 /api/inngest"
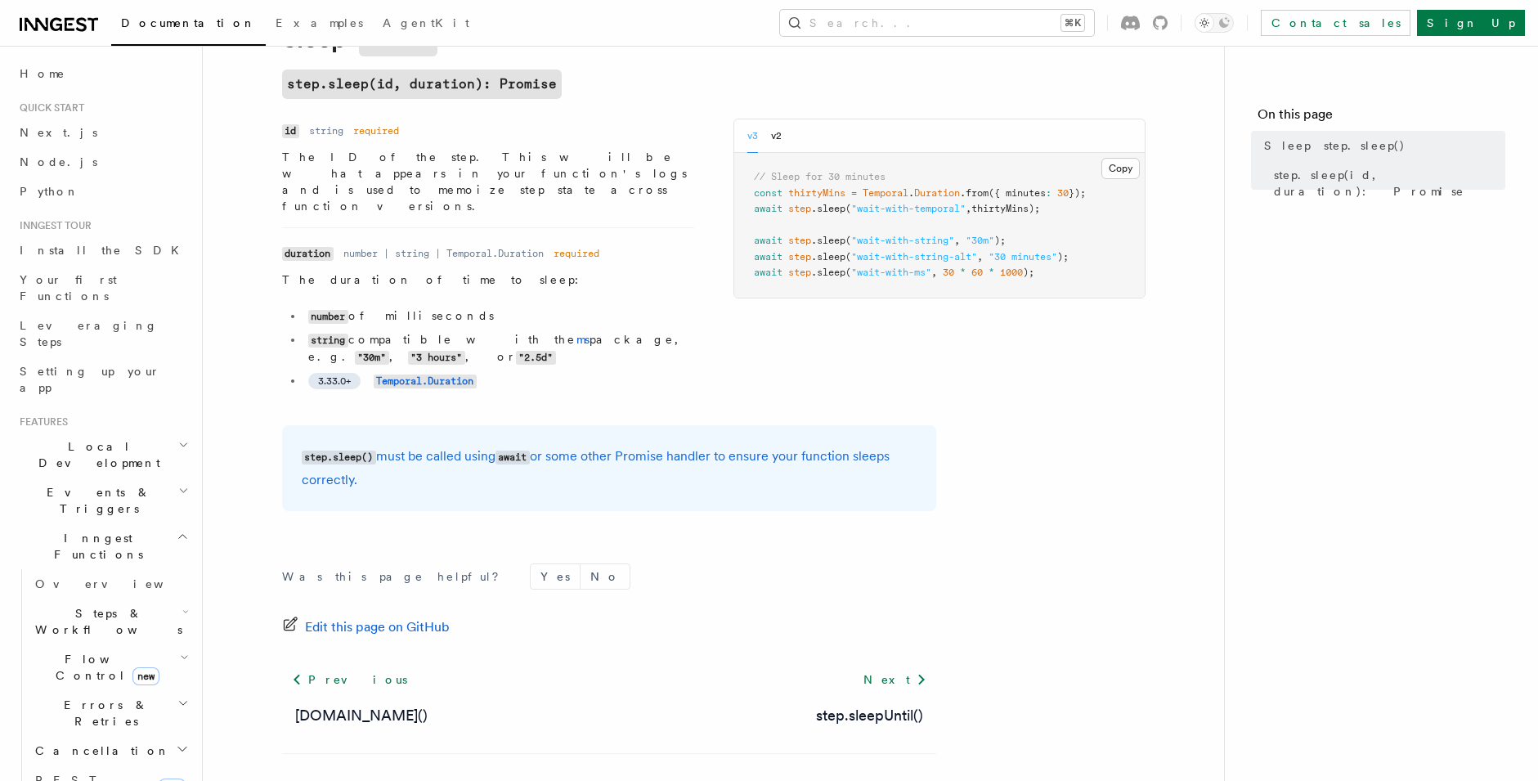
scroll to position [110, 0]
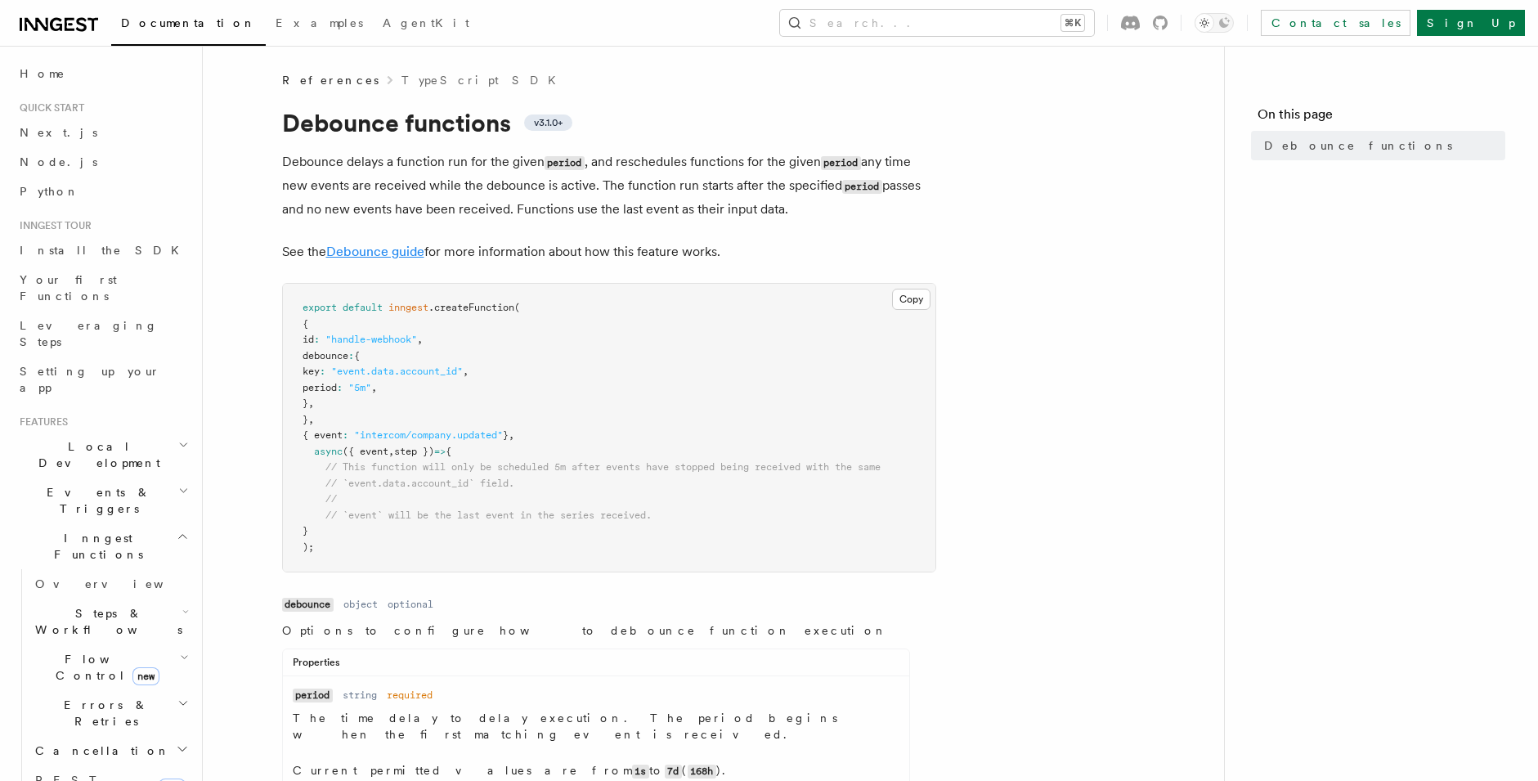
click at [382, 253] on link "Debounce guide" at bounding box center [375, 252] width 98 height 16
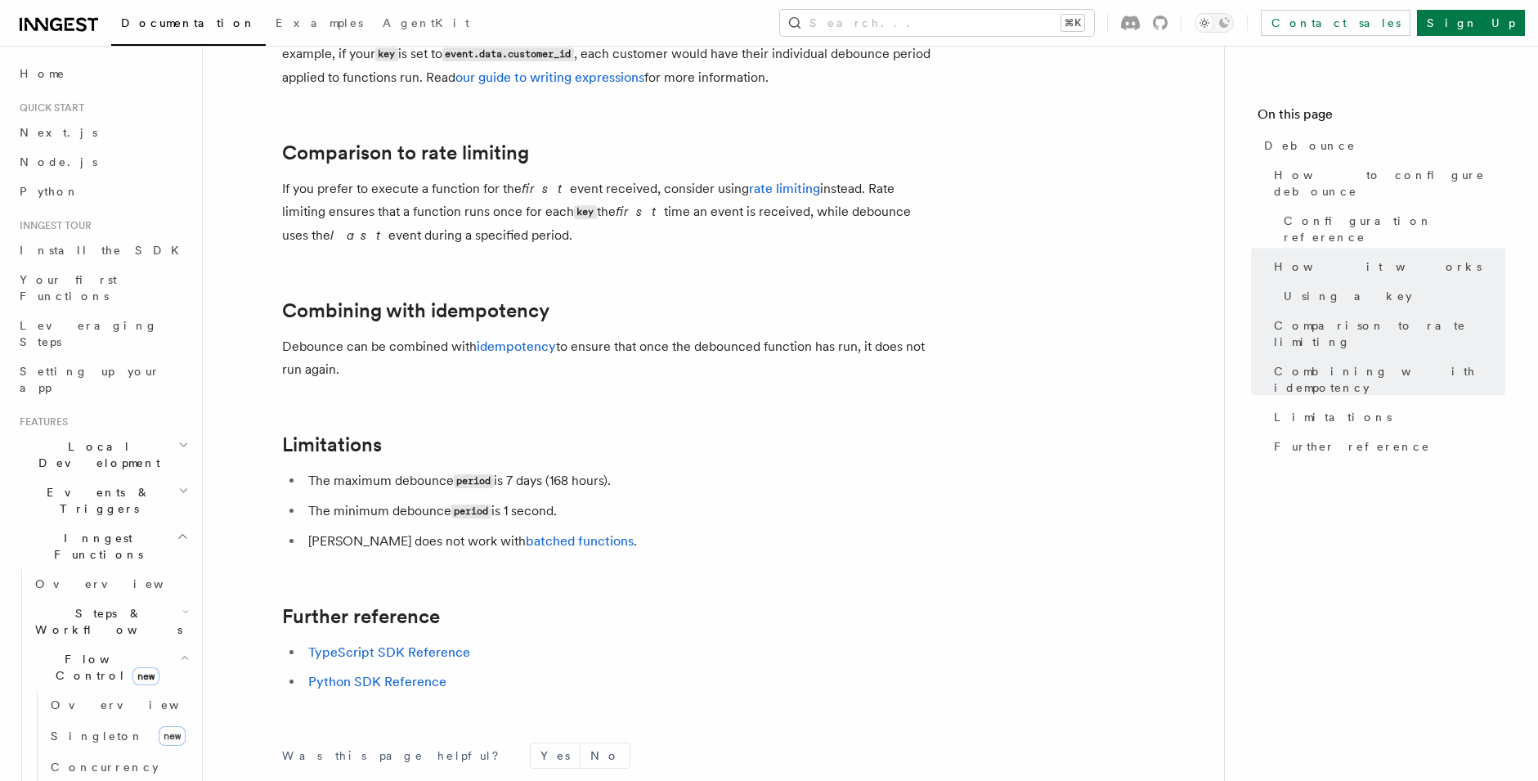
scroll to position [1562, 0]
click at [507, 341] on link "idempotency" at bounding box center [516, 345] width 79 height 16
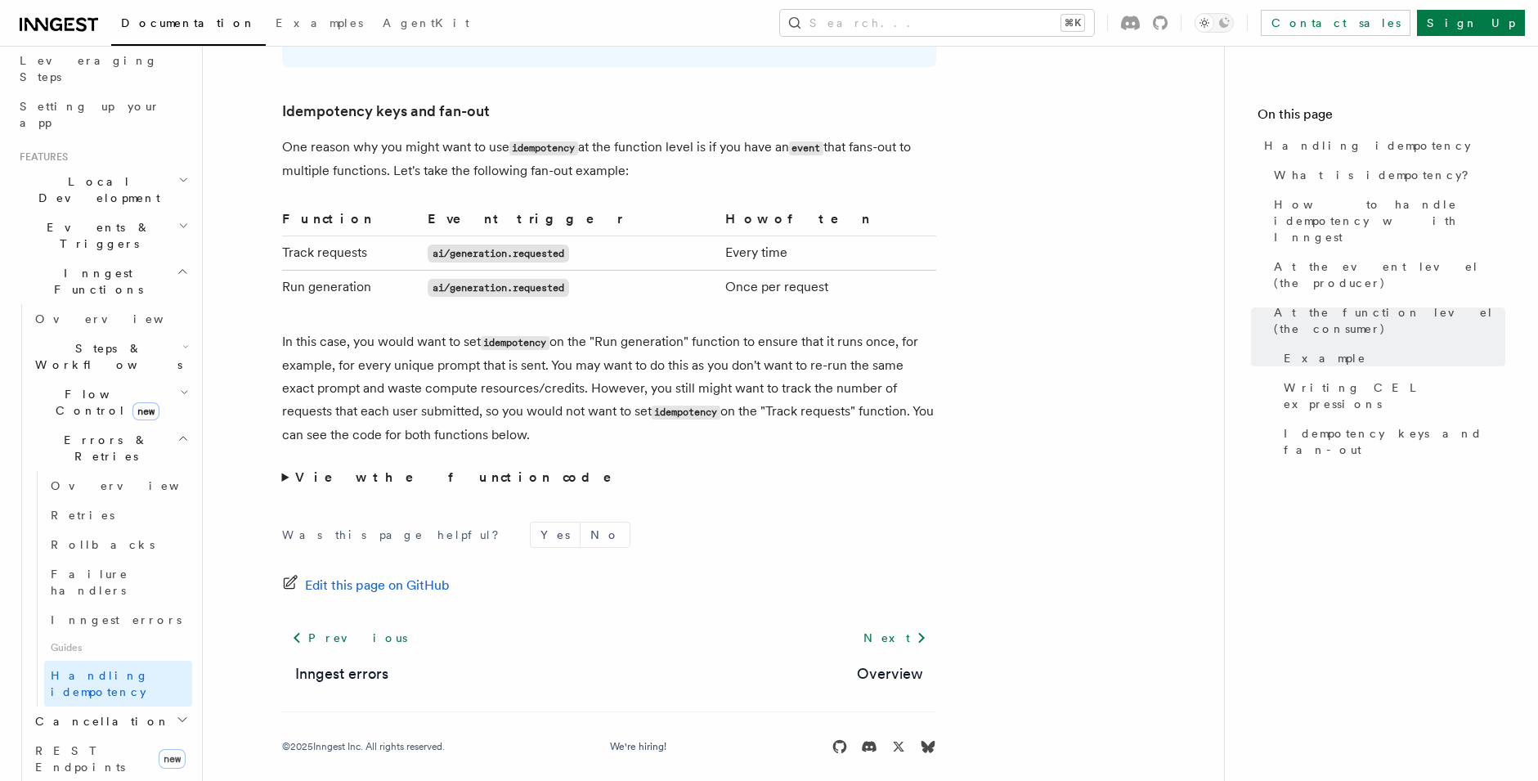
scroll to position [262, 0]
